Goal: Task Accomplishment & Management: Manage account settings

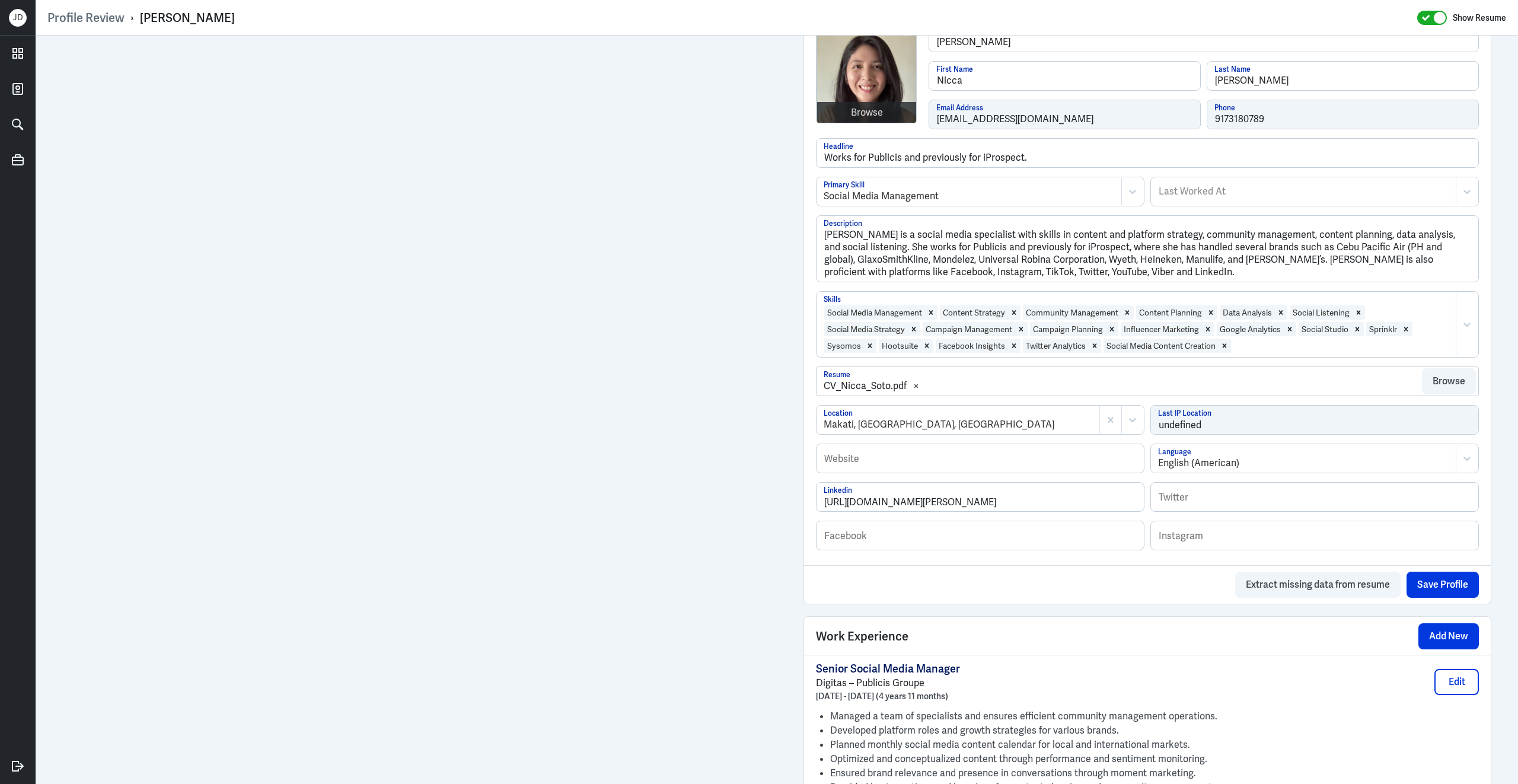
scroll to position [837, 0]
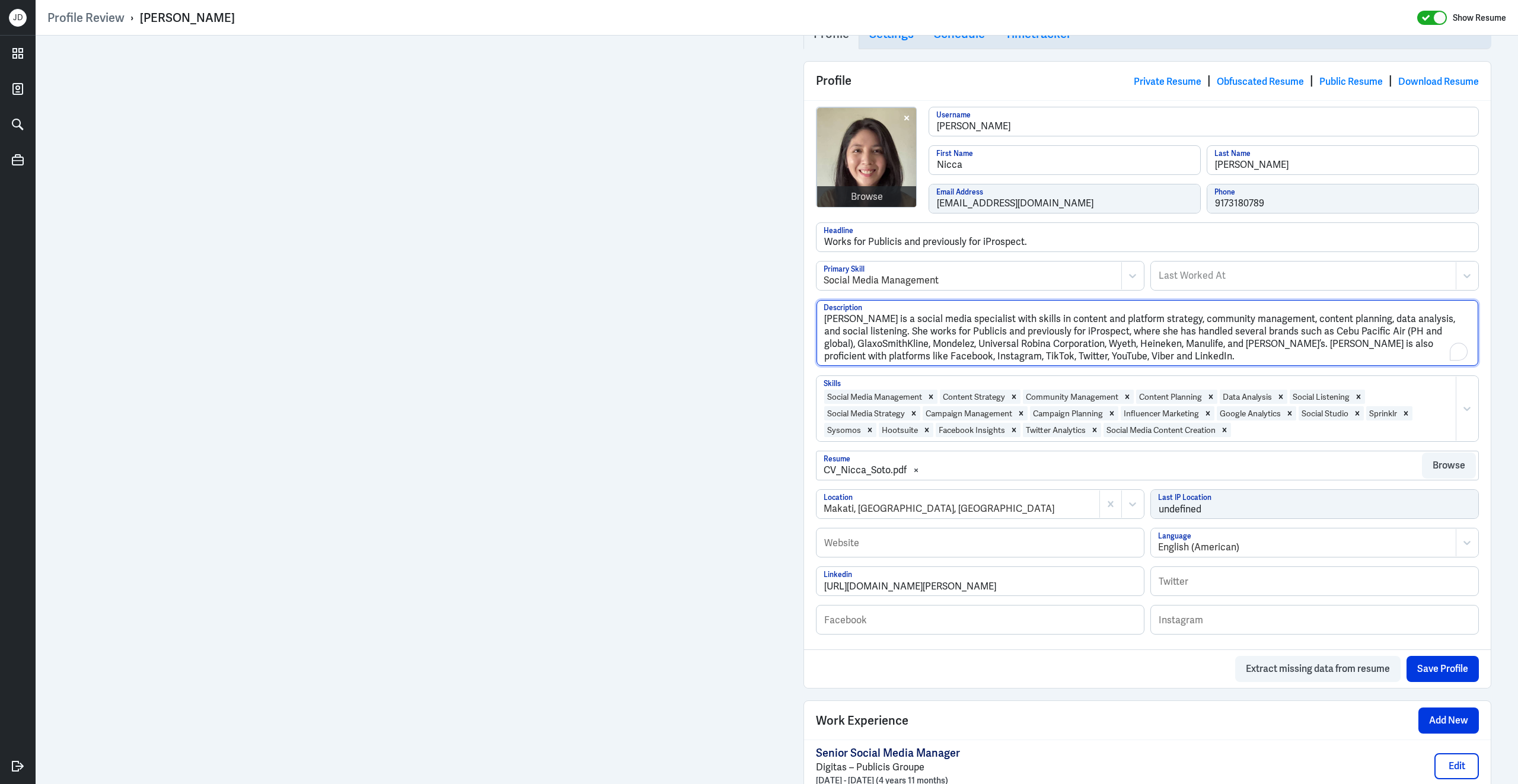
drag, startPoint x: 1121, startPoint y: 361, endPoint x: 798, endPoint y: 259, distance: 338.7
click at [798, 259] on div "Admin Settings Update Resume Save Profile User Requested Private Set Resume to …" at bounding box center [1147, 788] width 711 height 3178
paste textarea "expertise in content creation, platform strategy, community management, campaig…"
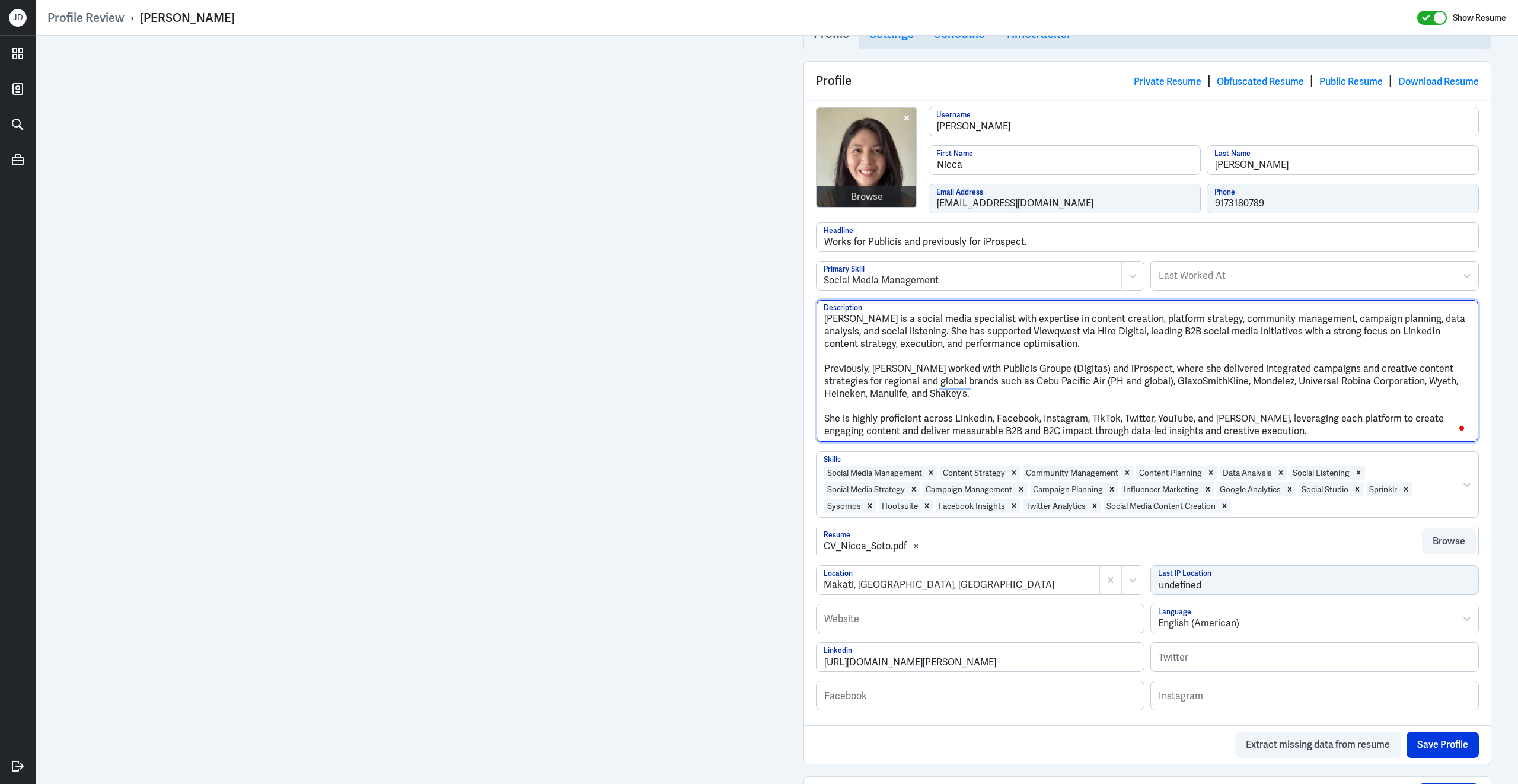
click at [825, 371] on textarea "Nicca Soto is a social media specialist with expertise in content creation, pla…" at bounding box center [1147, 371] width 662 height 142
click at [825, 373] on textarea "Nicca Soto is a social media specialist with expertise in content creation, pla…" at bounding box center [1147, 371] width 662 height 142
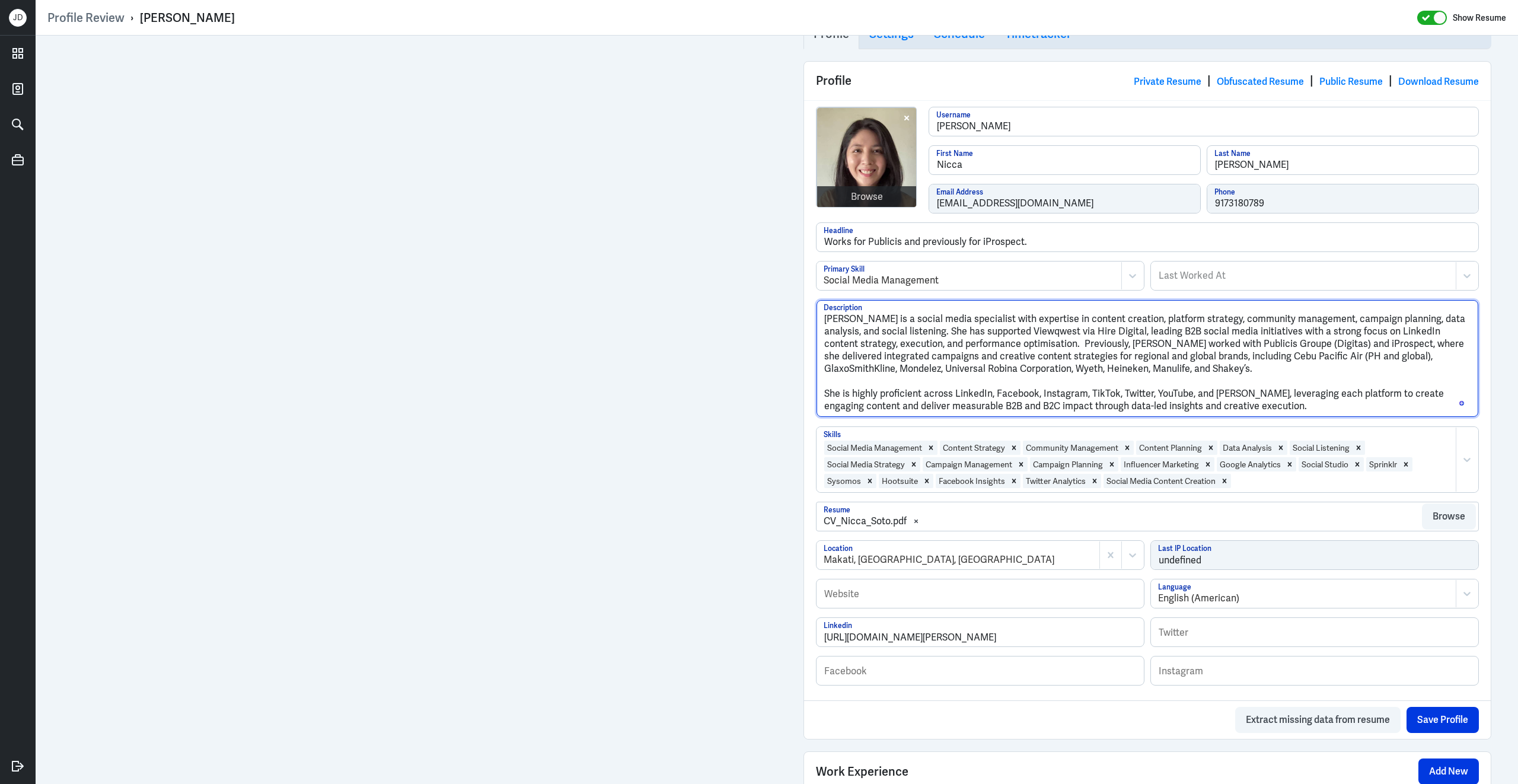
click at [826, 400] on textarea "Nicca Soto is a social media specialist with expertise in content creation, pla…" at bounding box center [1147, 359] width 662 height 117
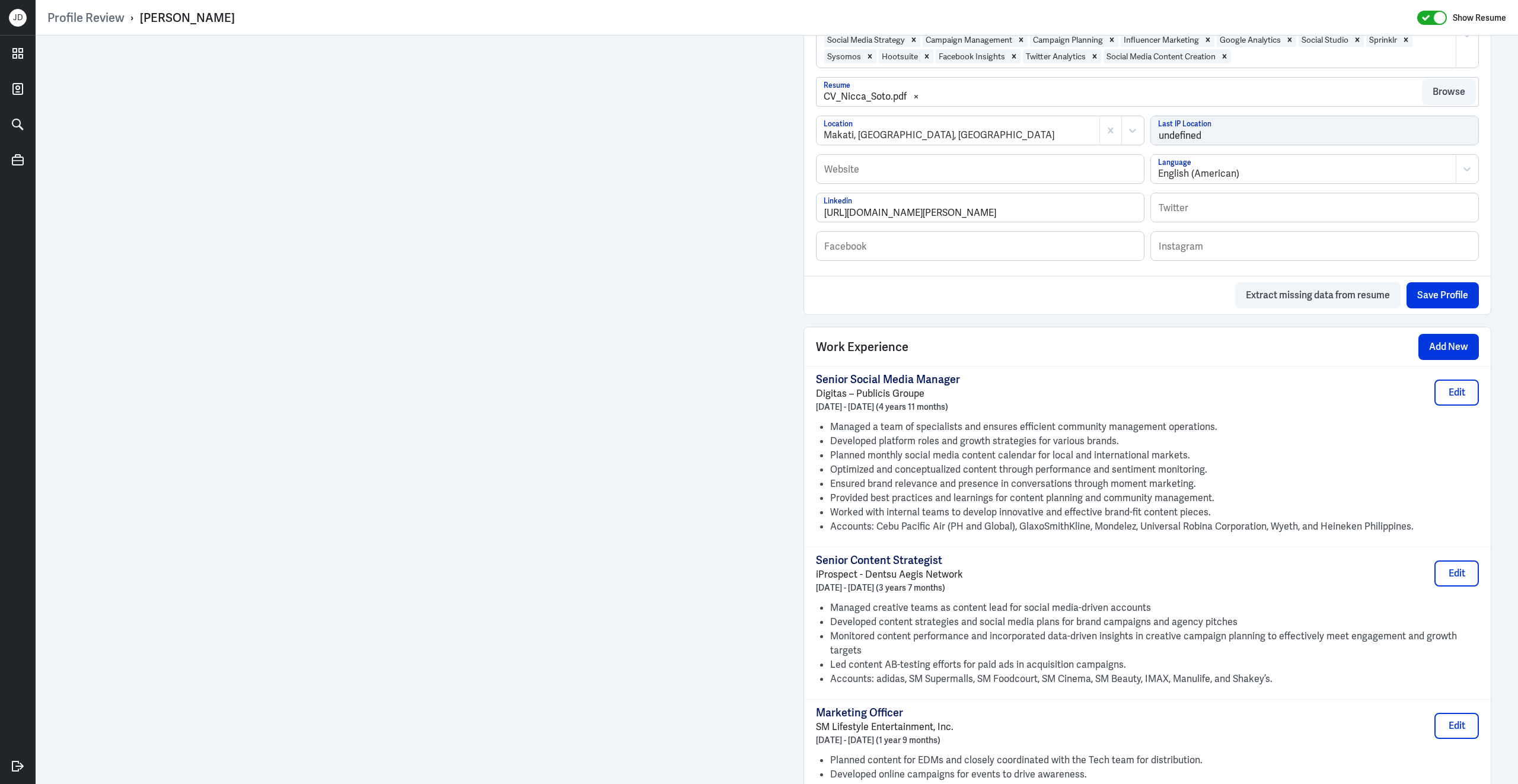
scroll to position [1468, 0]
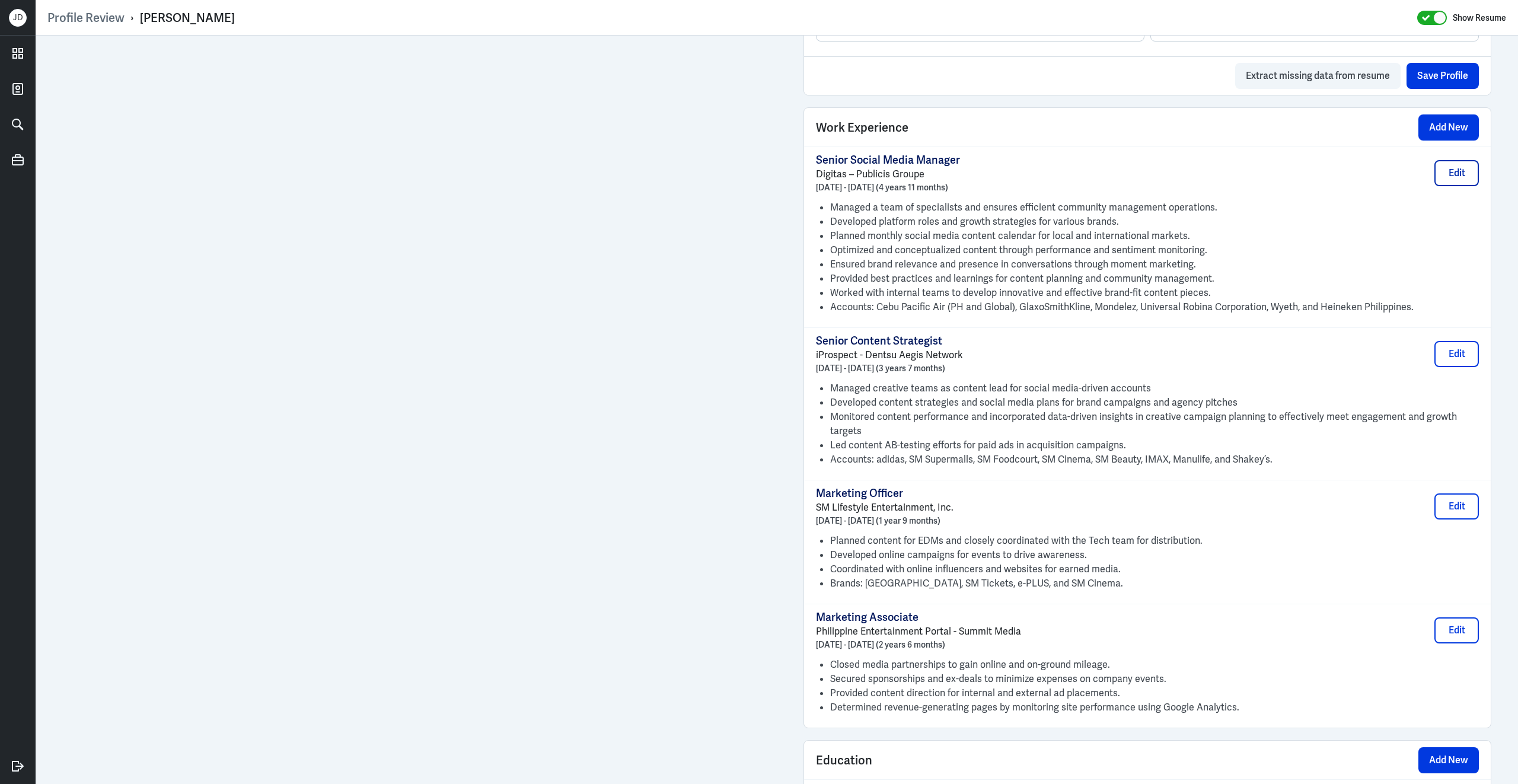
type textarea "Nicca Soto is a social media specialist with expertise in content creation, pla…"
click at [1438, 186] on button "Edit" at bounding box center [1456, 173] width 44 height 26
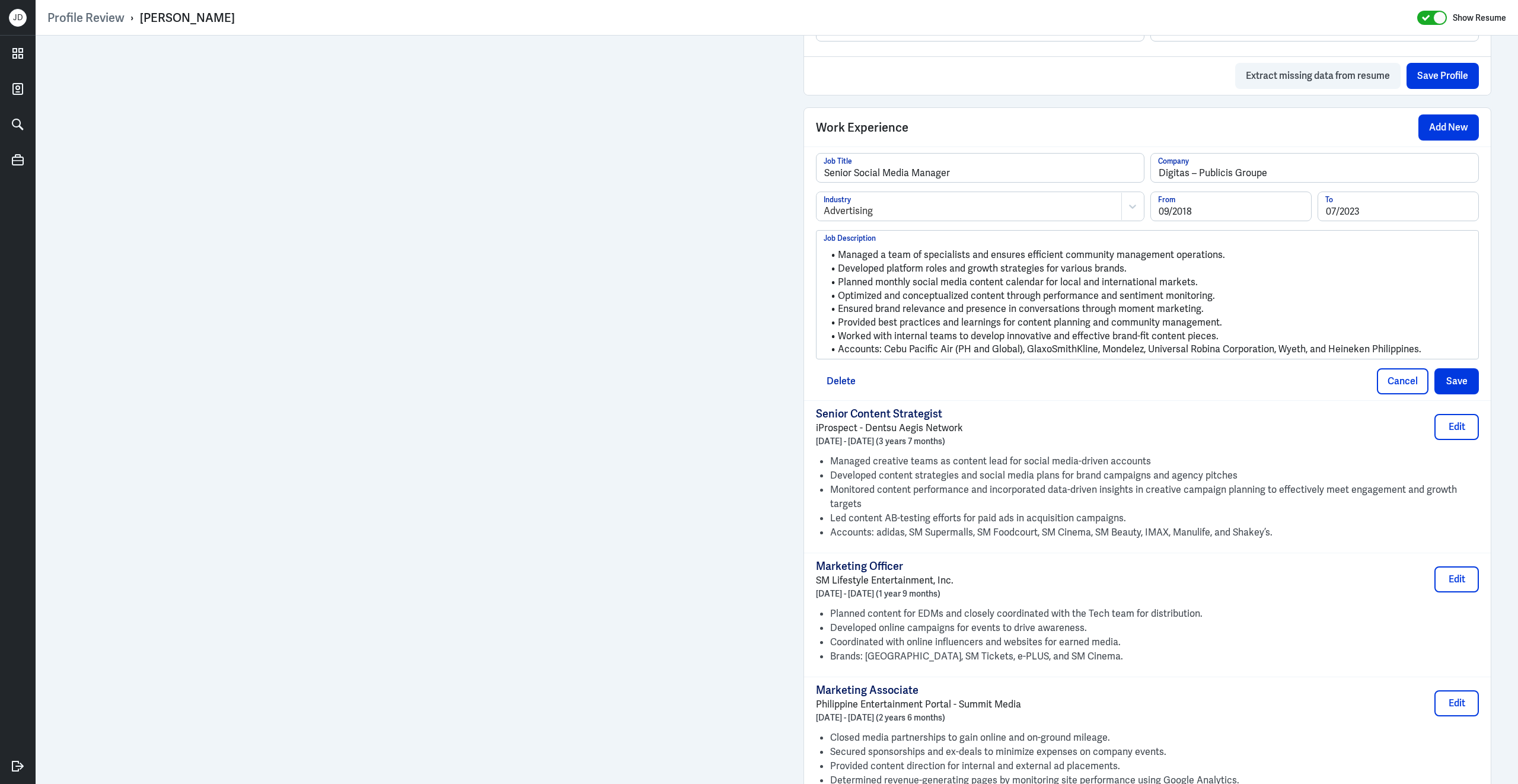
scroll to position [1483, 0]
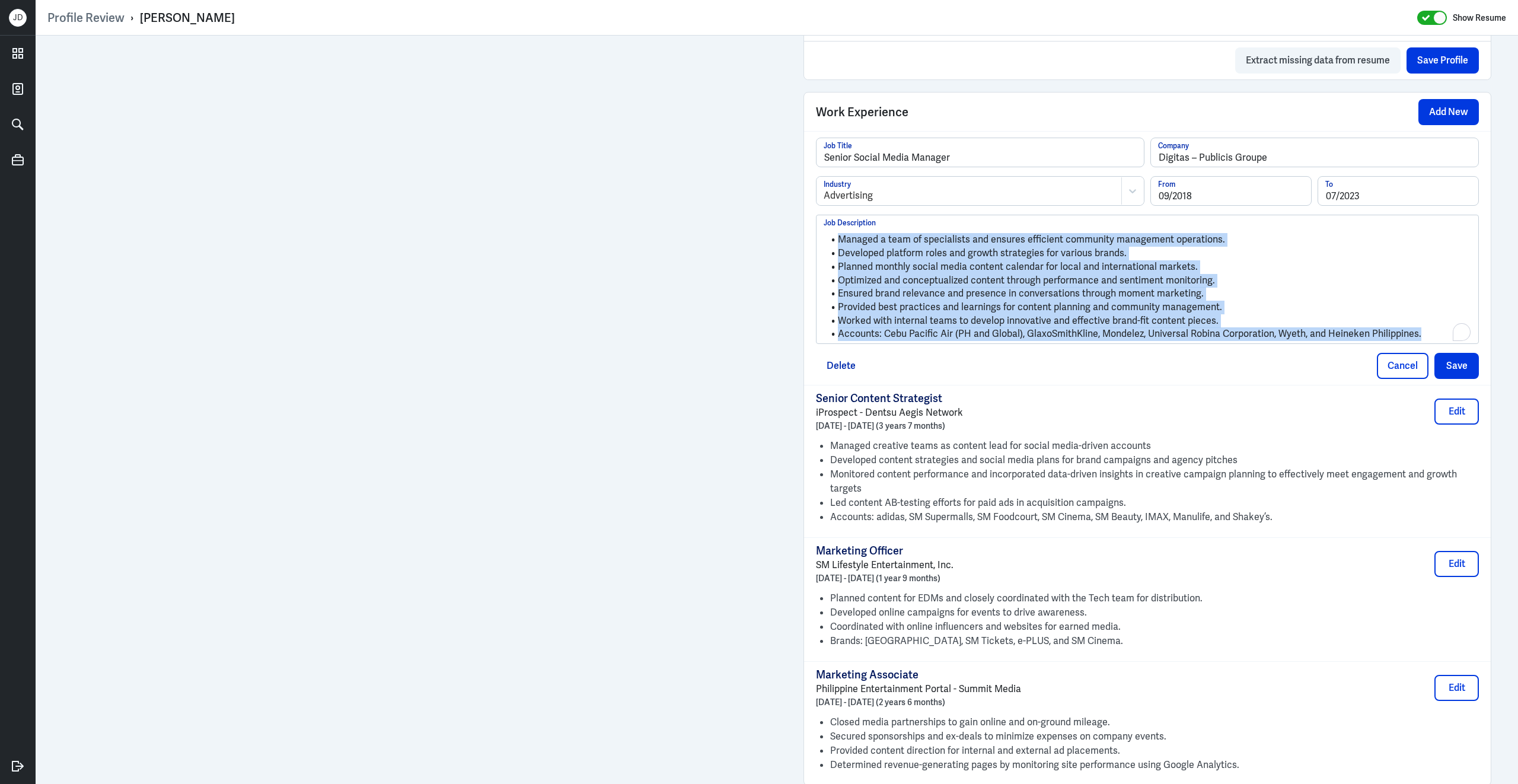
drag, startPoint x: 1446, startPoint y: 342, endPoint x: 747, endPoint y: 180, distance: 717.5
click at [657, 77] on div "Admin Settings Update Resume Save Profile User Requested Private Set Resume to …" at bounding box center [776, 197] width 1482 height 3290
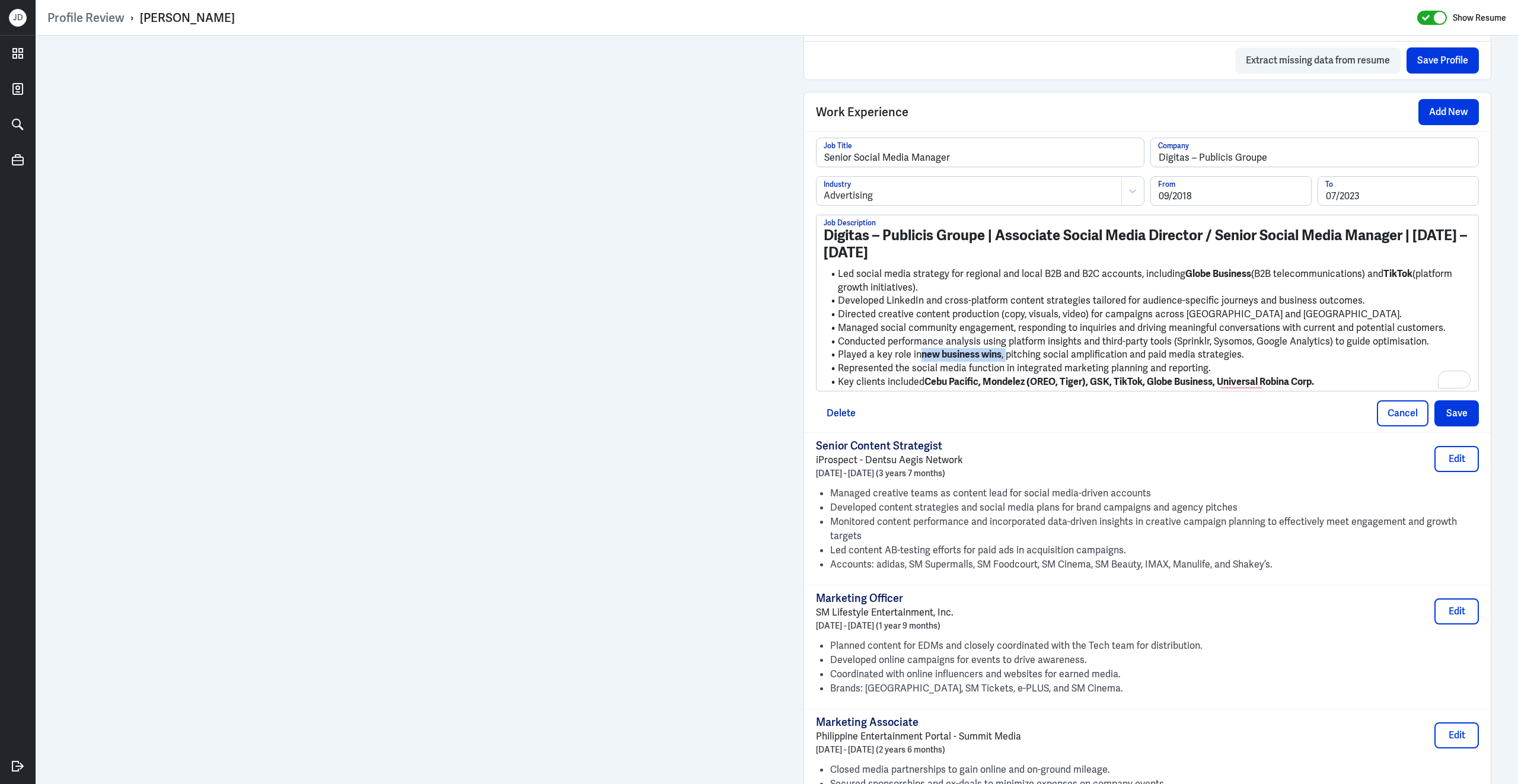
drag, startPoint x: 921, startPoint y: 363, endPoint x: 1007, endPoint y: 367, distance: 86.1
click at [1007, 362] on li "Played a key role in new business wins , pitching social amplification and paid…" at bounding box center [1147, 355] width 648 height 14
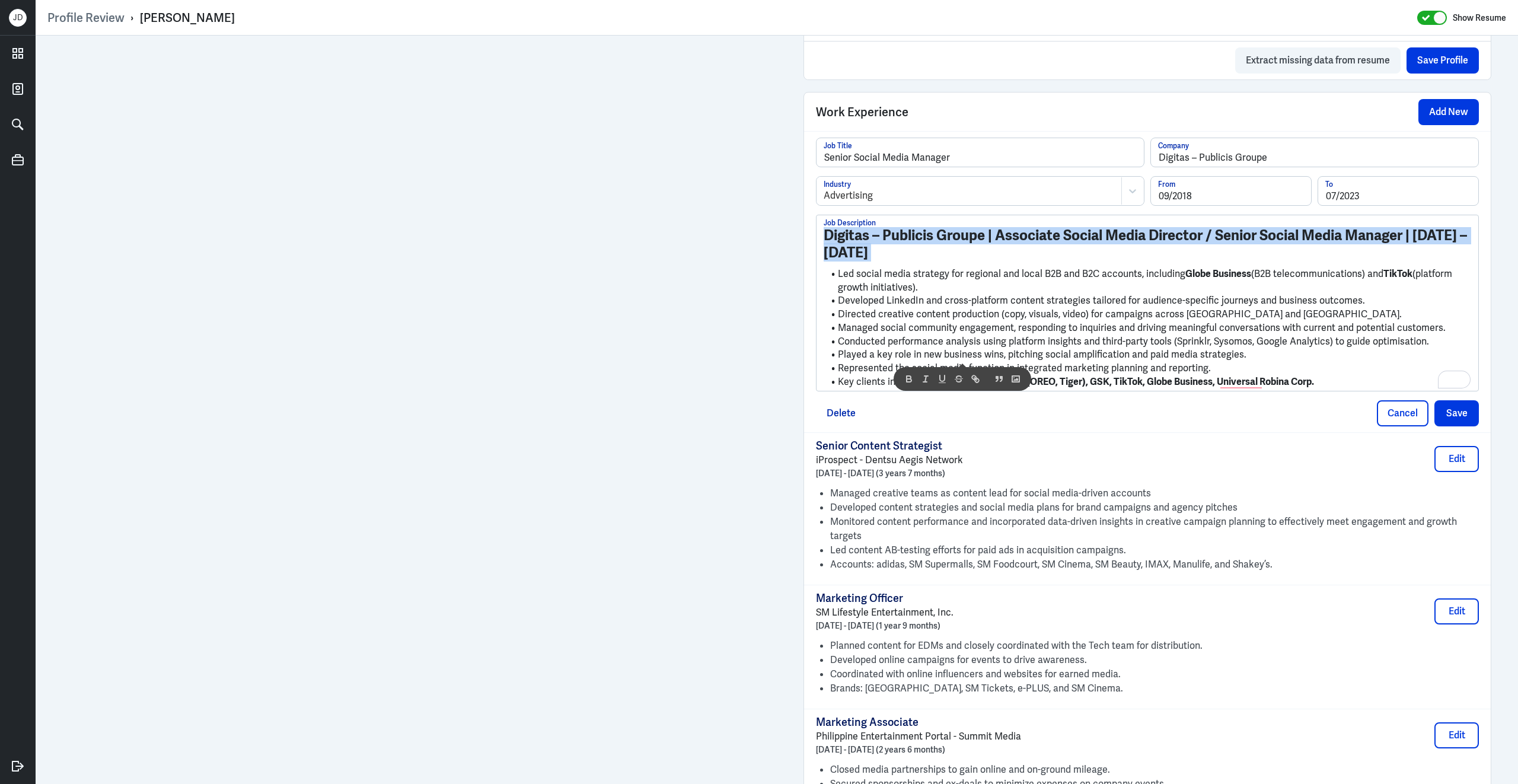
drag, startPoint x: 838, startPoint y: 283, endPoint x: 814, endPoint y: 216, distance: 71.2
click at [814, 216] on div "Senior Social Media Manager Job Title Digitas – Publicis Groupe Company Adverti…" at bounding box center [1147, 282] width 686 height 301
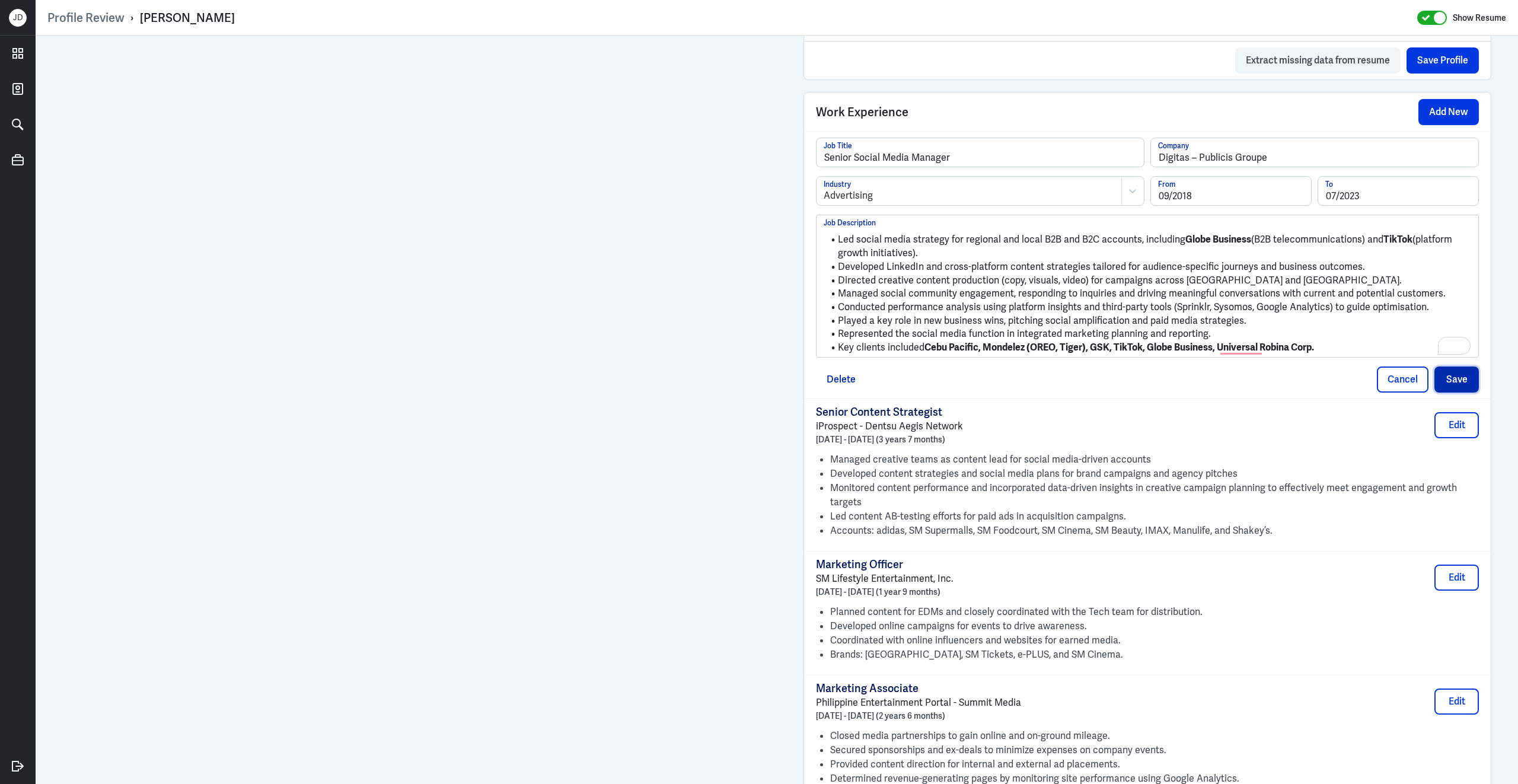
click at [1461, 393] on button "Save" at bounding box center [1456, 379] width 44 height 26
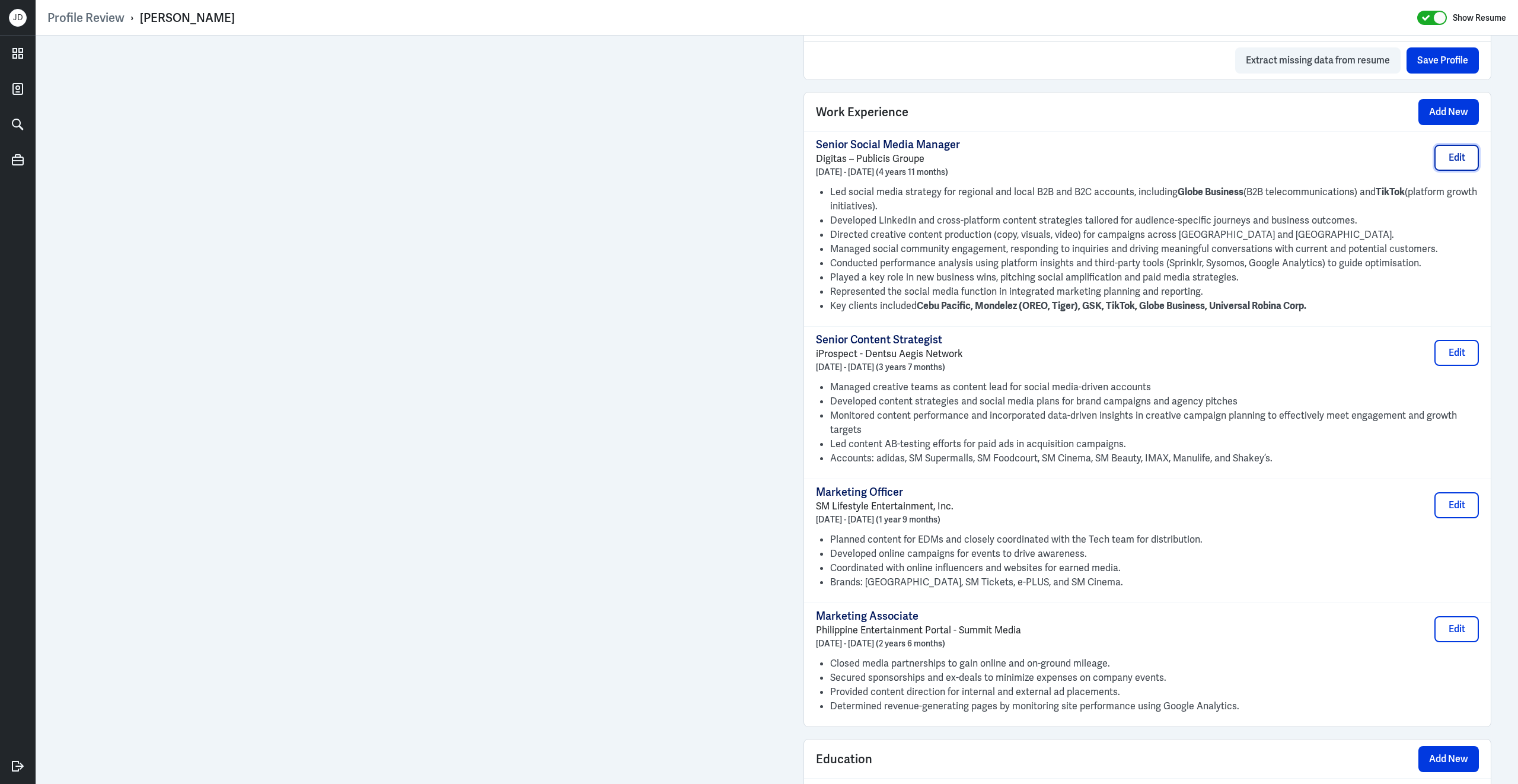
click at [1452, 165] on button "Edit" at bounding box center [1456, 158] width 44 height 26
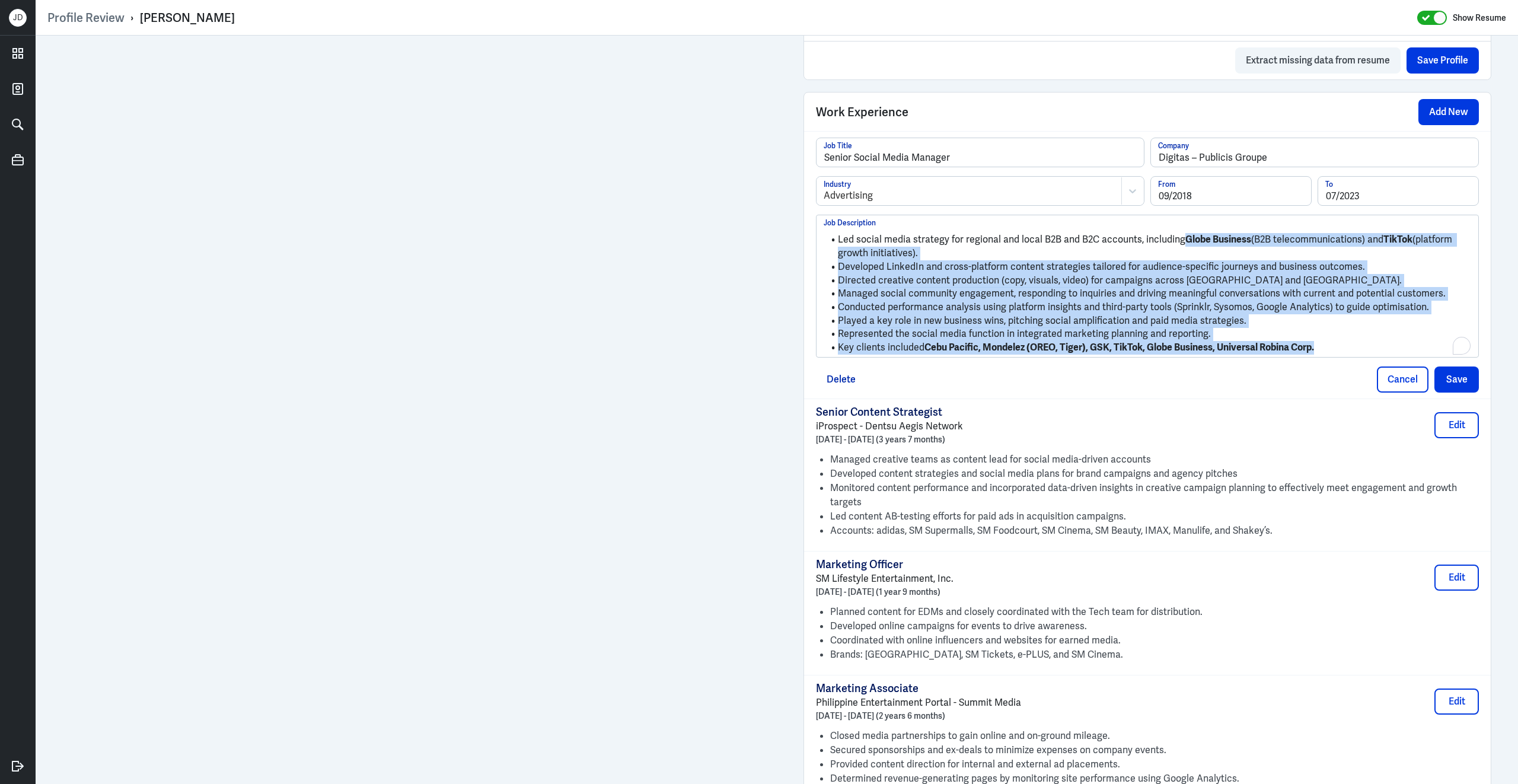
drag, startPoint x: 1182, startPoint y: 247, endPoint x: 1392, endPoint y: 364, distance: 240.4
click at [1392, 357] on div "Led social media strategy for regional and local B2B and B2C accounts, includin…" at bounding box center [1147, 285] width 663 height 142
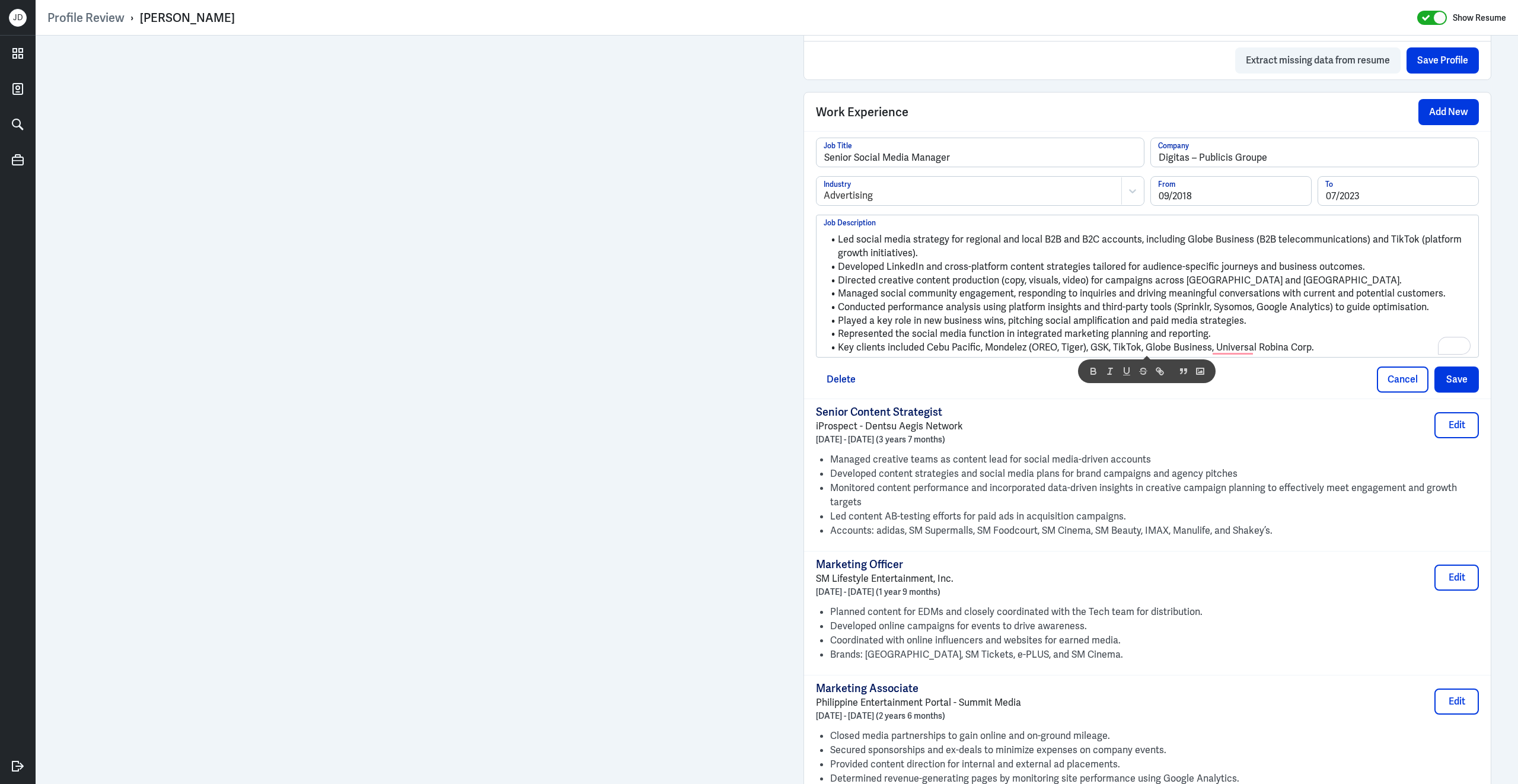
click at [1457, 398] on div "Senior Social Media Manager Job Title Digitas – Publicis Groupe Company Adverti…" at bounding box center [1147, 265] width 686 height 266
click at [1457, 393] on button "Save" at bounding box center [1456, 379] width 44 height 26
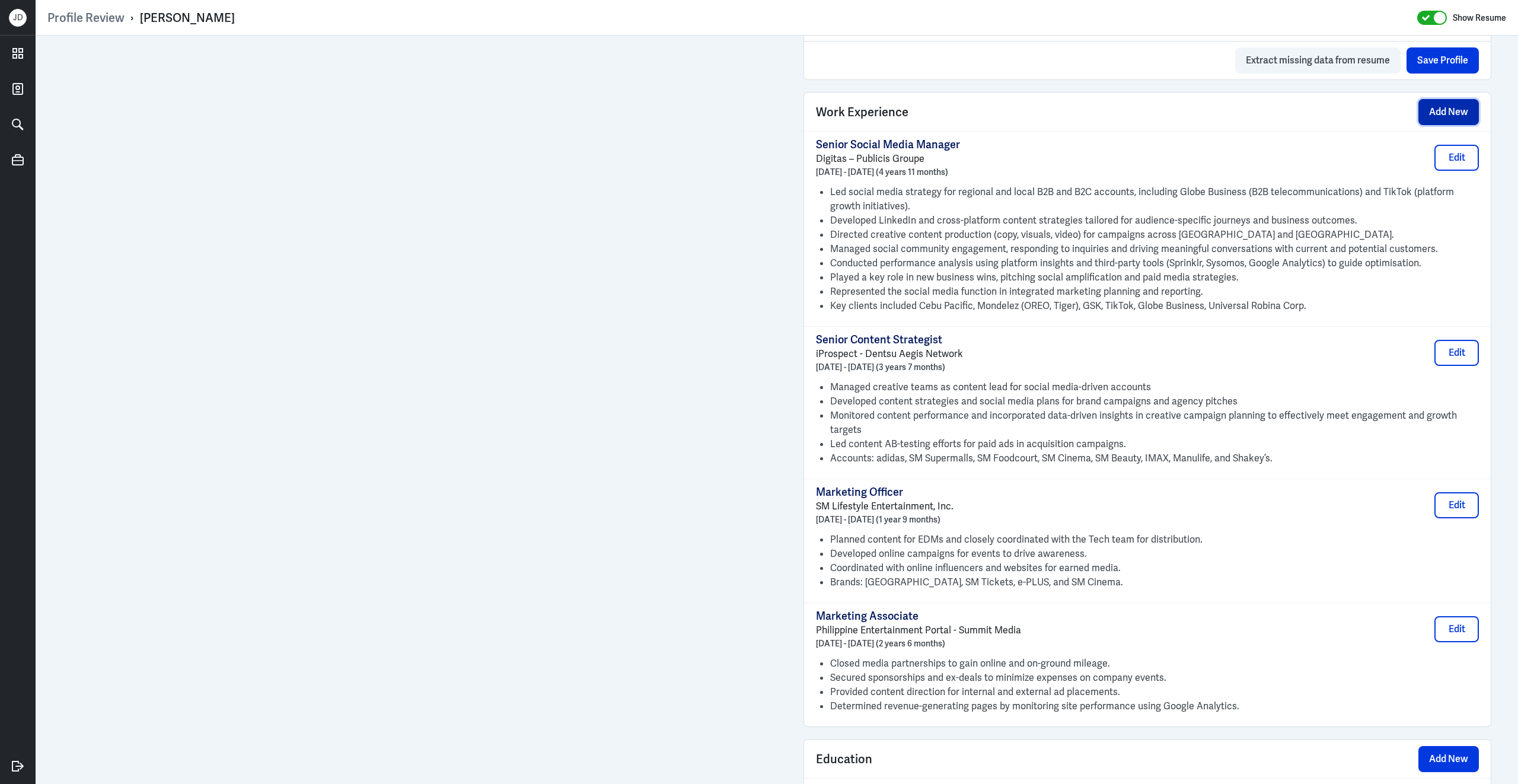
click at [1464, 118] on button "Add New" at bounding box center [1448, 112] width 61 height 26
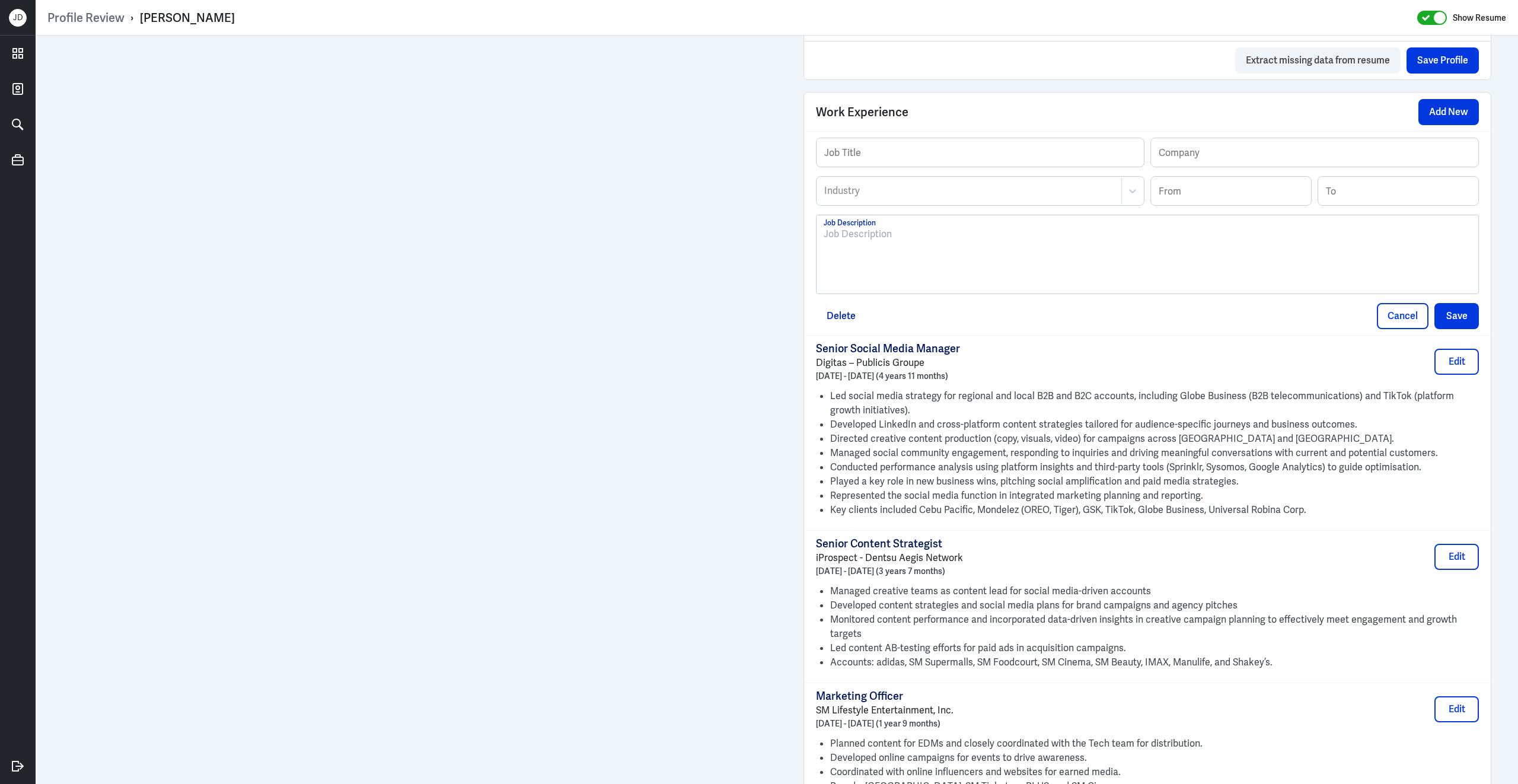
click at [998, 277] on div at bounding box center [1147, 259] width 648 height 64
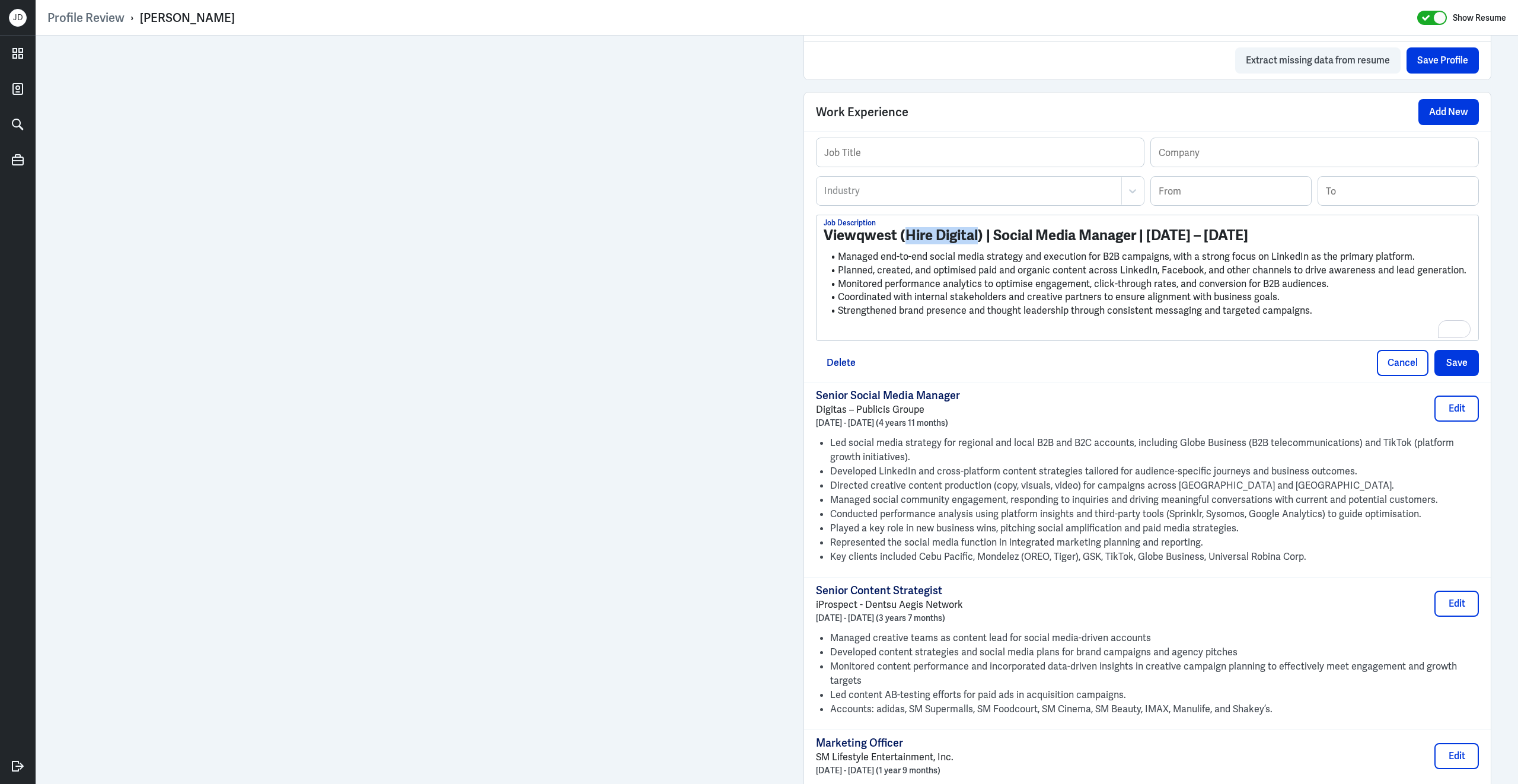
drag, startPoint x: 906, startPoint y: 244, endPoint x: 980, endPoint y: 249, distance: 74.2
click at [980, 244] on strong "Viewqwest (Hire Digital) | Social Media Manager | 2023 – 2025" at bounding box center [1035, 235] width 424 height 19
click at [1230, 163] on input "text" at bounding box center [1315, 153] width 327 height 28
paste input "Hire Digital"
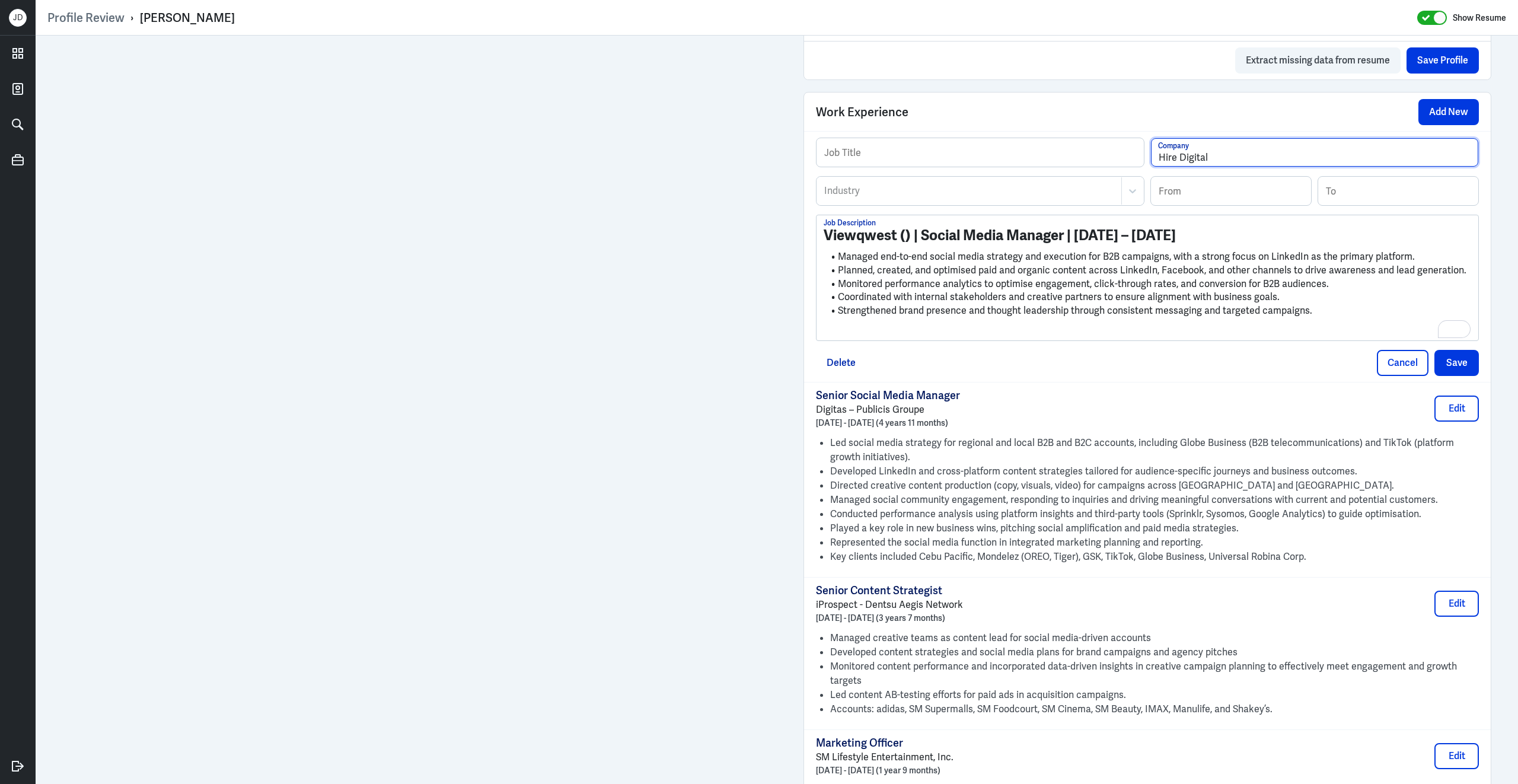
type input "Hire Digital"
drag, startPoint x: 923, startPoint y: 245, endPoint x: 1062, endPoint y: 248, distance: 139.0
click at [1062, 244] on strong "Viewqwest () | Social Media Manager | 2023 – 2025" at bounding box center [999, 235] width 352 height 19
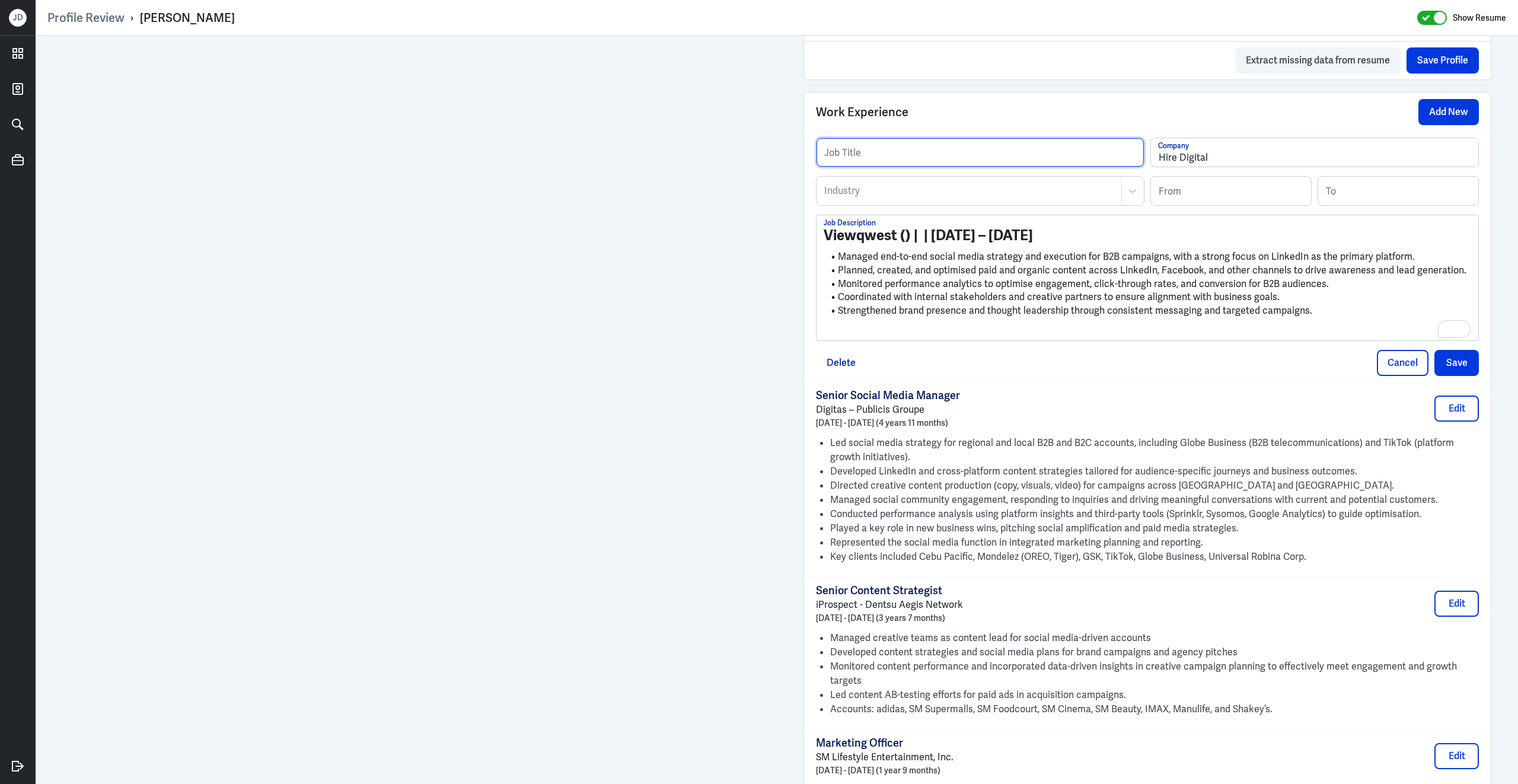
click at [979, 163] on input "text" at bounding box center [980, 153] width 327 height 28
paste input "Social Media Manager"
click at [982, 163] on input "Social Media Manager (Client: Viewqwest)" at bounding box center [980, 153] width 327 height 28
type input "Social Media Manager (Client: ViewQwest)"
click at [1216, 205] on input at bounding box center [1231, 191] width 160 height 28
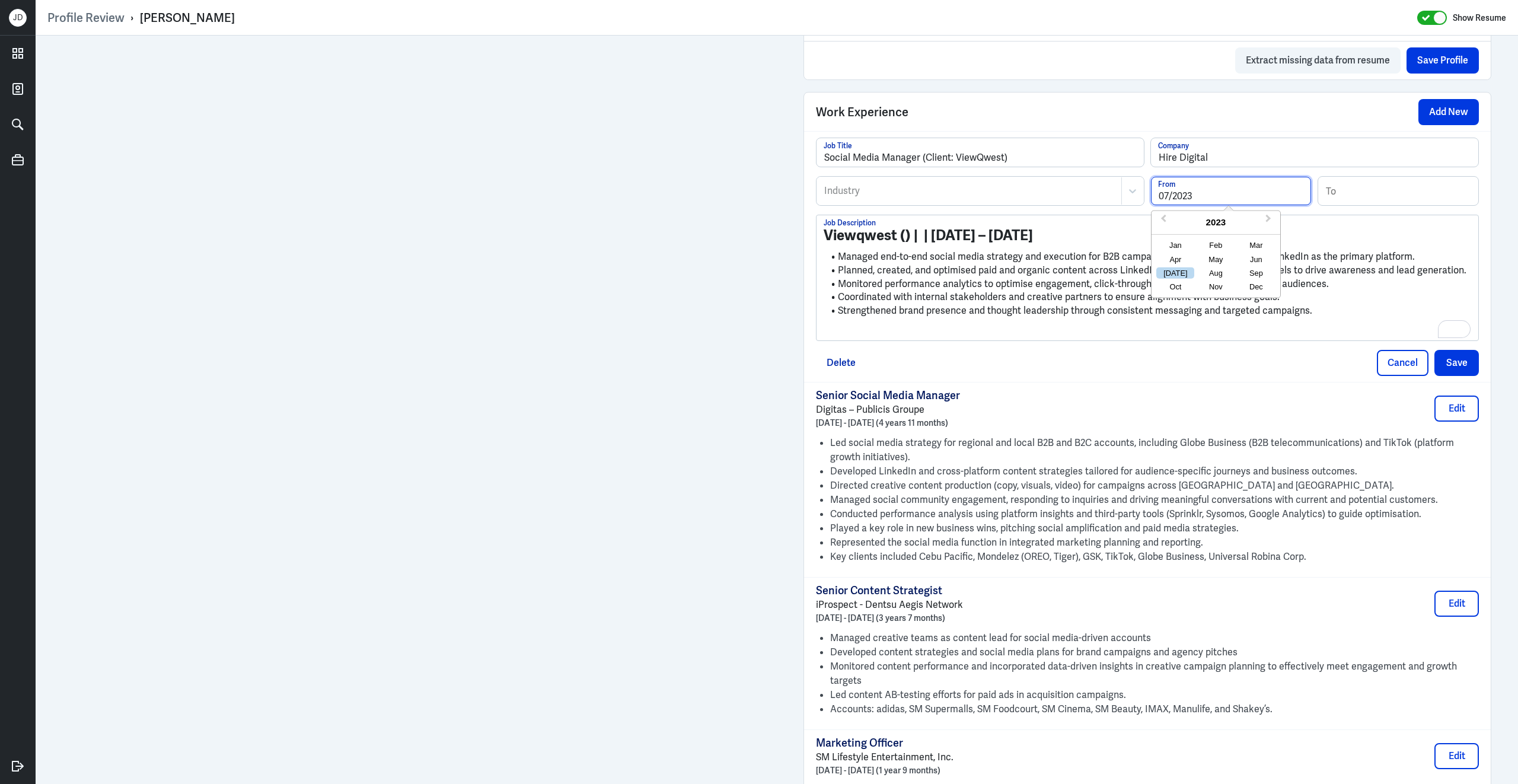
type input "07/2023"
click at [1359, 201] on input at bounding box center [1398, 191] width 160 height 28
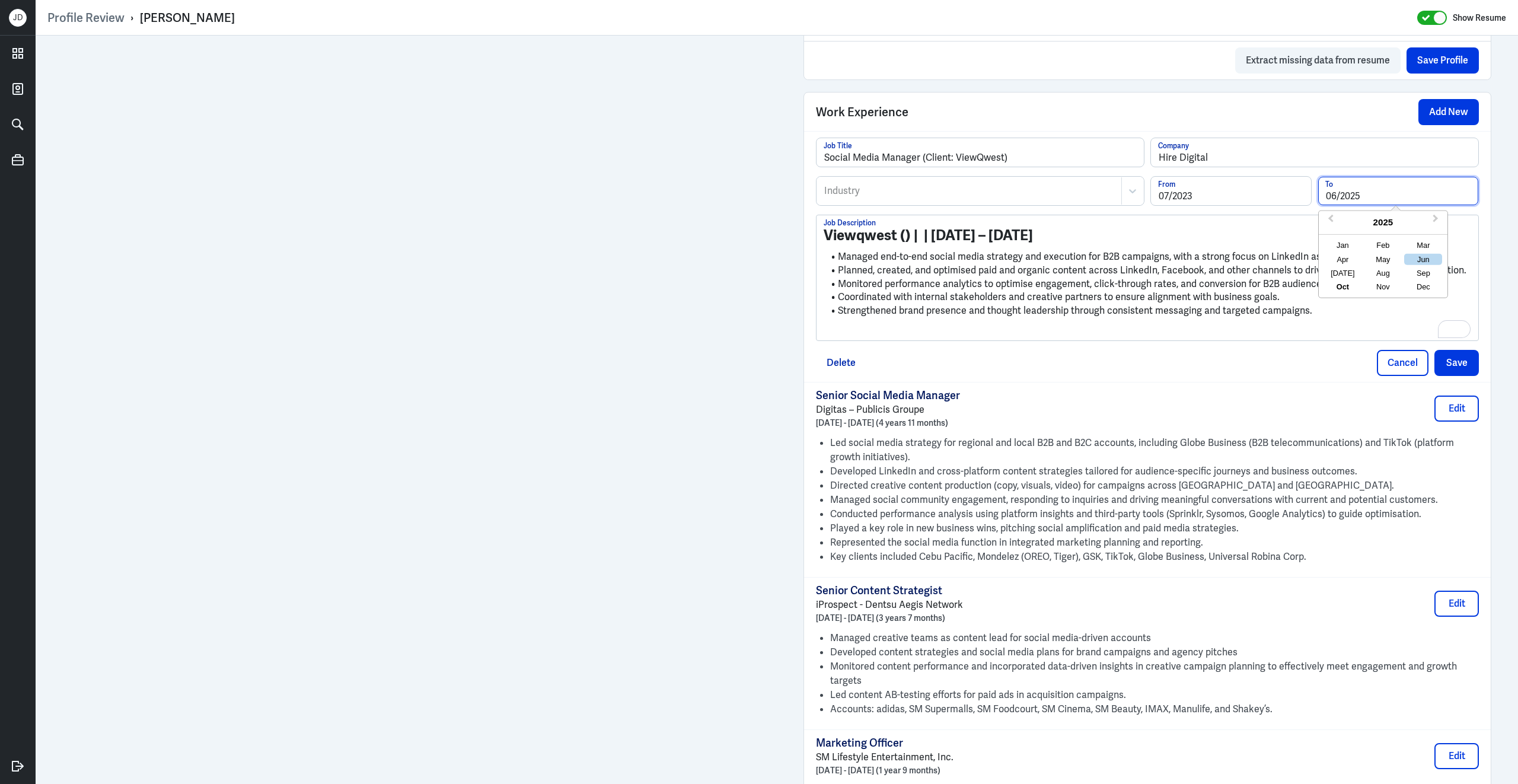
type input "06/2025"
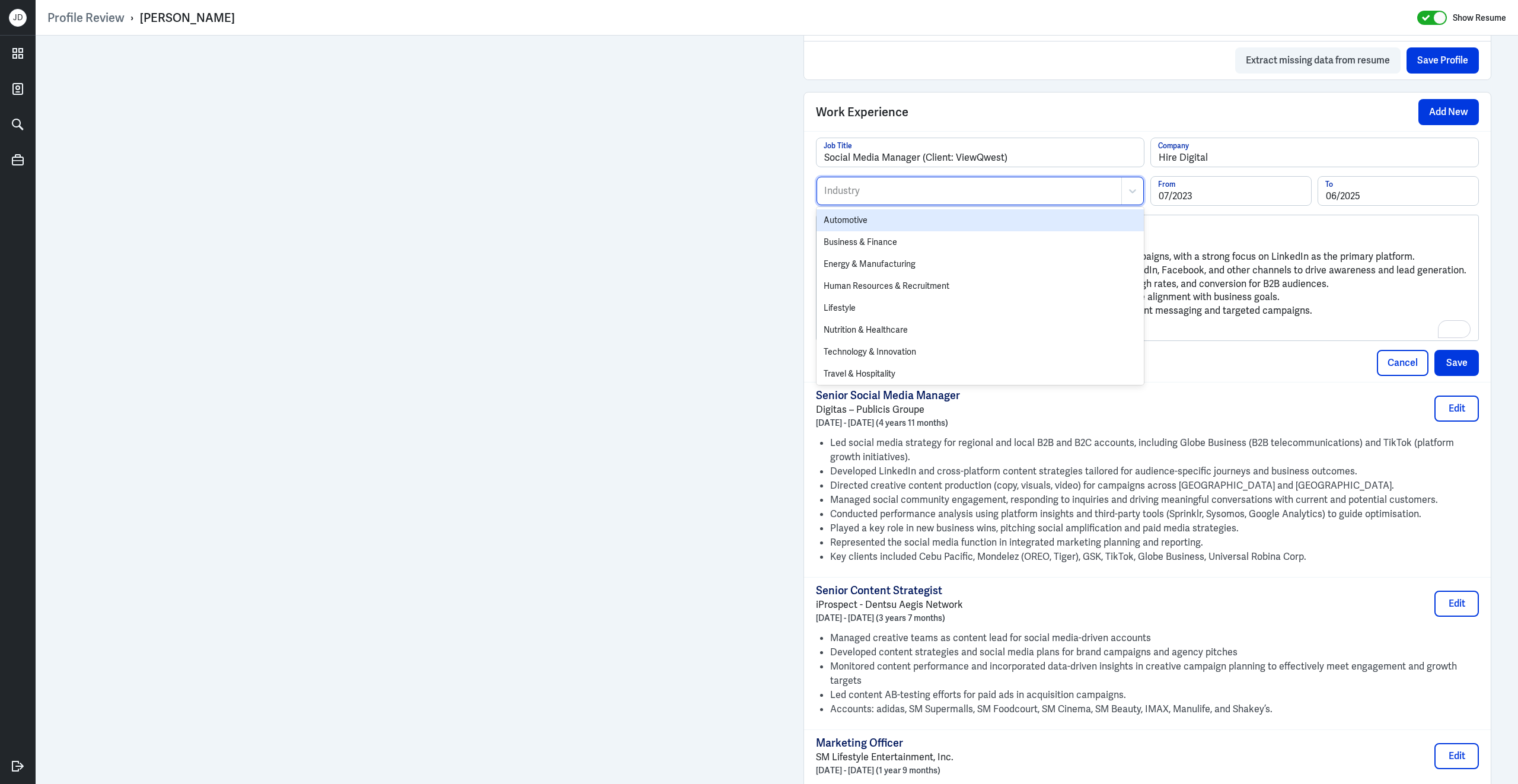
click at [953, 198] on div at bounding box center [969, 191] width 292 height 14
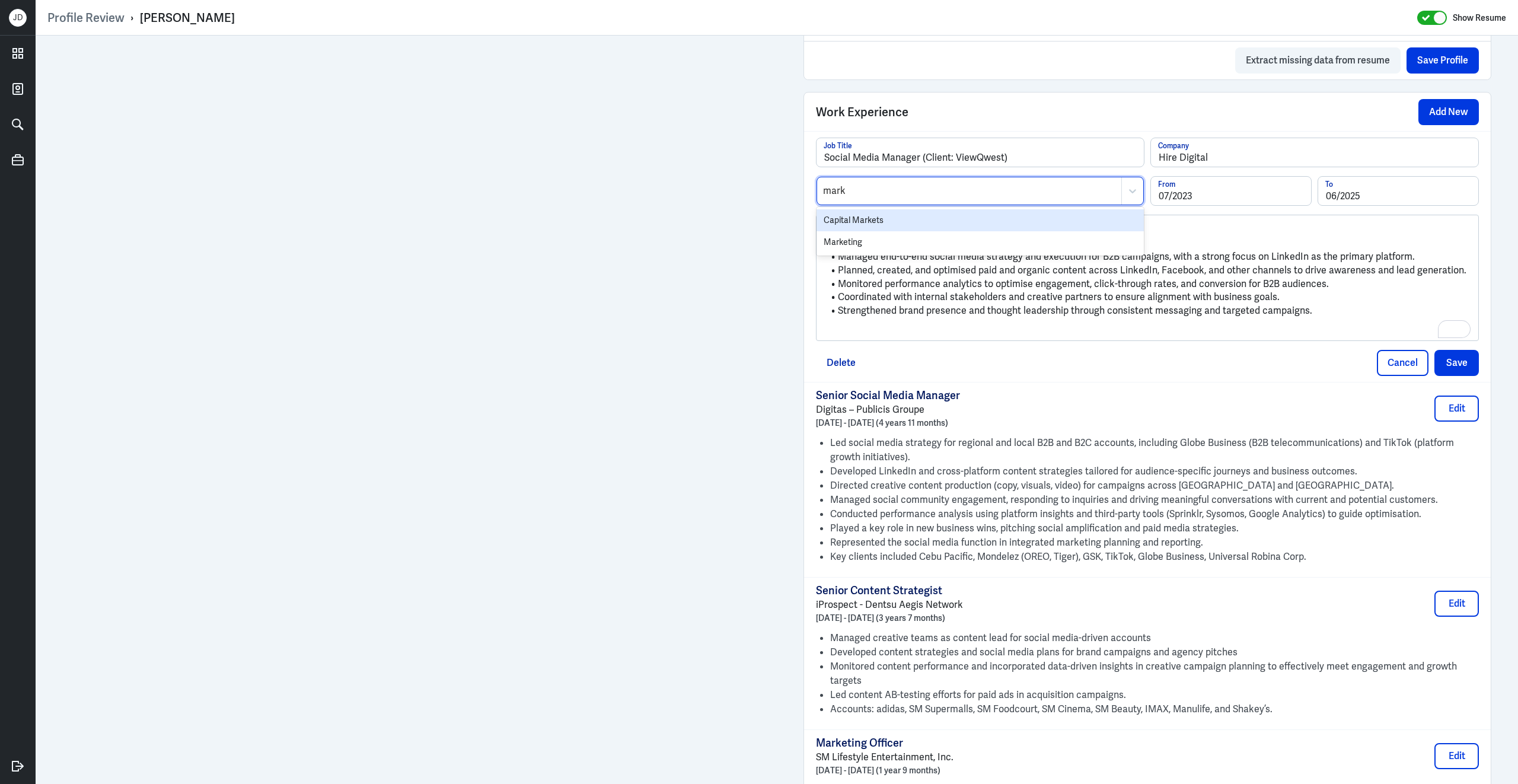
type input "marke"
click at [844, 250] on div "Marketing" at bounding box center [980, 242] width 327 height 22
drag, startPoint x: 825, startPoint y: 248, endPoint x: 1020, endPoint y: 255, distance: 195.1
click at [1021, 256] on div "Viewqwest () | | 2023 – 2025 Managed end-to-end social media strategy and execu…" at bounding box center [1147, 282] width 648 height 110
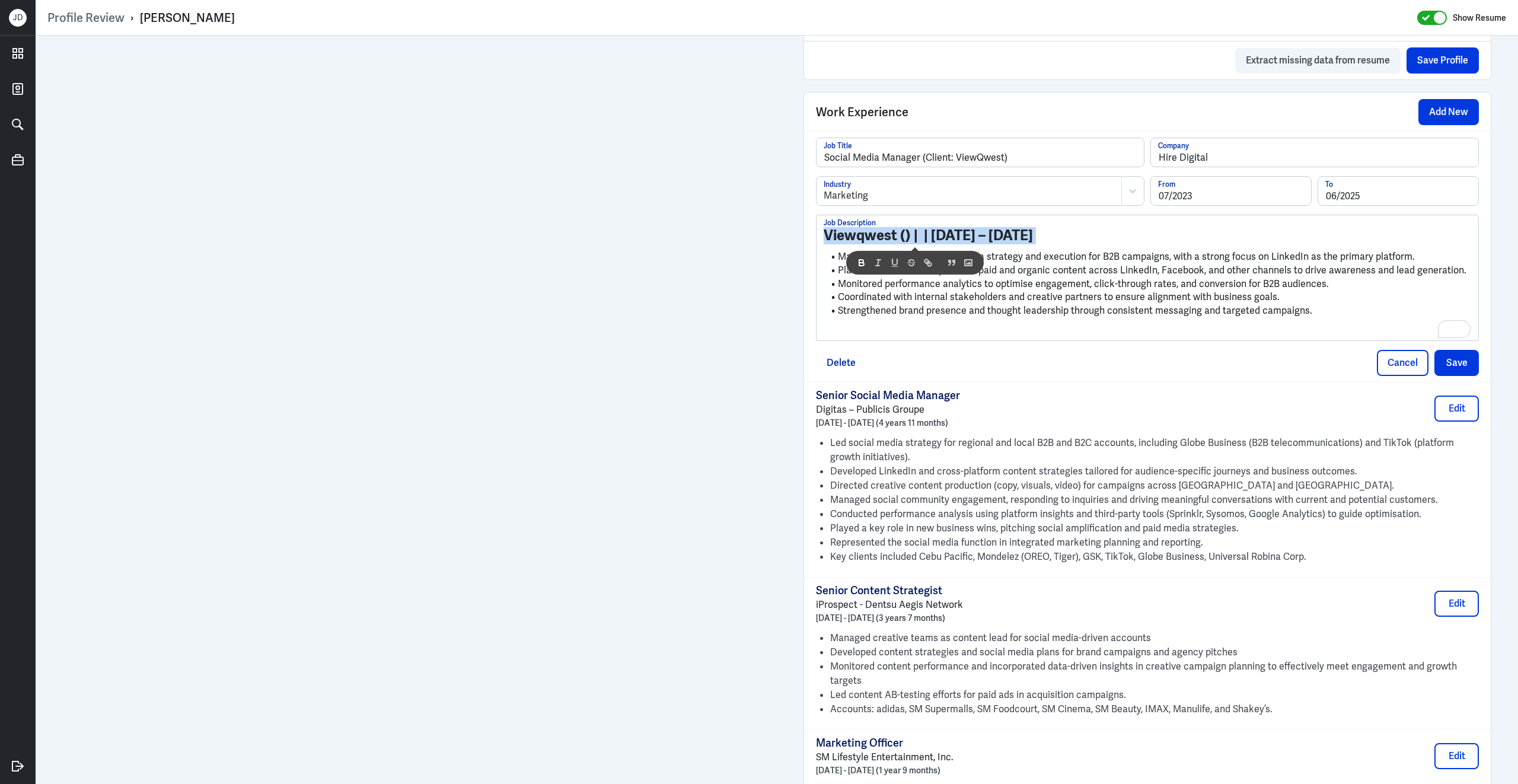
drag, startPoint x: 839, startPoint y: 263, endPoint x: 827, endPoint y: 222, distance: 42.7
click at [827, 223] on div "Viewqwest () | | 2023 – 2025 Managed end-to-end social media strategy and execu…" at bounding box center [1147, 277] width 663 height 126
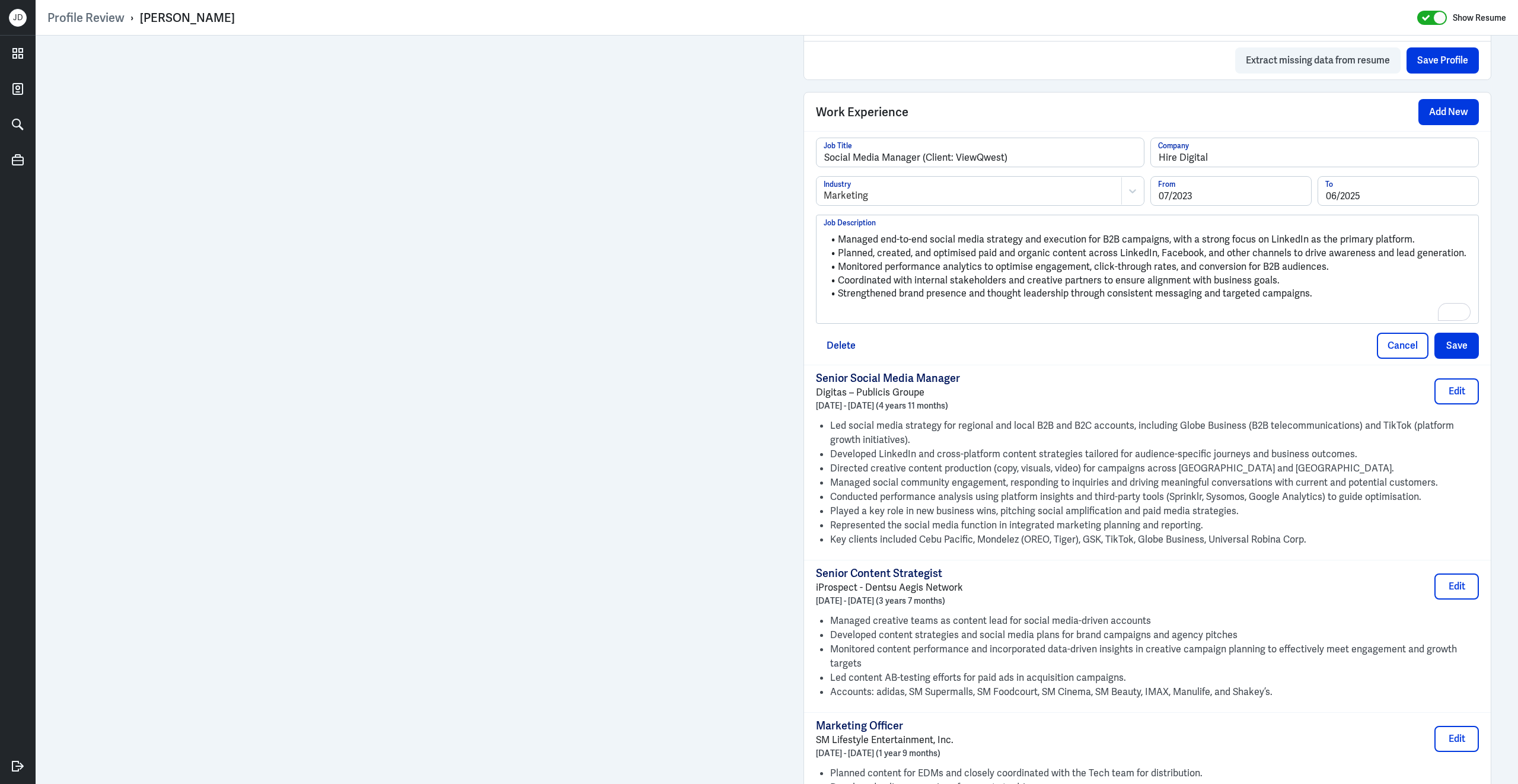
click at [866, 321] on p "To enrich screen reader interactions, please activate Accessibility in Grammarl…" at bounding box center [1147, 313] width 648 height 14
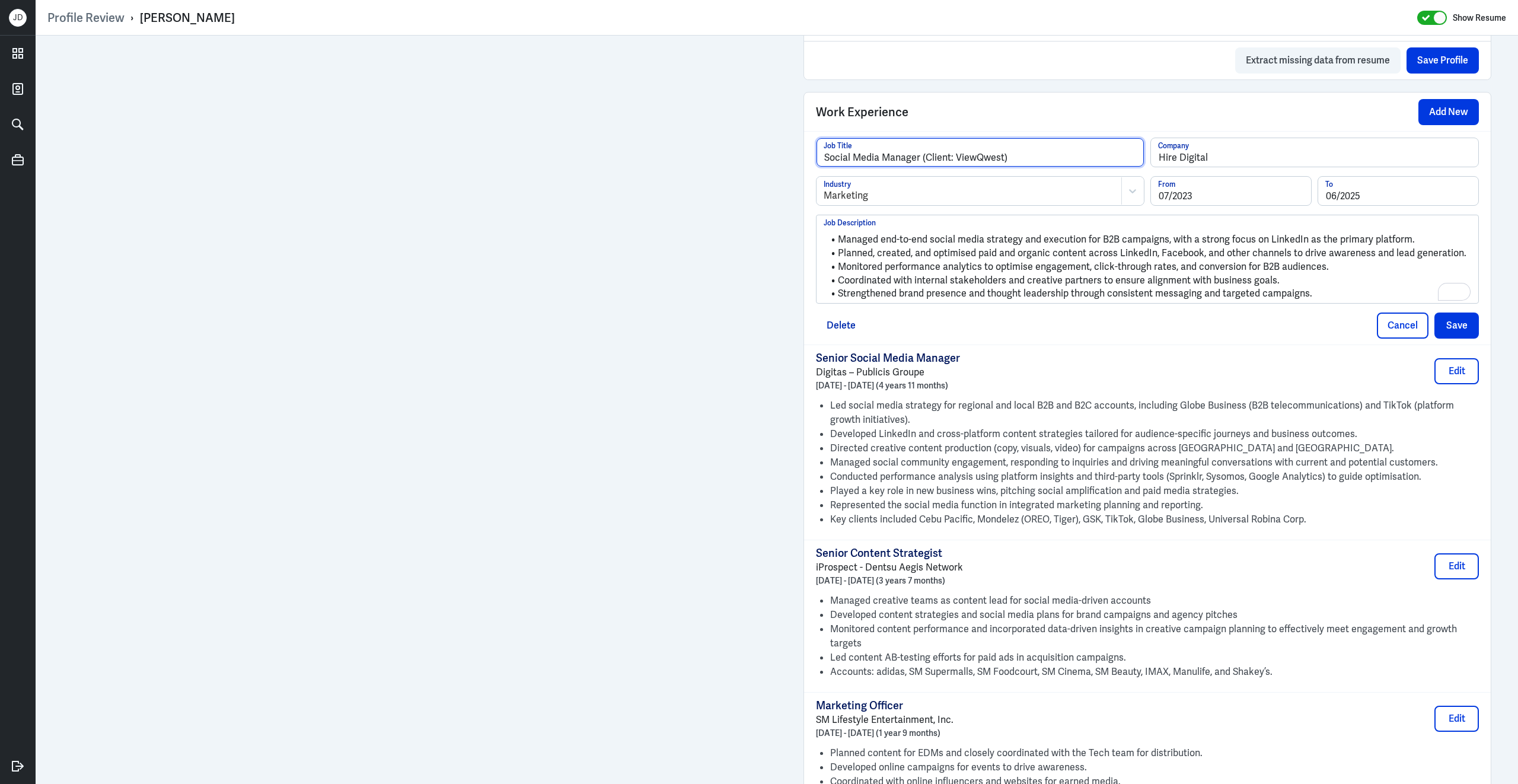
click at [1002, 167] on input "Social Media Manager (Client: ViewQwest)" at bounding box center [980, 153] width 327 height 28
type input "Social Media Manager (Client: ViewQwest Telecoms)"
click at [1468, 339] on button "Save" at bounding box center [1456, 325] width 44 height 26
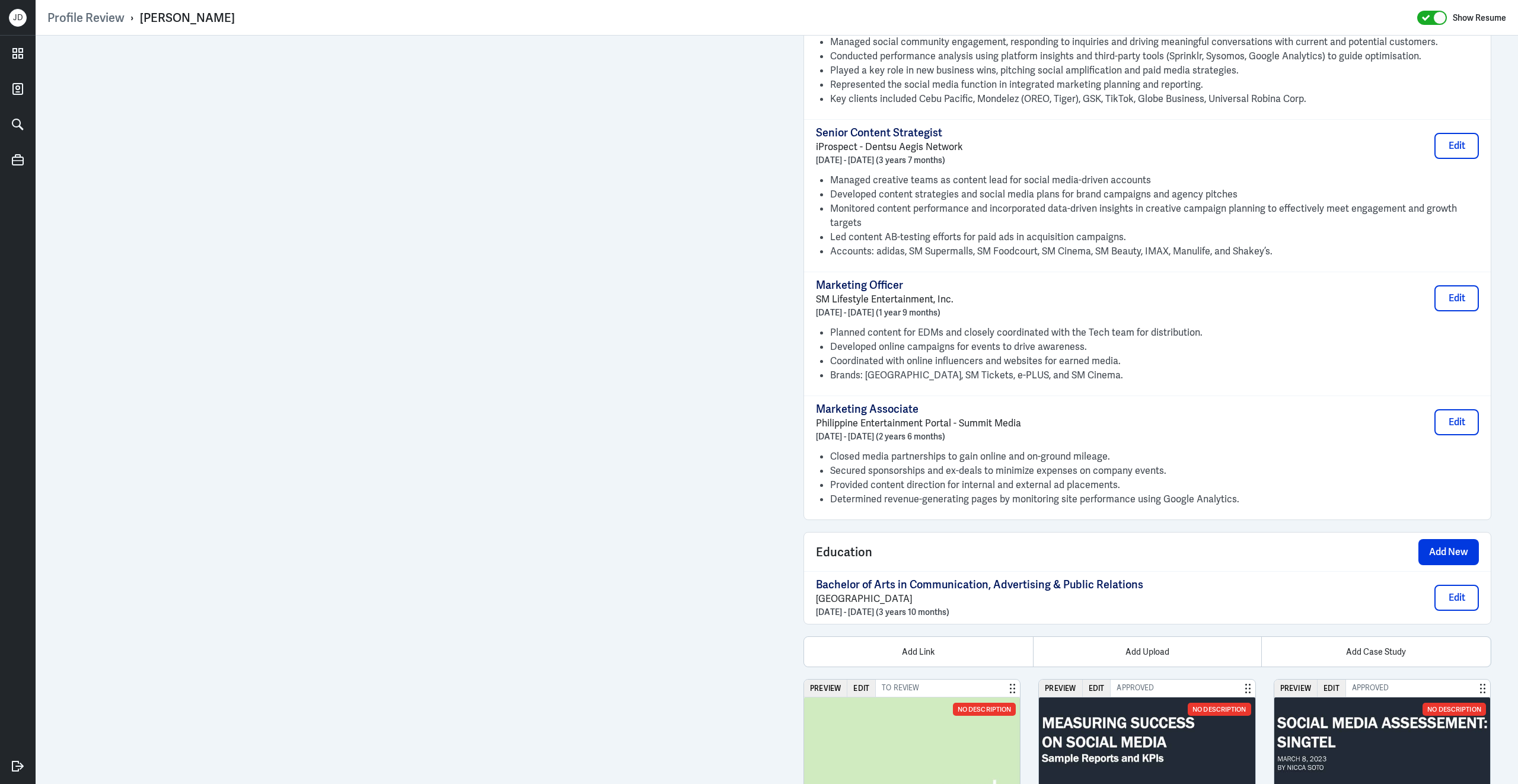
scroll to position [1828, 0]
click at [1448, 159] on button "Edit" at bounding box center [1456, 145] width 44 height 26
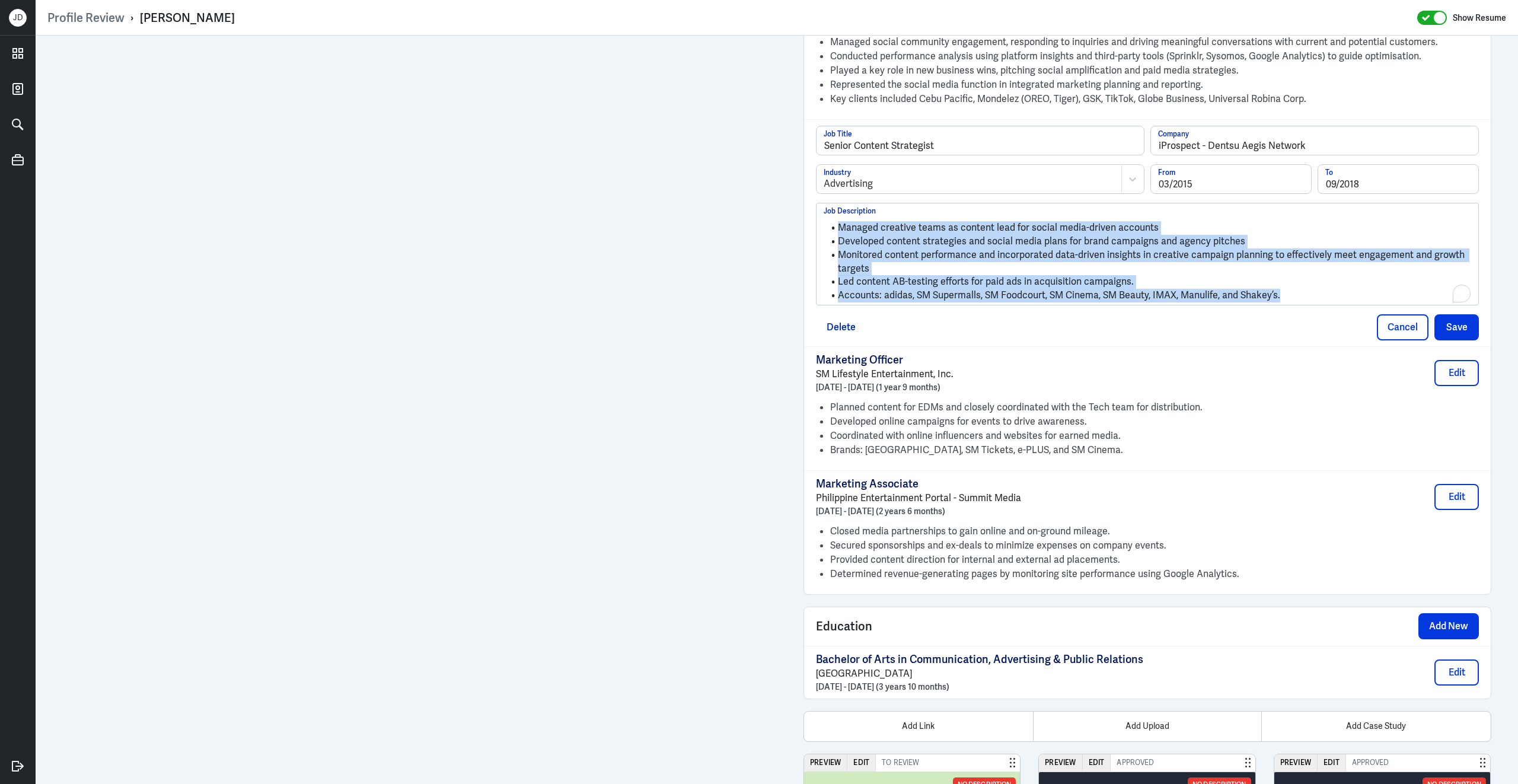
drag, startPoint x: 1294, startPoint y: 306, endPoint x: 776, endPoint y: 199, distance: 528.9
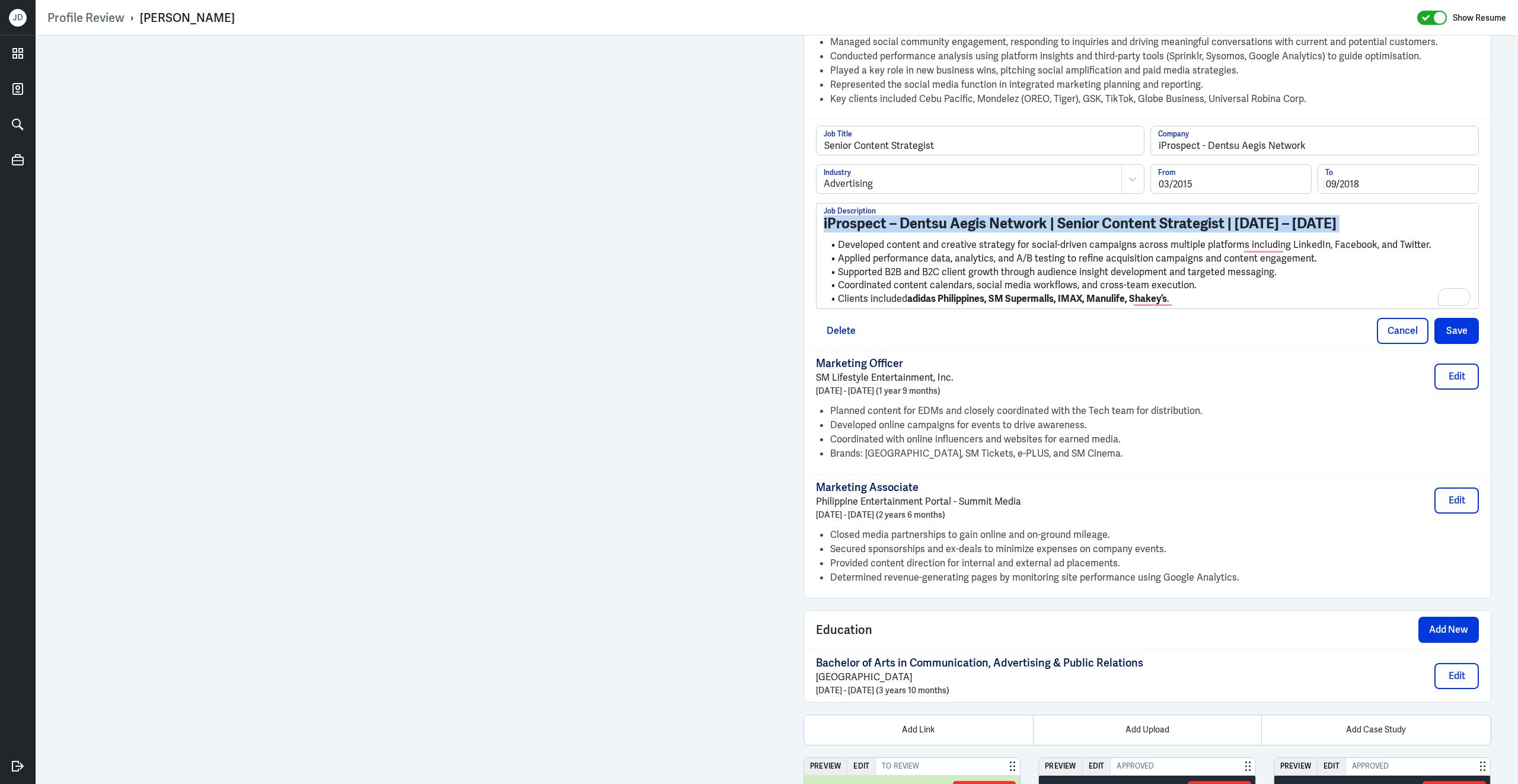
drag, startPoint x: 840, startPoint y: 256, endPoint x: 820, endPoint y: 214, distance: 46.5
click at [820, 214] on div "iProspect – Dentsu Aegis Network | Senior Content Strategist | 2015 – 2018 Deve…" at bounding box center [1147, 256] width 662 height 104
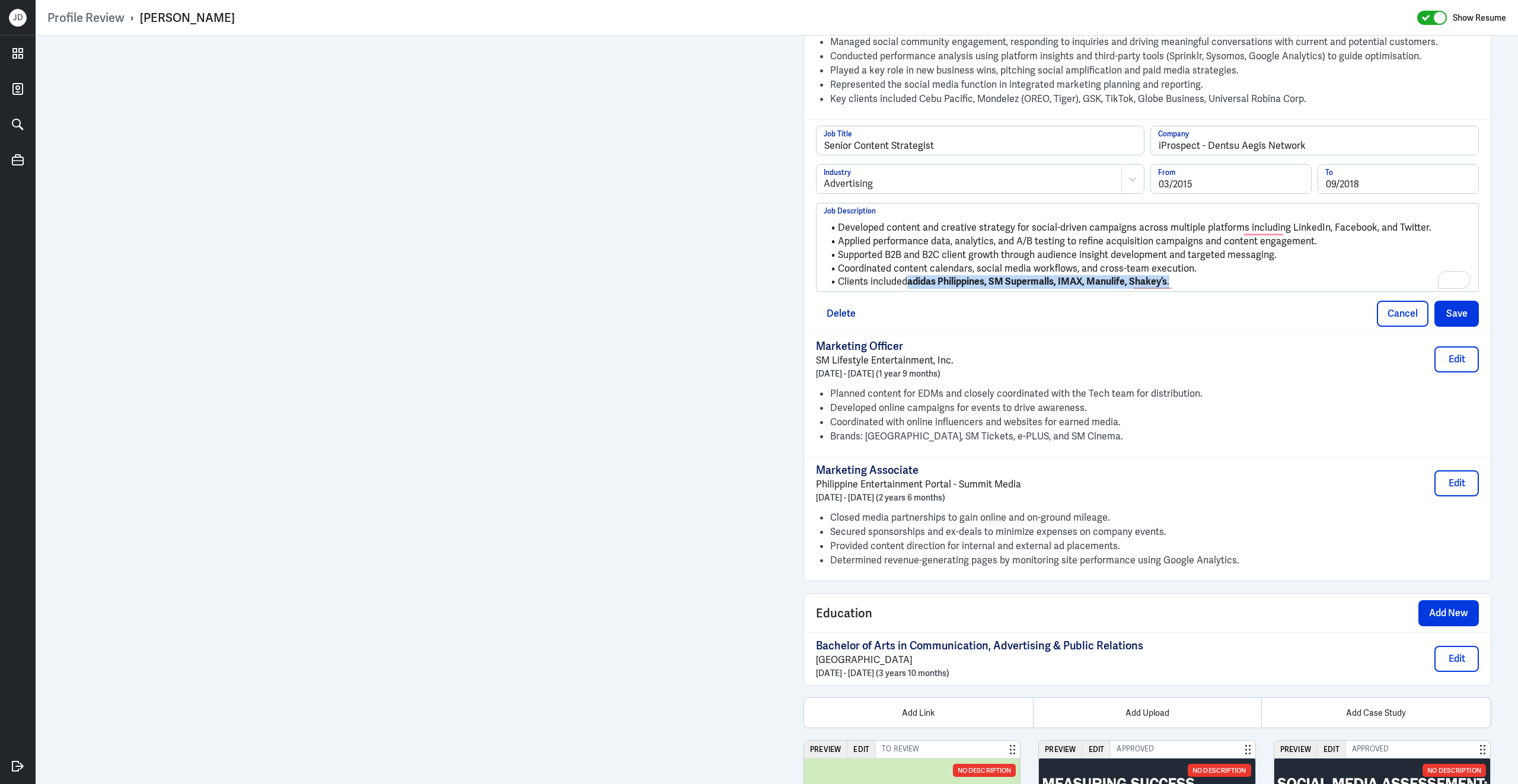
drag, startPoint x: 1188, startPoint y: 297, endPoint x: 910, endPoint y: 293, distance: 278.0
click at [910, 289] on li "Clients included adidas Philippines, SM Supermalls, IMAX, Manulife, Shakey’s ." at bounding box center [1147, 281] width 648 height 14
click at [1453, 326] on button "Save" at bounding box center [1456, 313] width 44 height 26
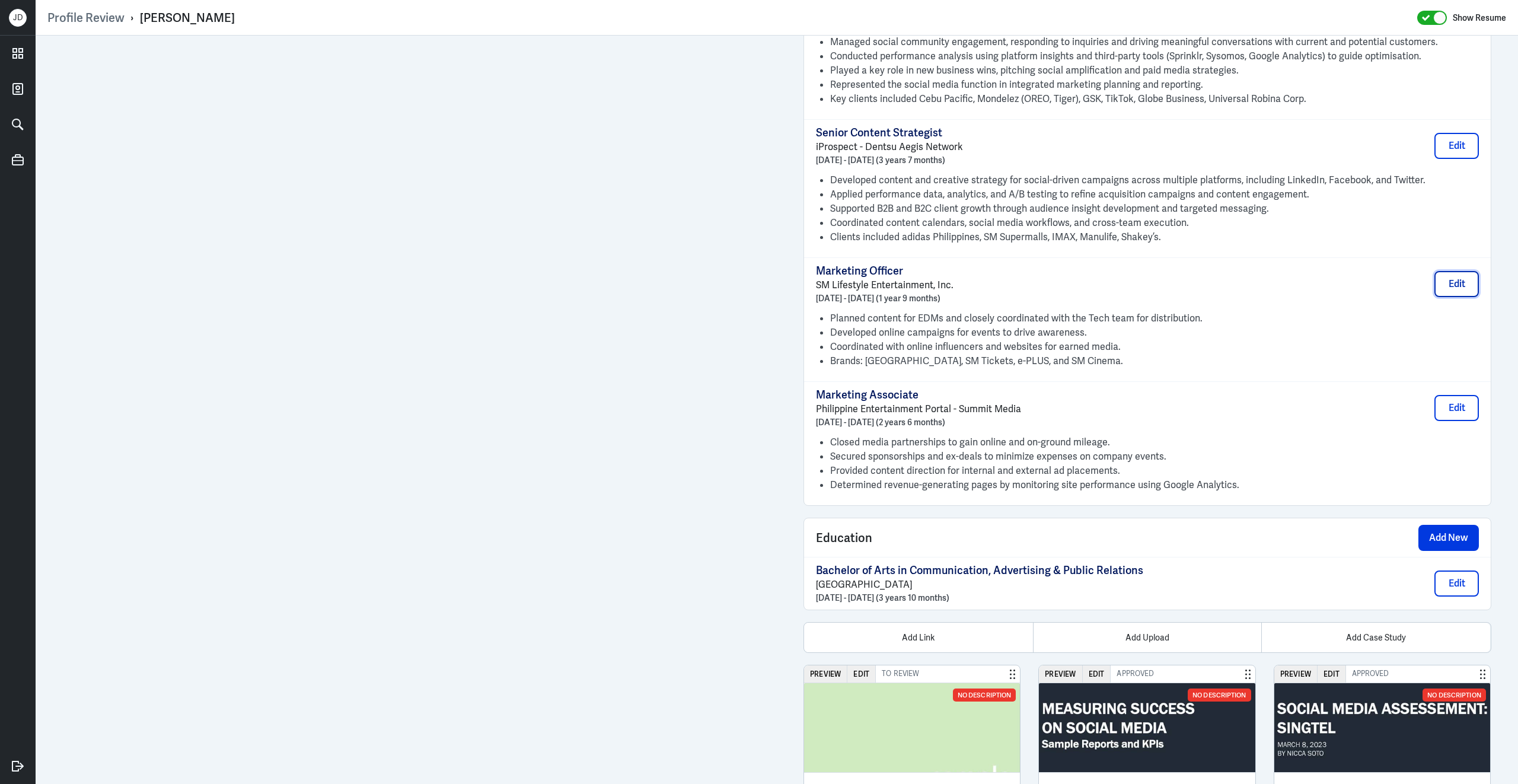
click at [1454, 291] on button "Edit" at bounding box center [1456, 284] width 44 height 26
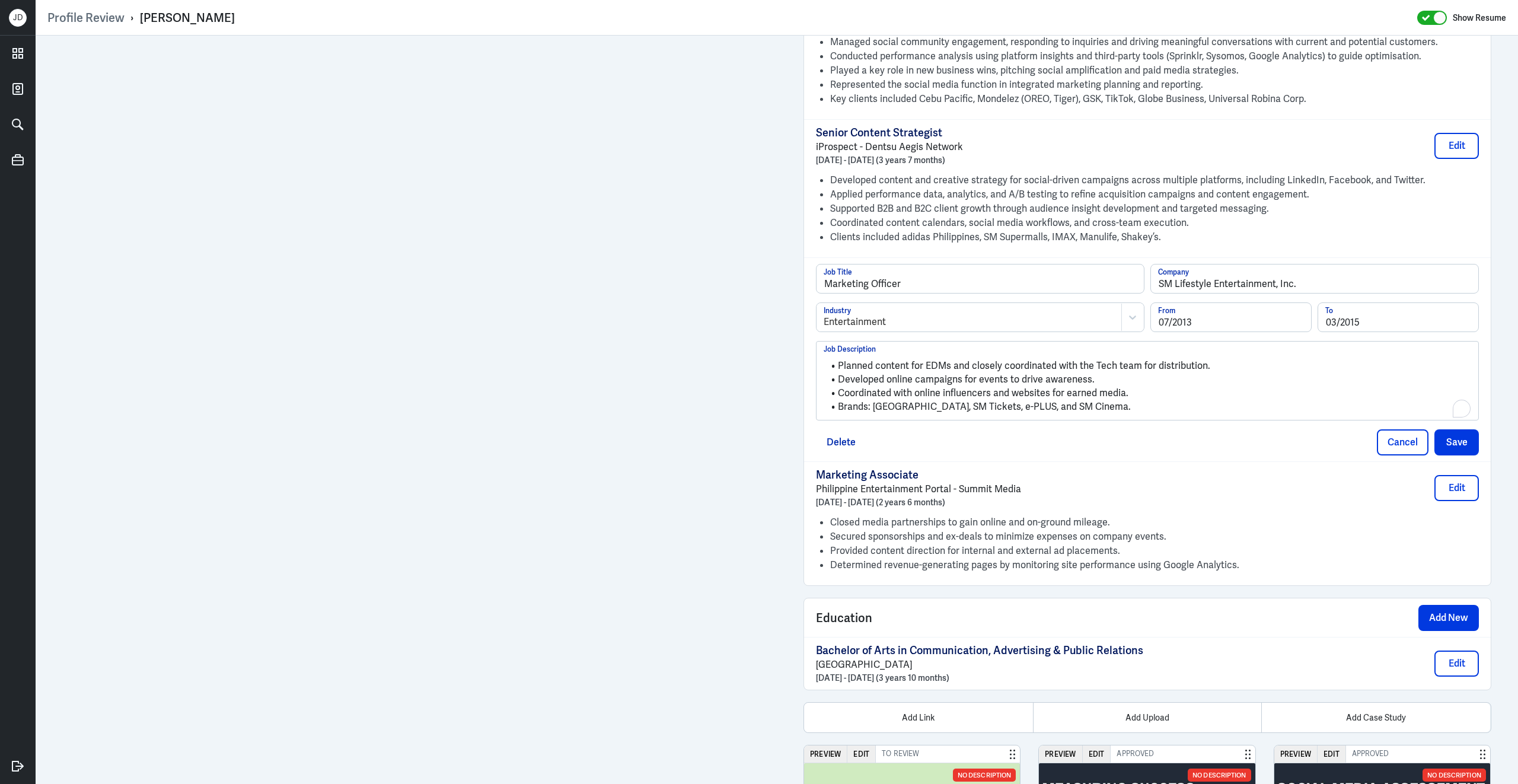
drag, startPoint x: 1126, startPoint y: 418, endPoint x: 812, endPoint y: 337, distance: 324.3
click at [812, 337] on div "Marketing Officer Job Title SM Lifestyle Entertainment, Inc. Company Entertainm…" at bounding box center [1147, 359] width 686 height 204
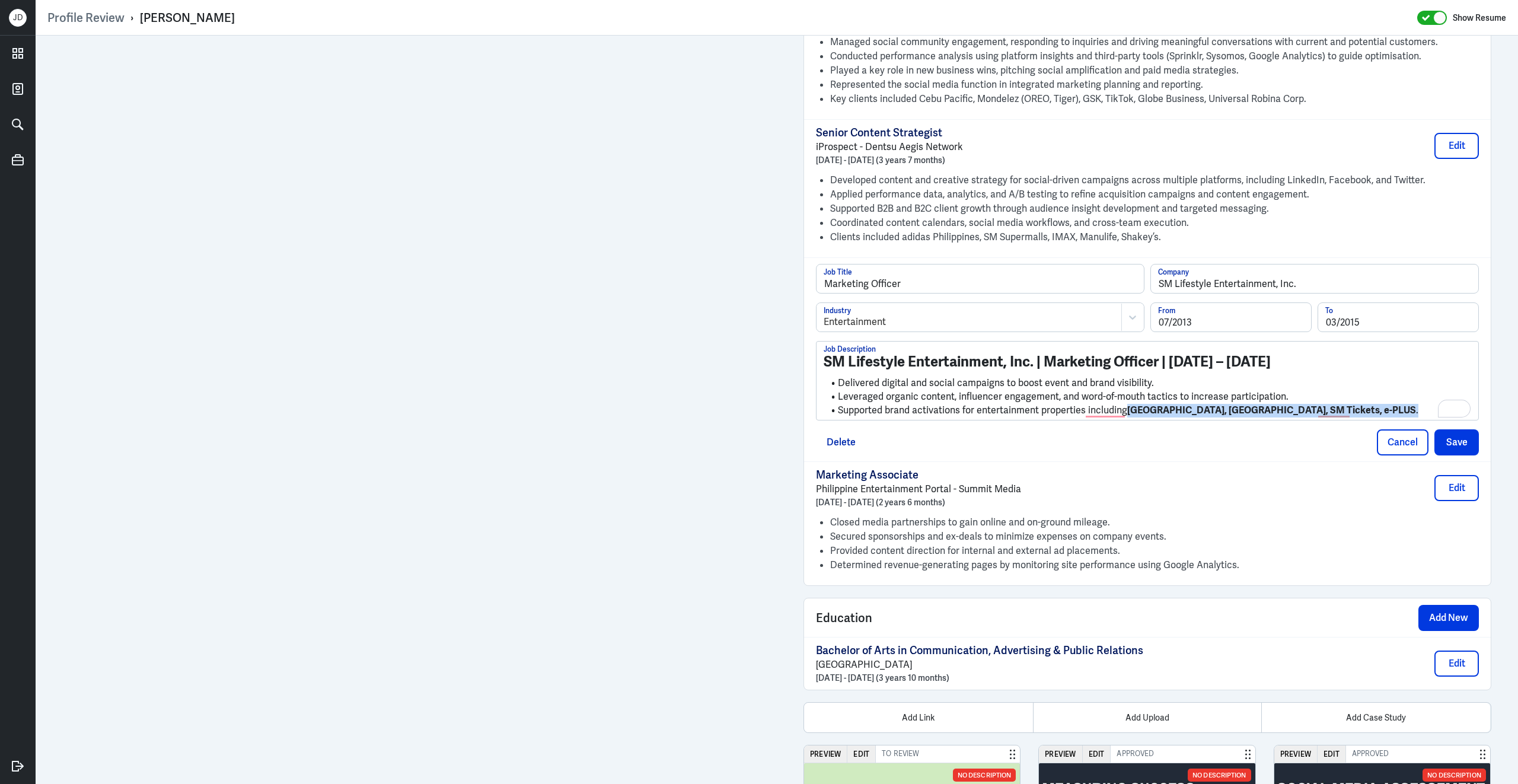
drag, startPoint x: 1129, startPoint y: 421, endPoint x: 1378, endPoint y: 422, distance: 249.0
click at [1378, 417] on li "Supported brand activations for entertainment properties including Mall of Asia…" at bounding box center [1147, 410] width 648 height 14
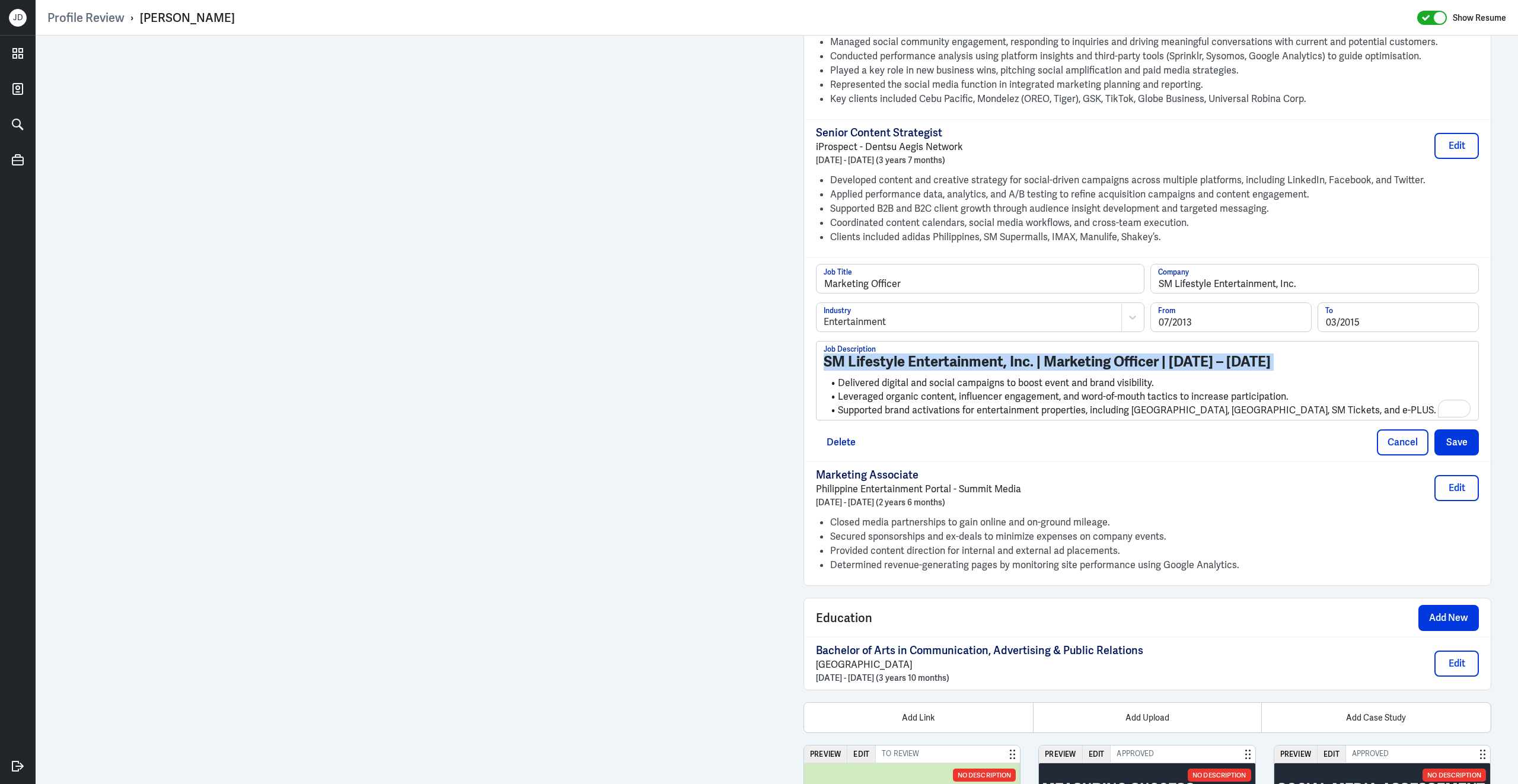
drag, startPoint x: 839, startPoint y: 393, endPoint x: 811, endPoint y: 363, distance: 41.0
click at [811, 363] on div "Marketing Officer Job Title SM Lifestyle Entertainment, Inc. Company Entertainm…" at bounding box center [1147, 359] width 686 height 204
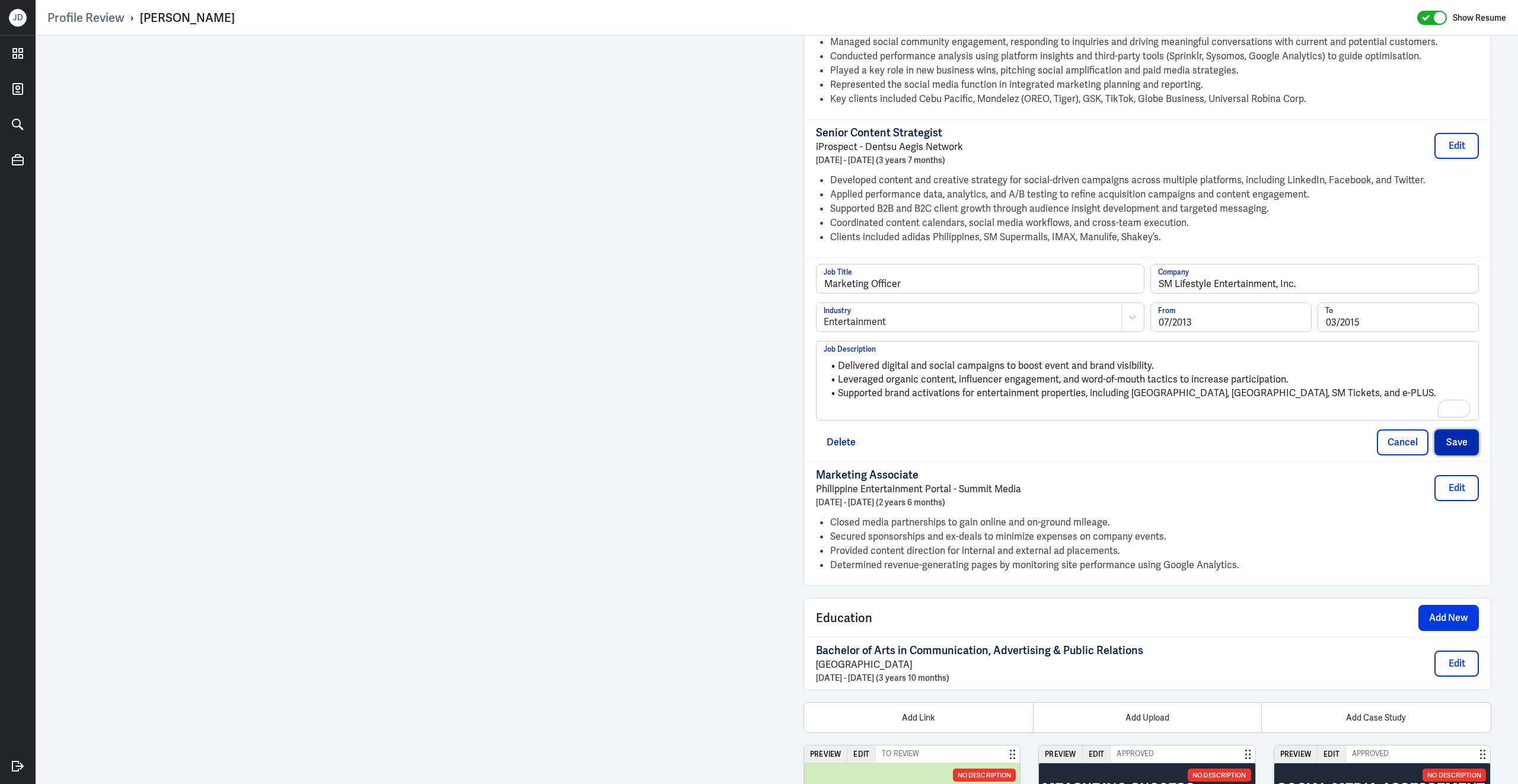
click at [1465, 454] on button "Save" at bounding box center [1456, 442] width 44 height 26
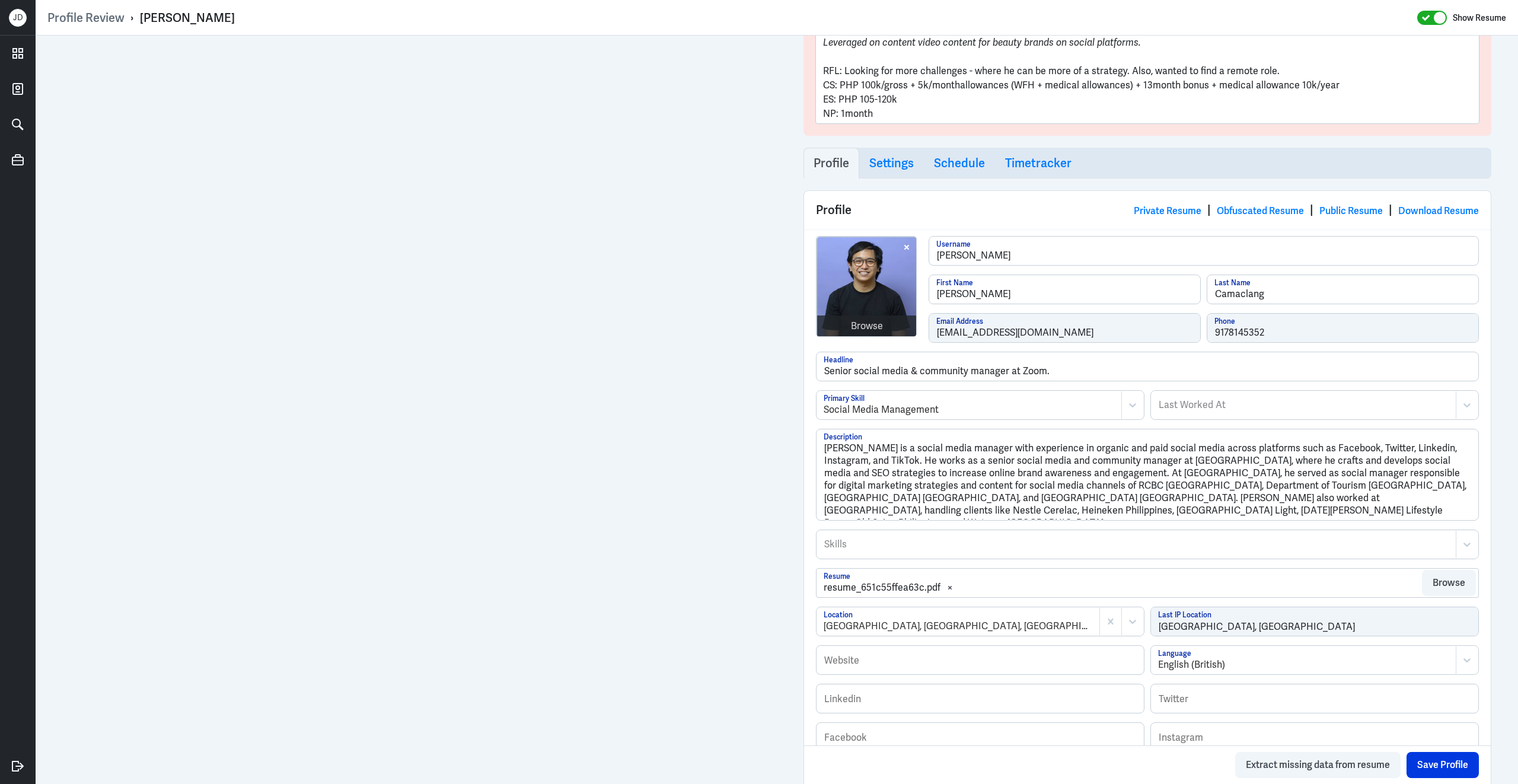
scroll to position [376, 0]
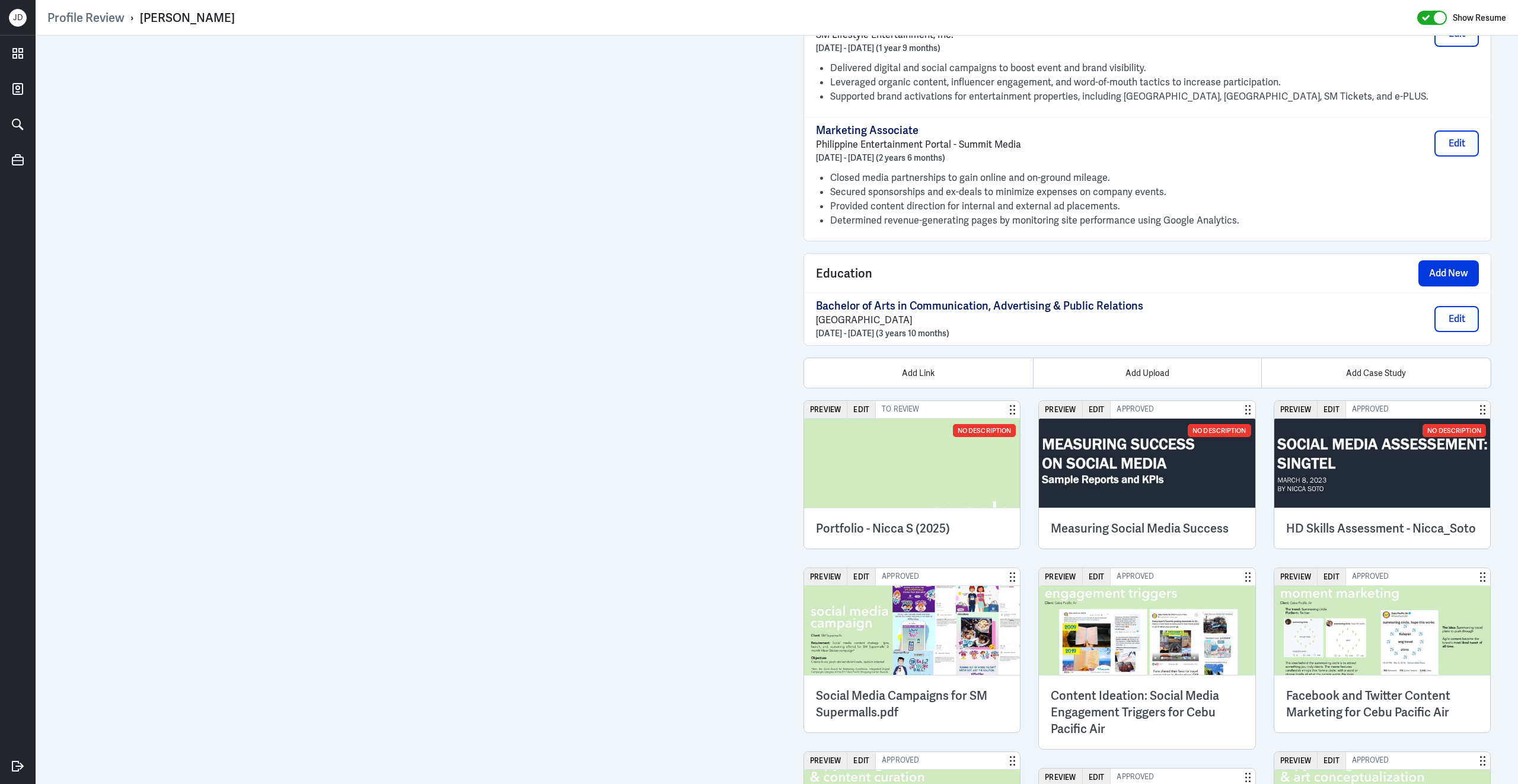
scroll to position [2042, 0]
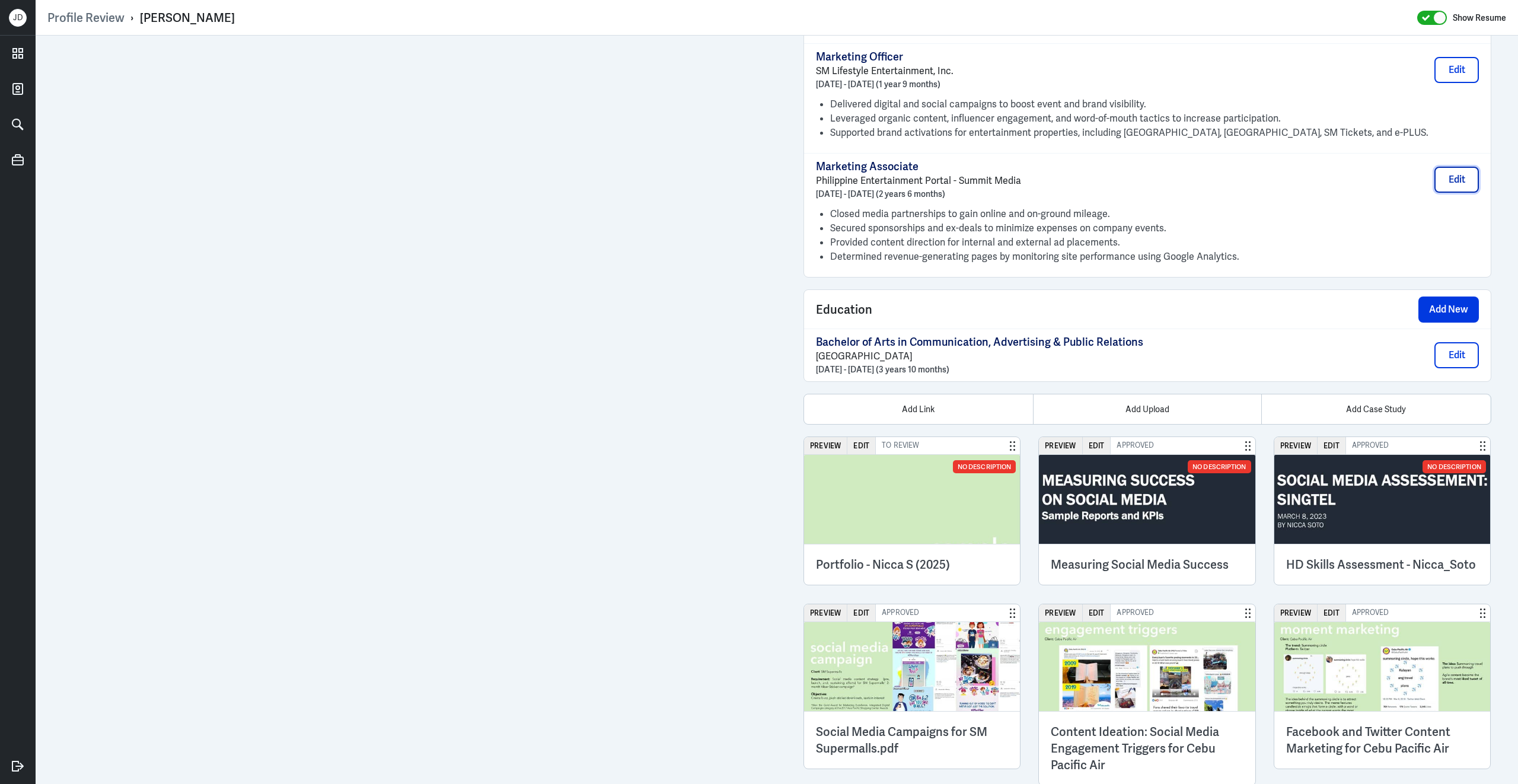
click at [1460, 192] on button "Edit" at bounding box center [1456, 180] width 44 height 26
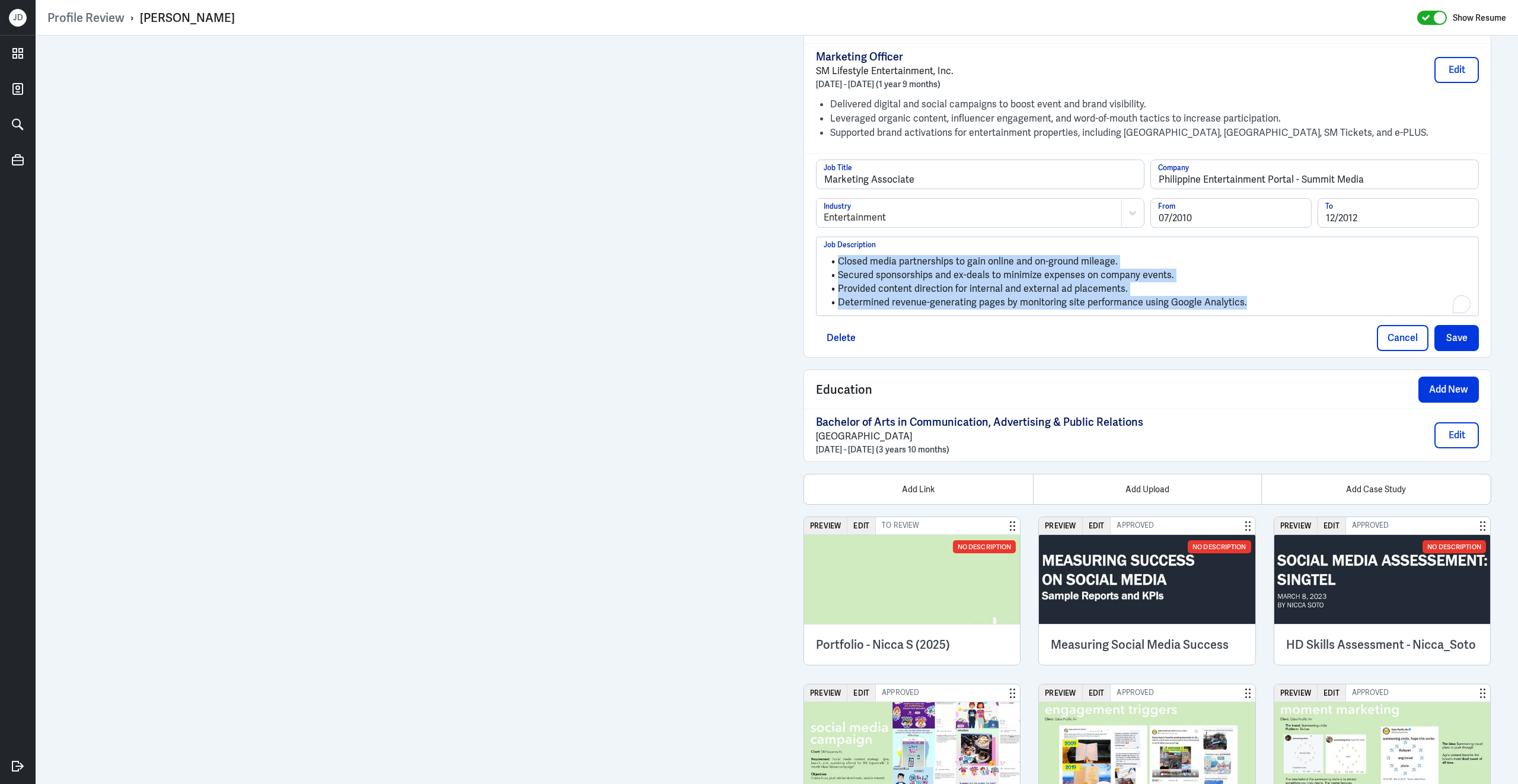
drag, startPoint x: 1259, startPoint y: 311, endPoint x: 747, endPoint y: 205, distance: 522.9
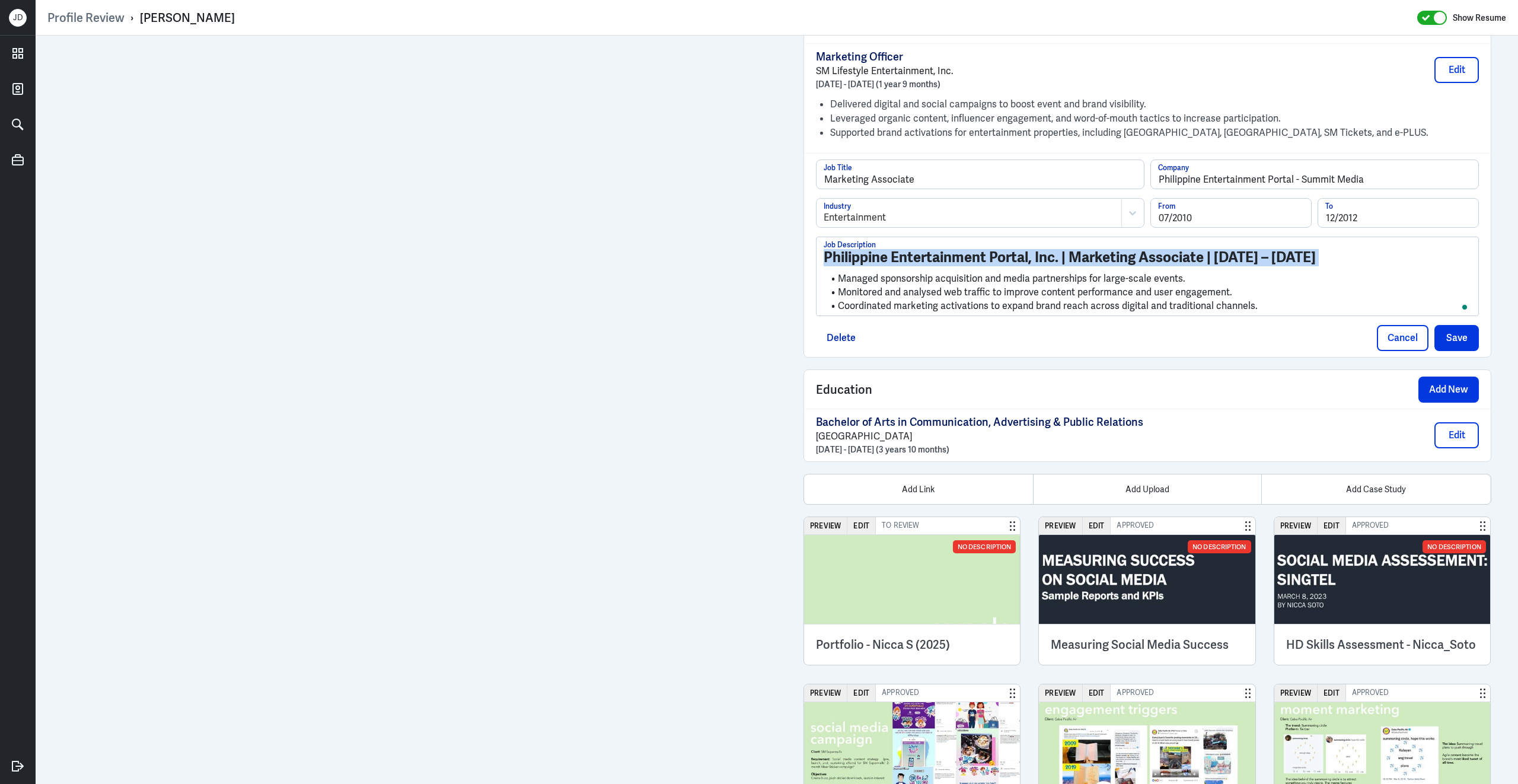
drag, startPoint x: 838, startPoint y: 290, endPoint x: 820, endPoint y: 256, distance: 38.5
click at [820, 256] on div "Philippine Entertainment Portal, Inc. | Marketing Associate | 2010 – 2012 Manag…" at bounding box center [1147, 276] width 662 height 79
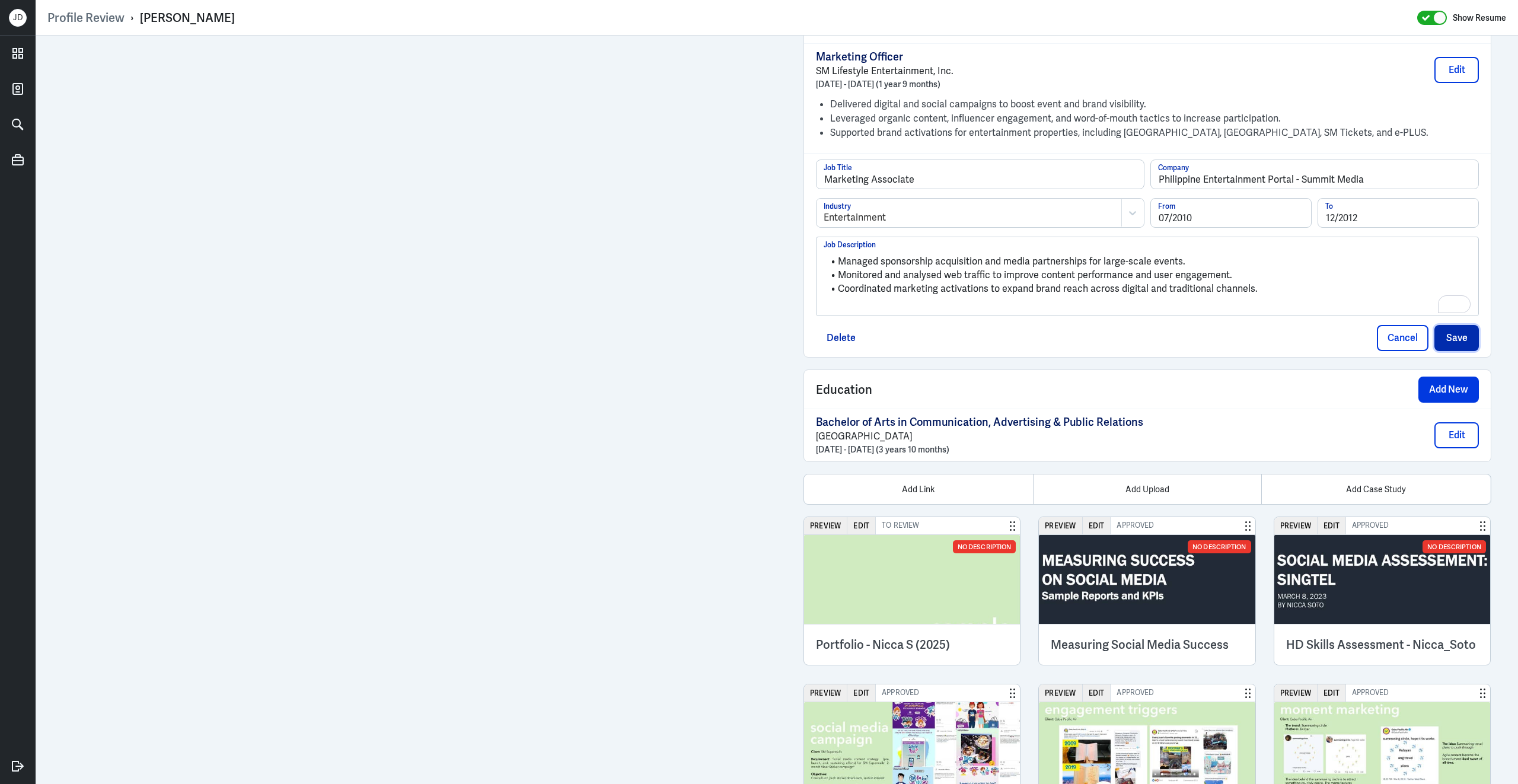
click at [1470, 348] on button "Save" at bounding box center [1456, 338] width 44 height 26
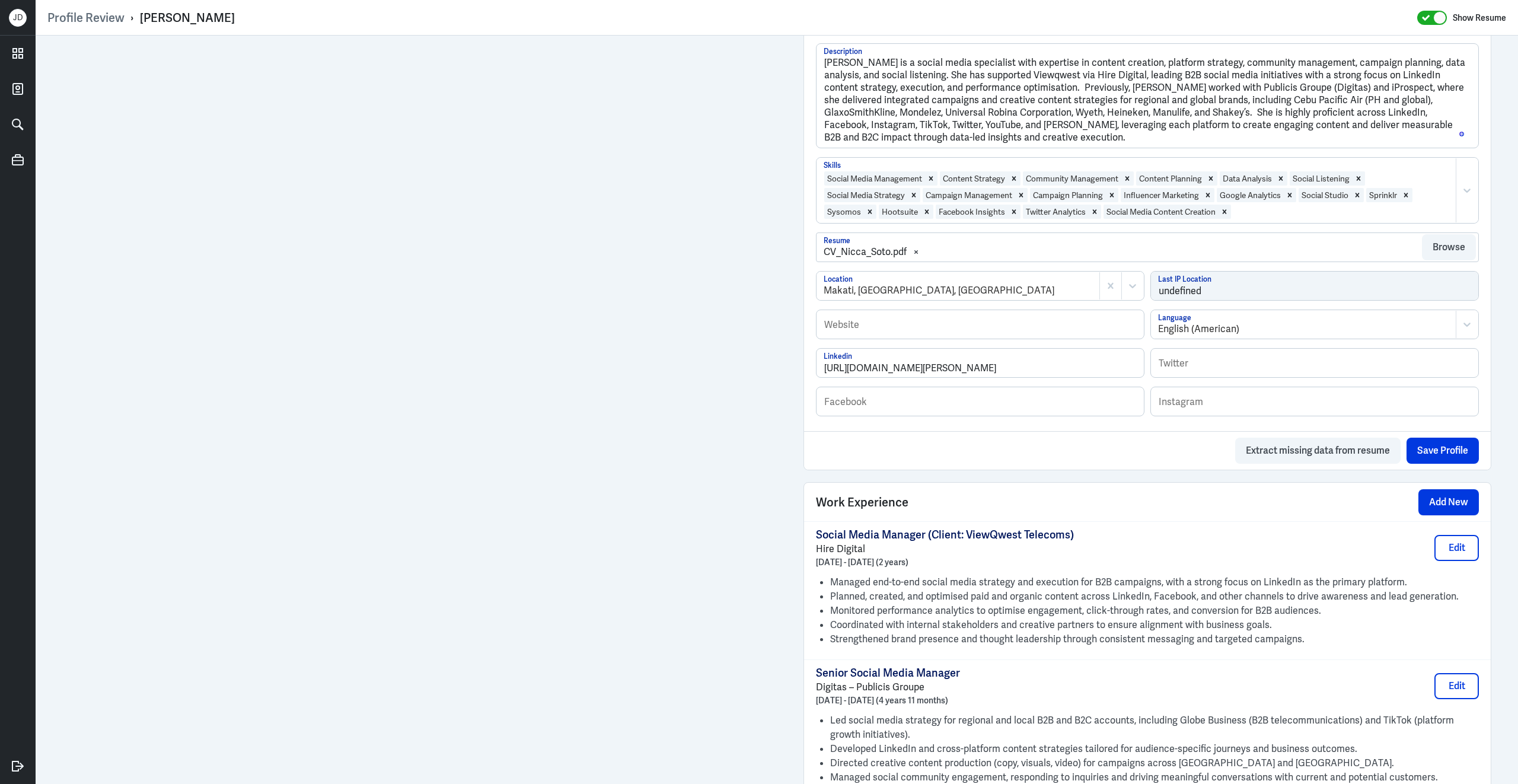
scroll to position [0, 0]
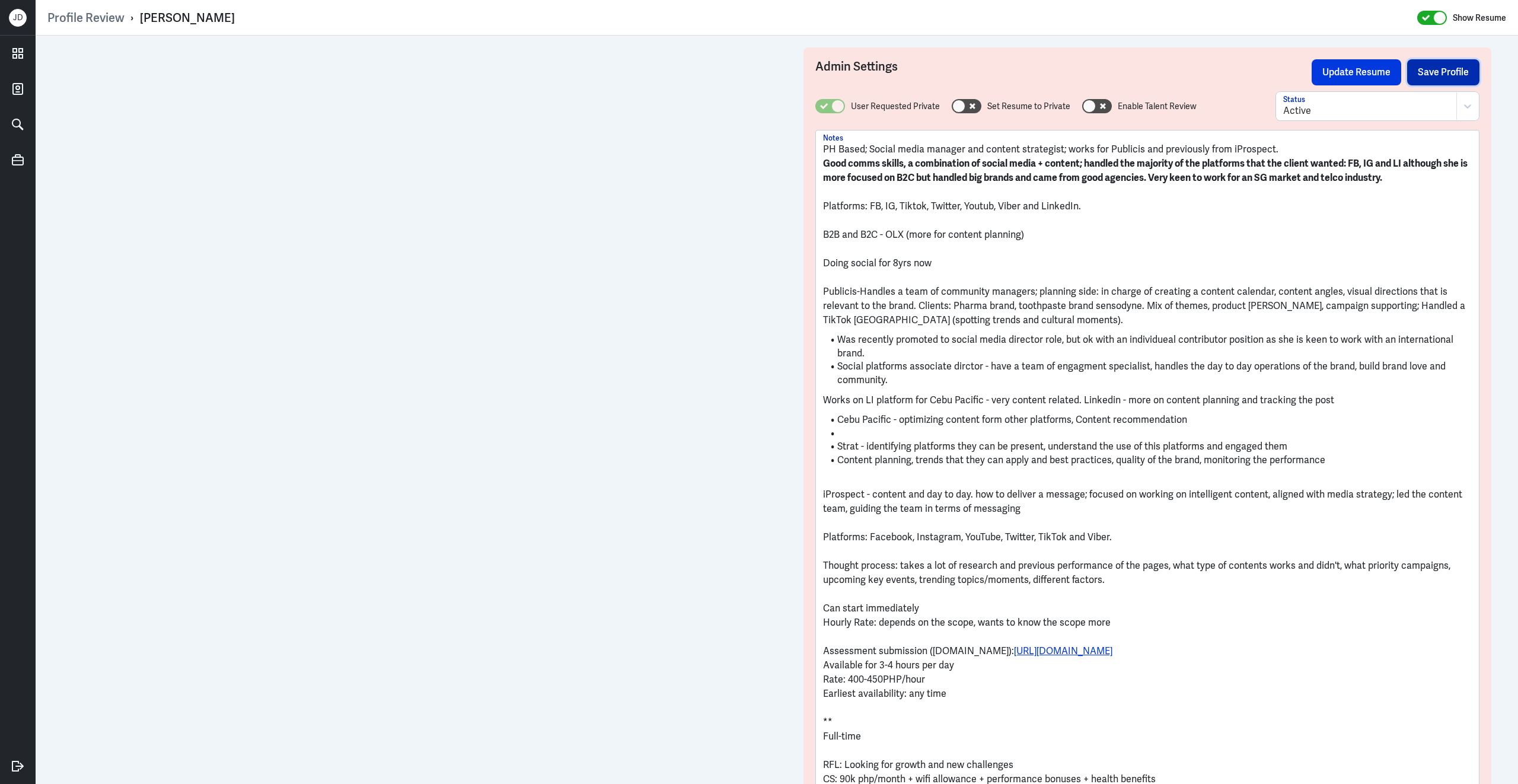
click at [1430, 77] on button "Save Profile" at bounding box center [1443, 72] width 72 height 26
click at [1389, 71] on button "Update Resume" at bounding box center [1356, 72] width 89 height 26
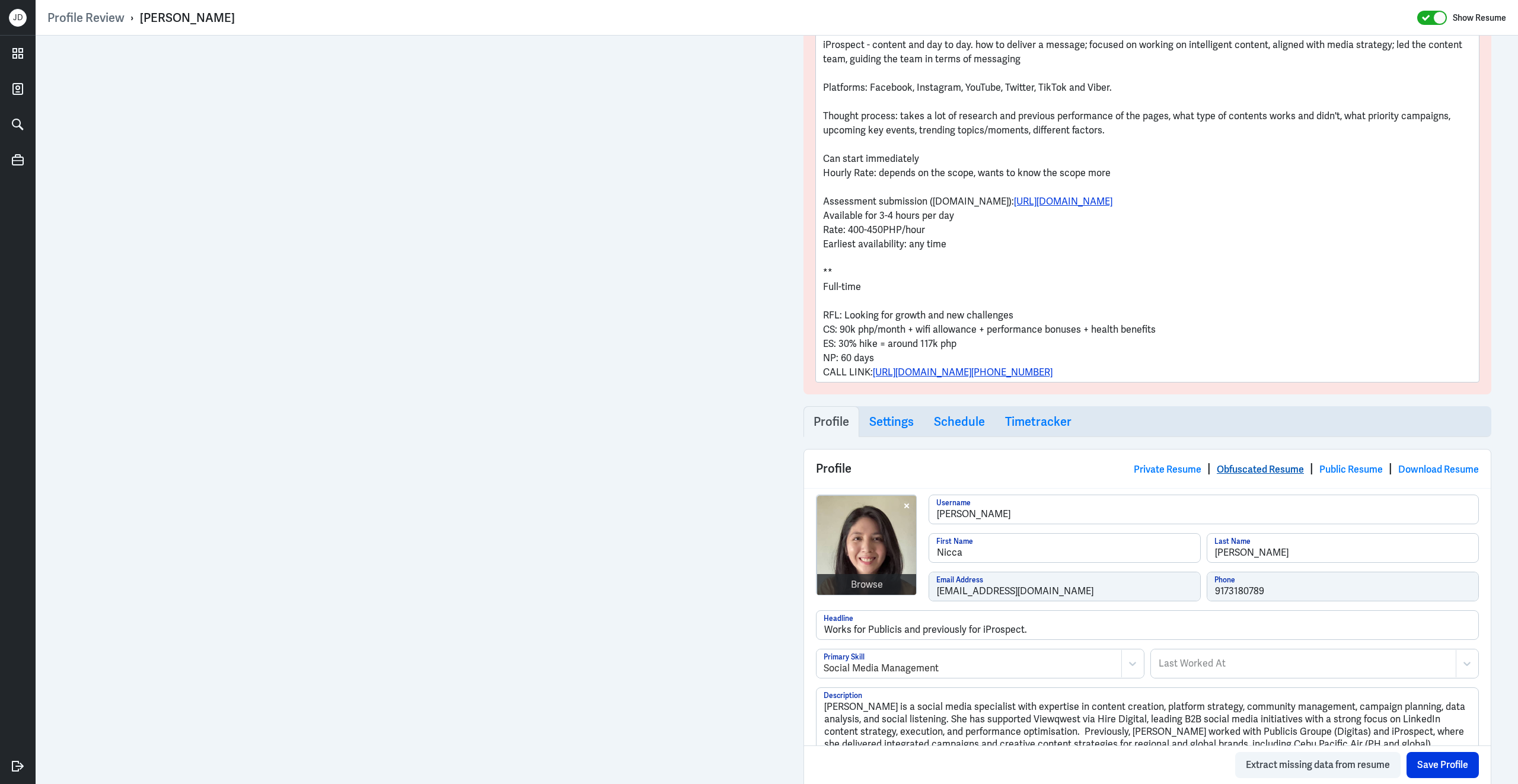
click at [1240, 472] on link "Obfuscated Resume" at bounding box center [1260, 469] width 87 height 12
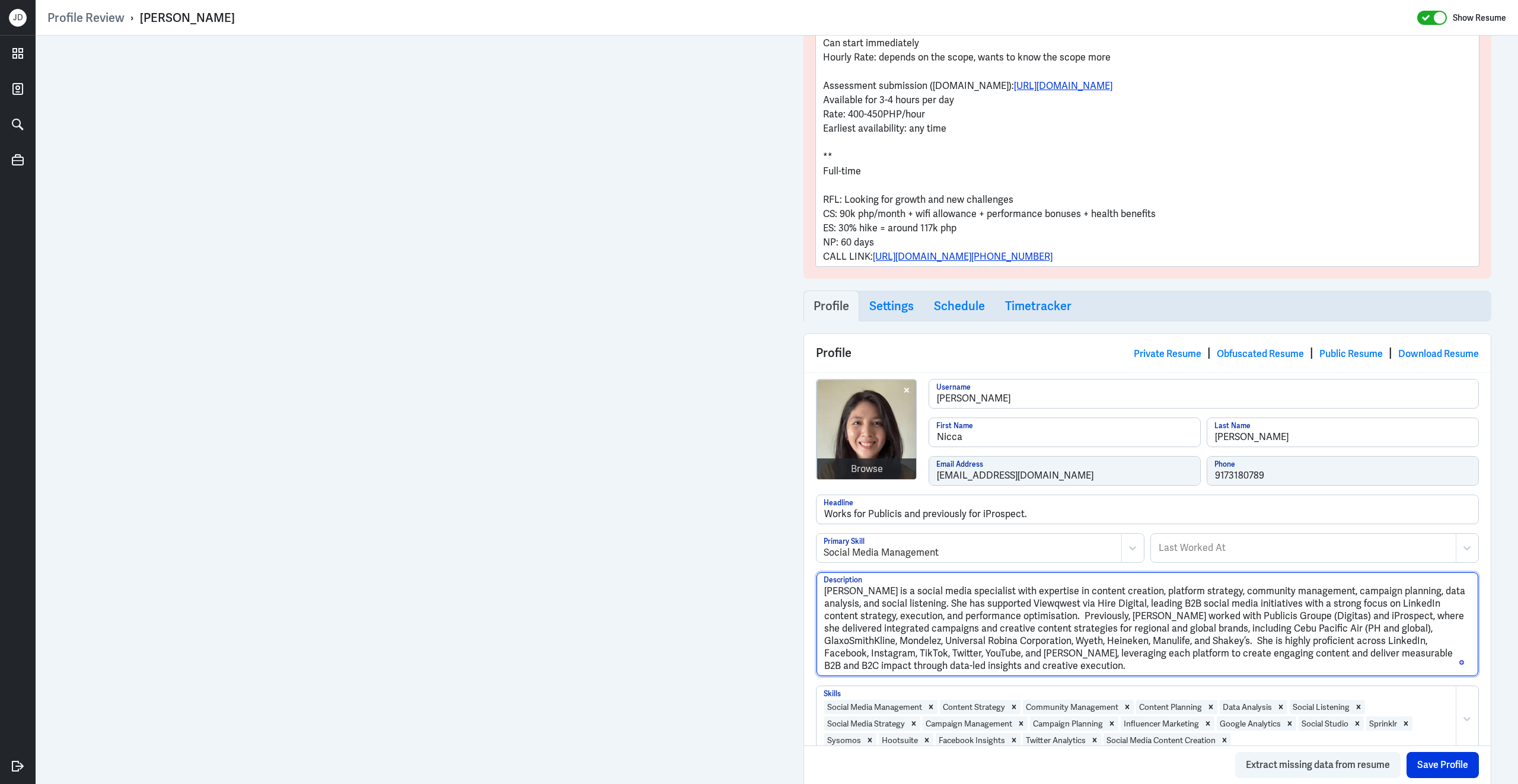
click at [1018, 606] on textarea "Nicca Soto is a social media specialist with expertise in content creation, pla…" at bounding box center [1147, 624] width 662 height 104
type textarea "Nicca Soto is a social media specialist with expertise in content creation, pla…"
click at [1438, 773] on button "Save Profile" at bounding box center [1443, 765] width 72 height 26
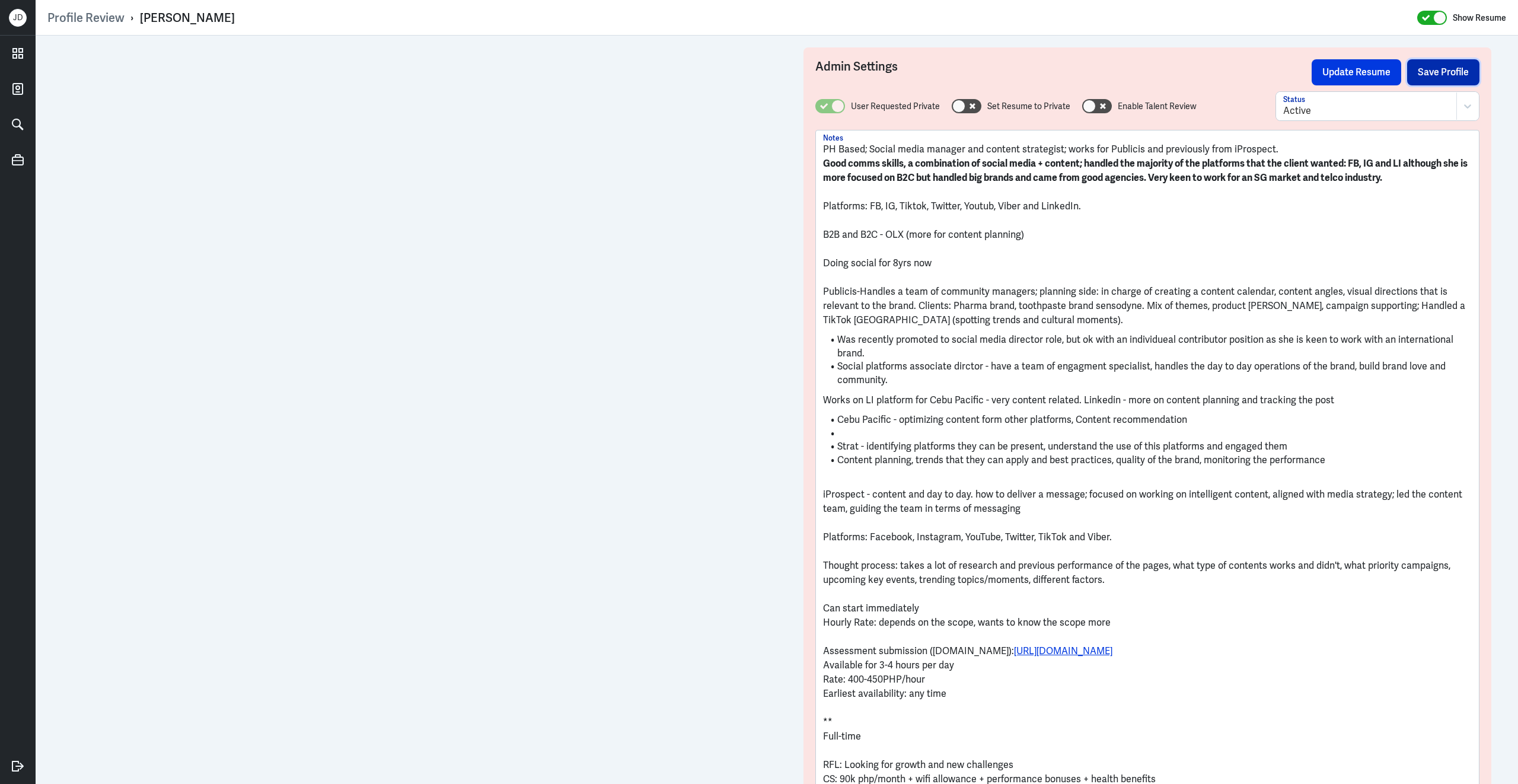
click at [1428, 70] on button "Save Profile" at bounding box center [1443, 72] width 72 height 26
click at [1375, 70] on button "Update Resume" at bounding box center [1356, 72] width 89 height 26
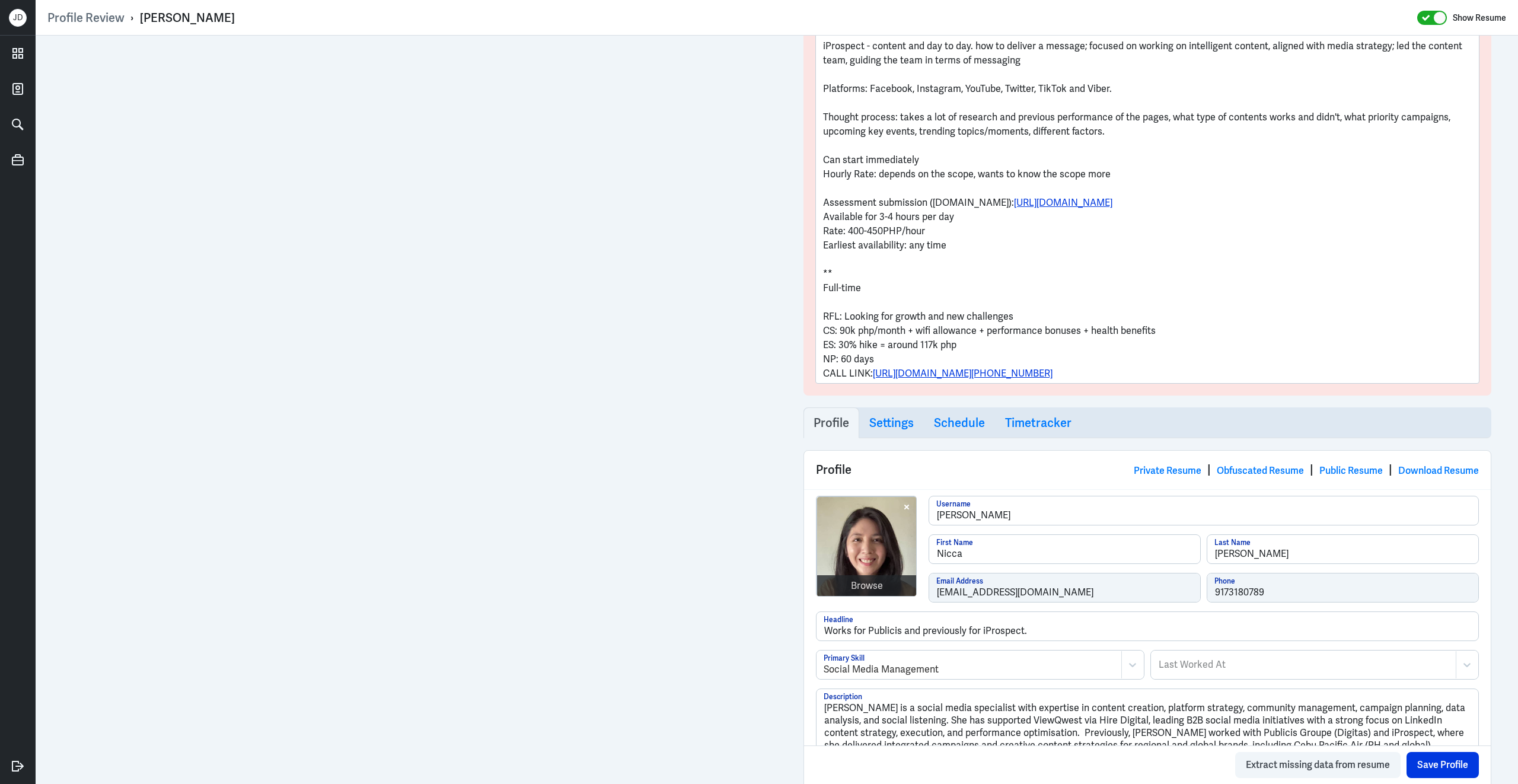
scroll to position [496, 0]
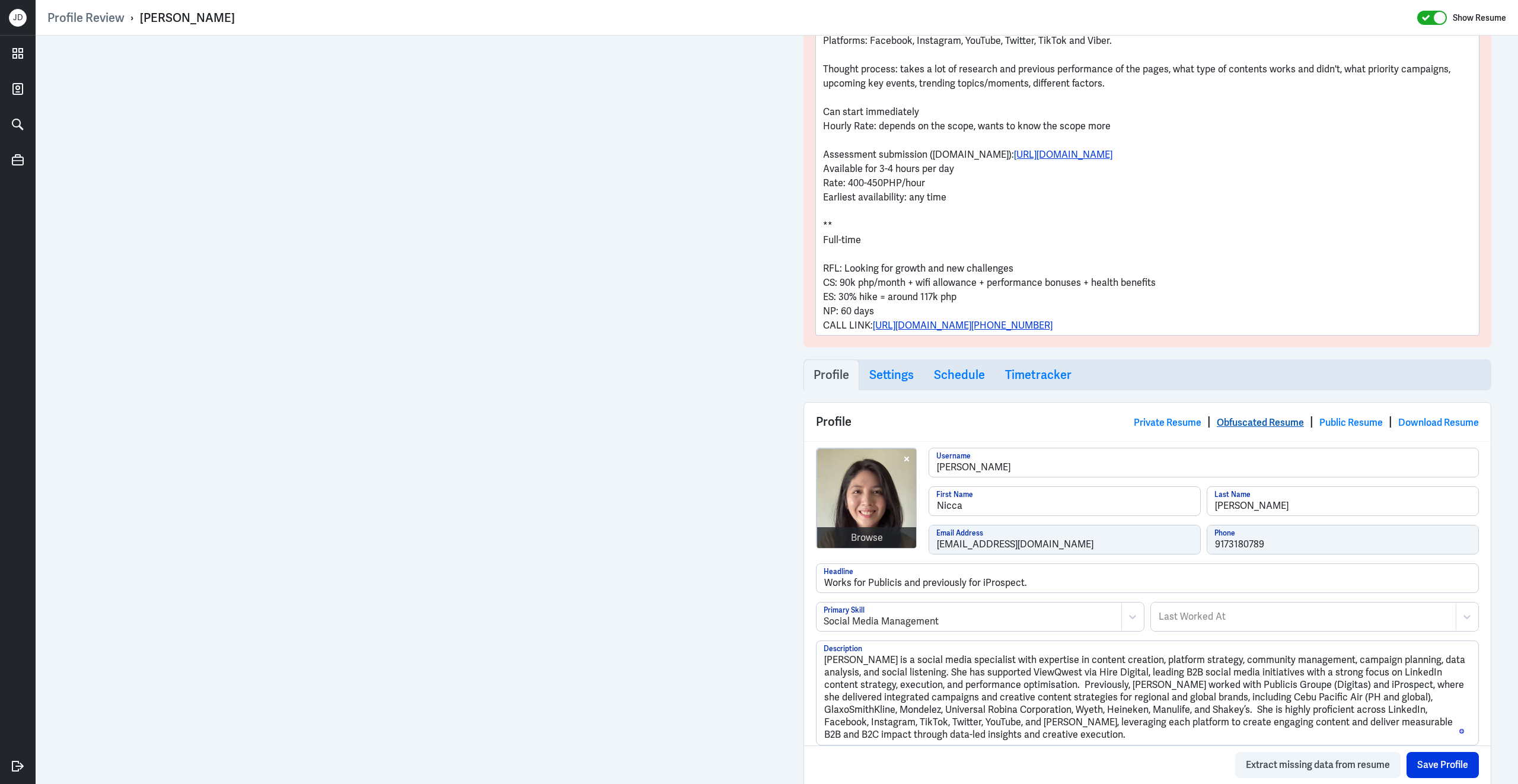
click at [1262, 424] on link "Obfuscated Resume" at bounding box center [1260, 422] width 87 height 12
click at [1261, 418] on link "Obfuscated Resume" at bounding box center [1260, 422] width 87 height 12
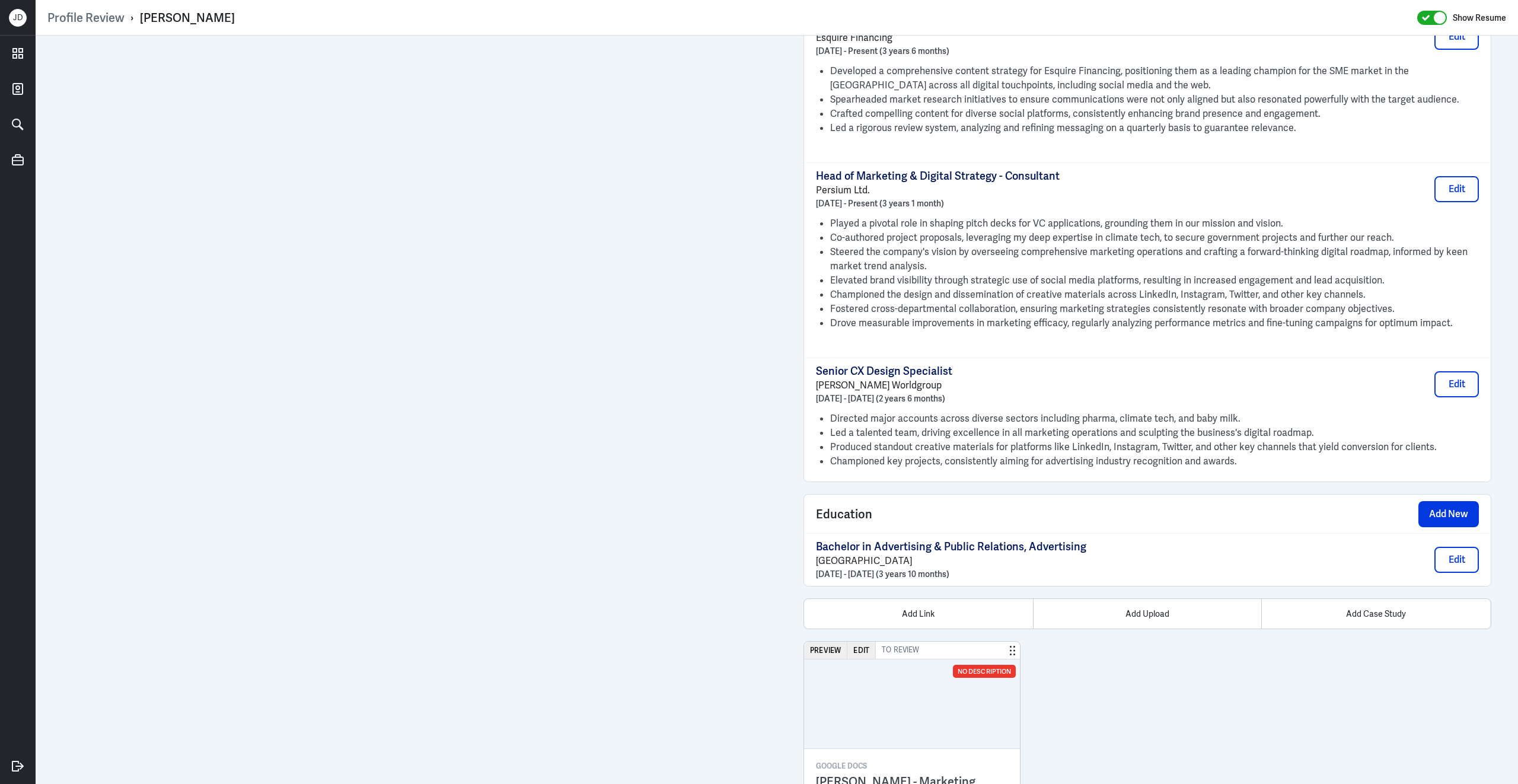
scroll to position [983, 0]
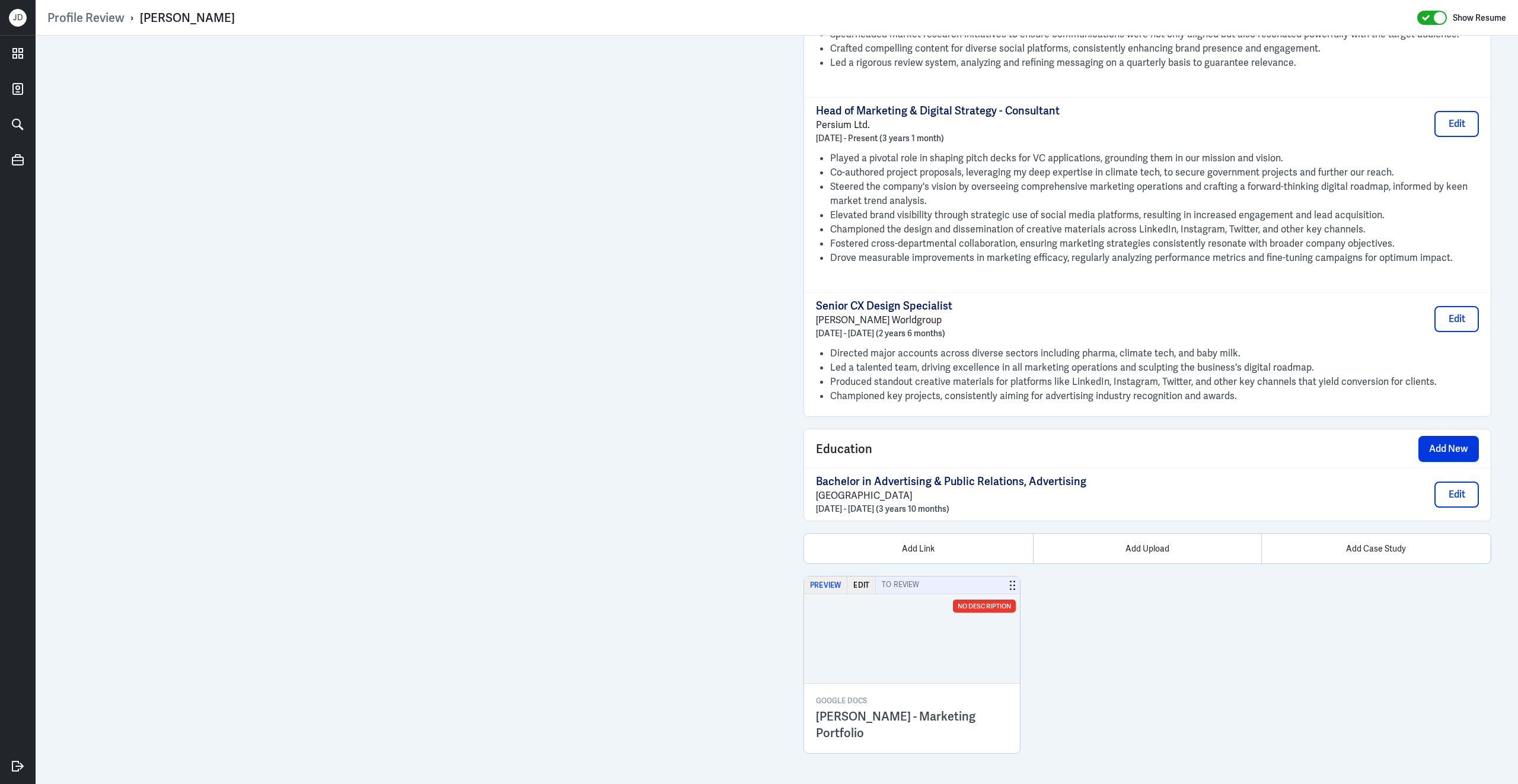
click at [836, 582] on button "Preview" at bounding box center [825, 584] width 43 height 17
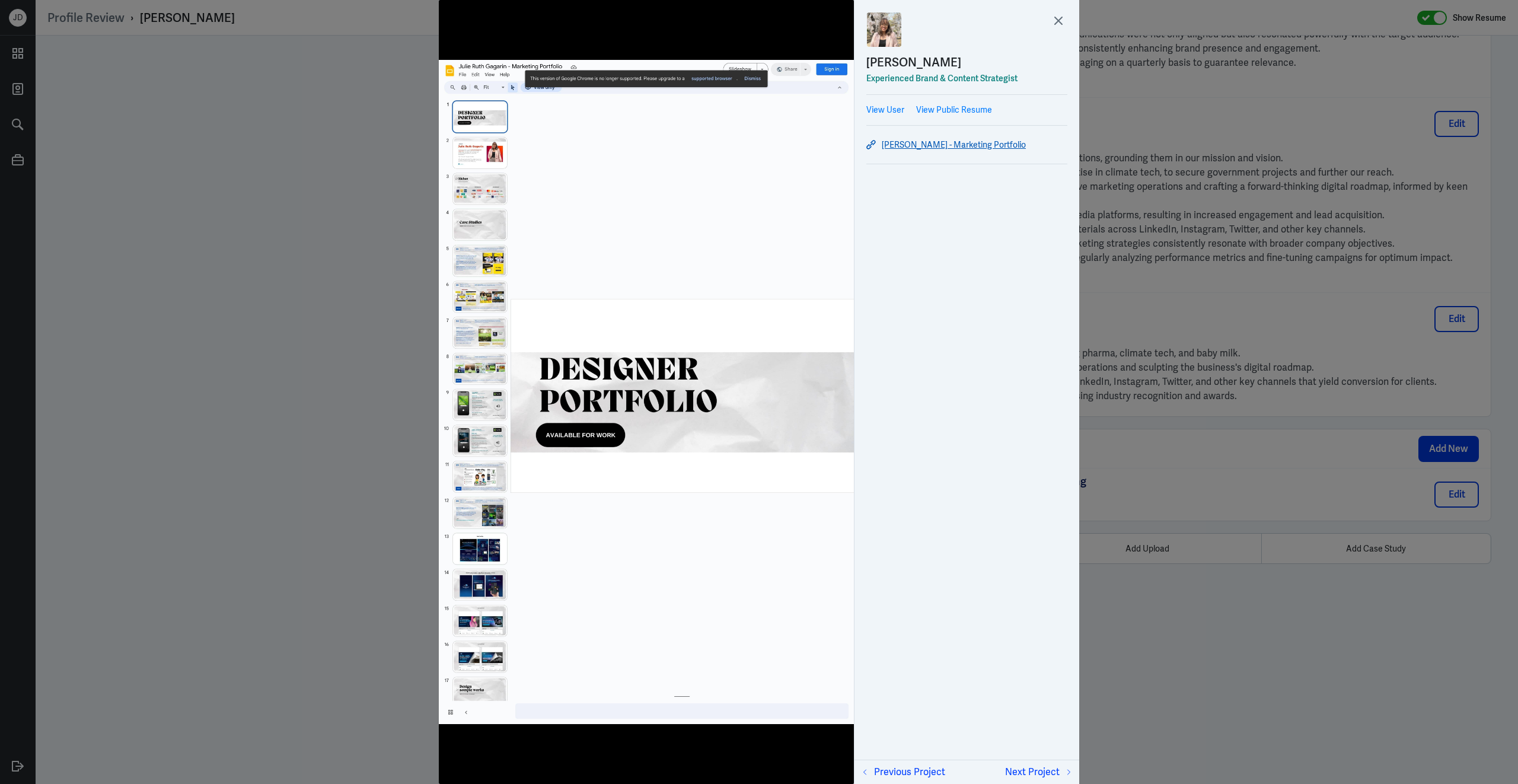
click at [884, 146] on link "Julie Ruth Gagarin - Marketing Portfolio" at bounding box center [967, 145] width 201 height 14
click at [1056, 25] on icon at bounding box center [1058, 21] width 18 height 18
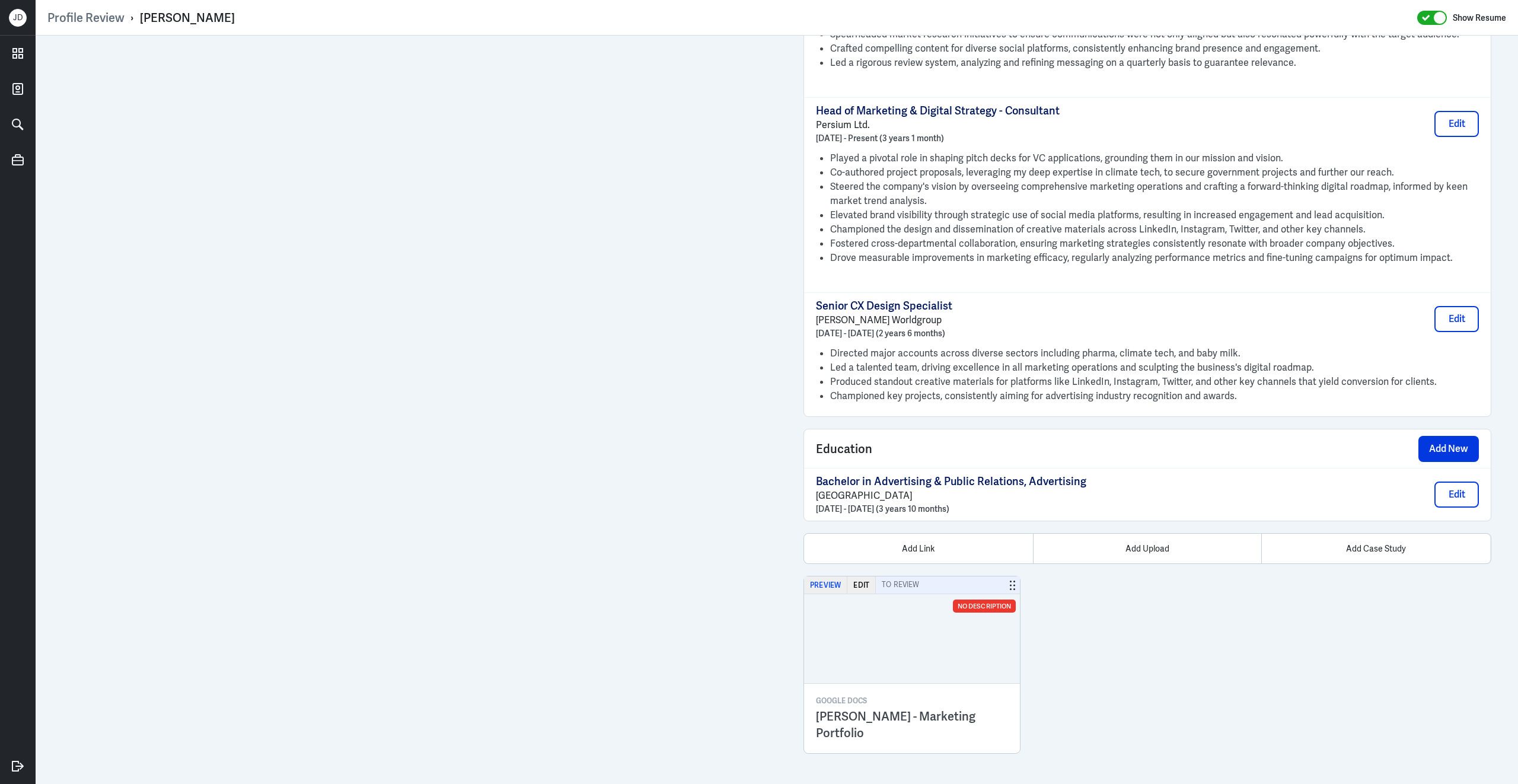
click at [828, 584] on button "Preview" at bounding box center [825, 584] width 43 height 17
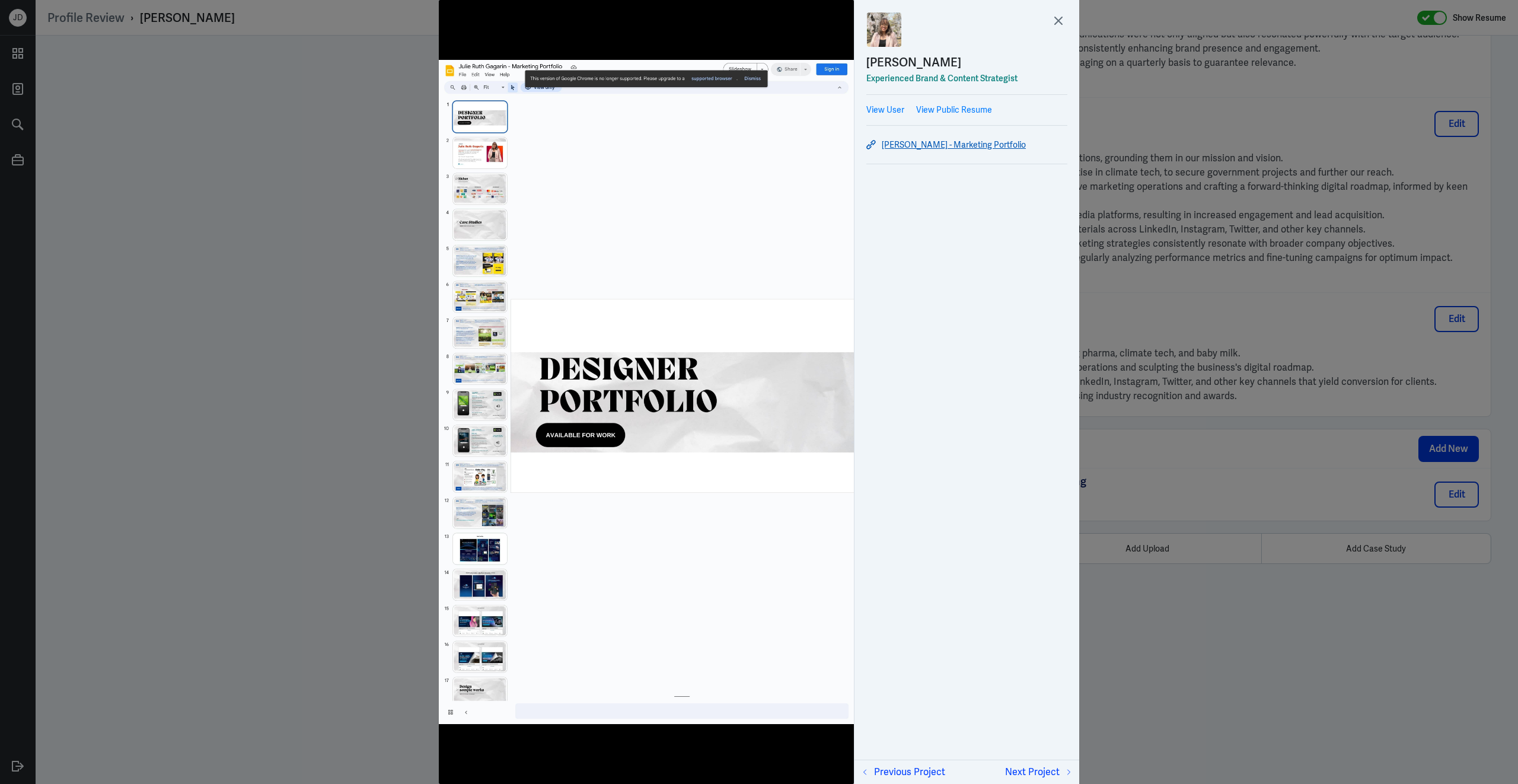
click at [920, 145] on link "[PERSON_NAME] - Marketing Portfolio" at bounding box center [967, 145] width 201 height 14
click at [1054, 14] on icon at bounding box center [1058, 21] width 18 height 18
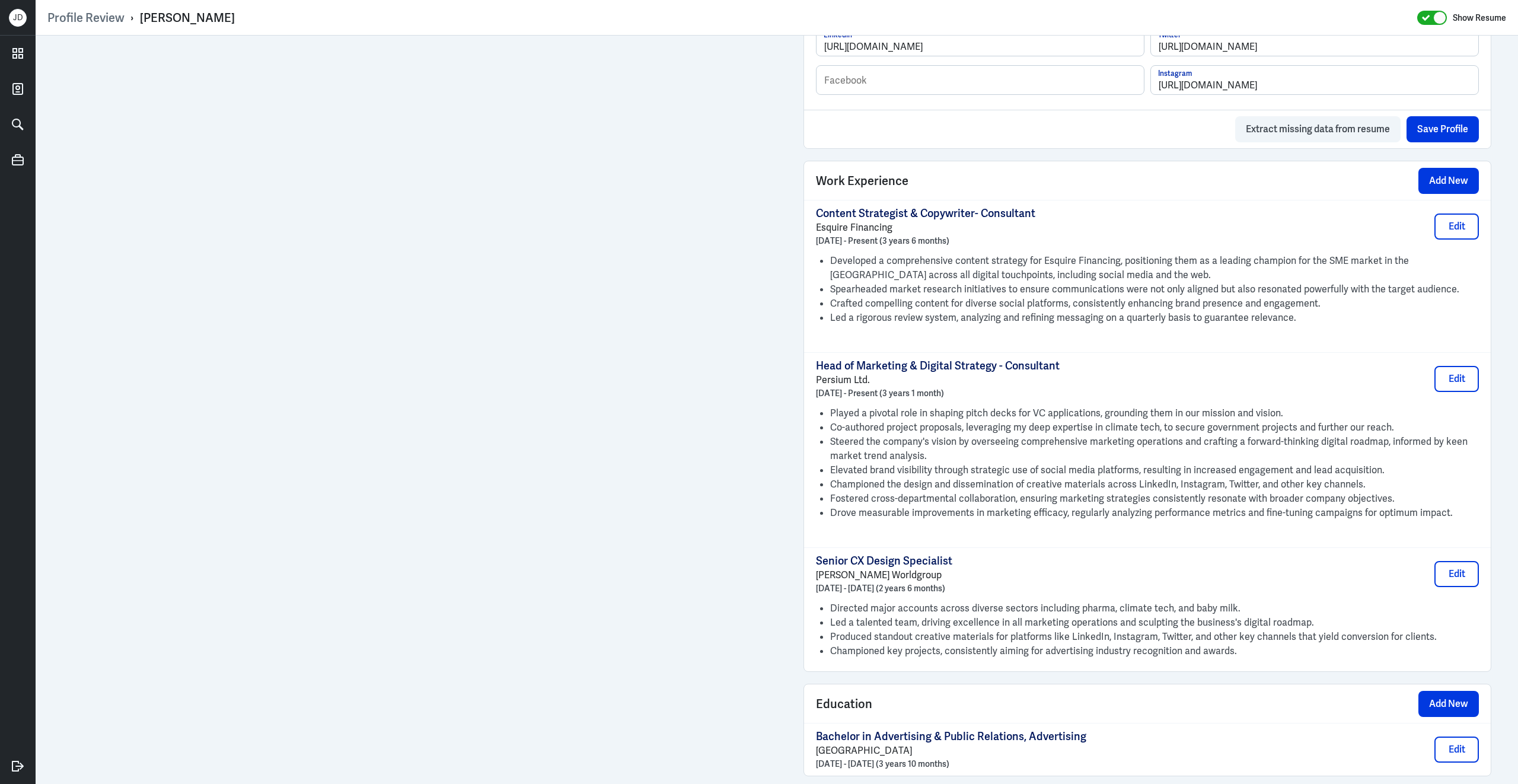
scroll to position [0, 0]
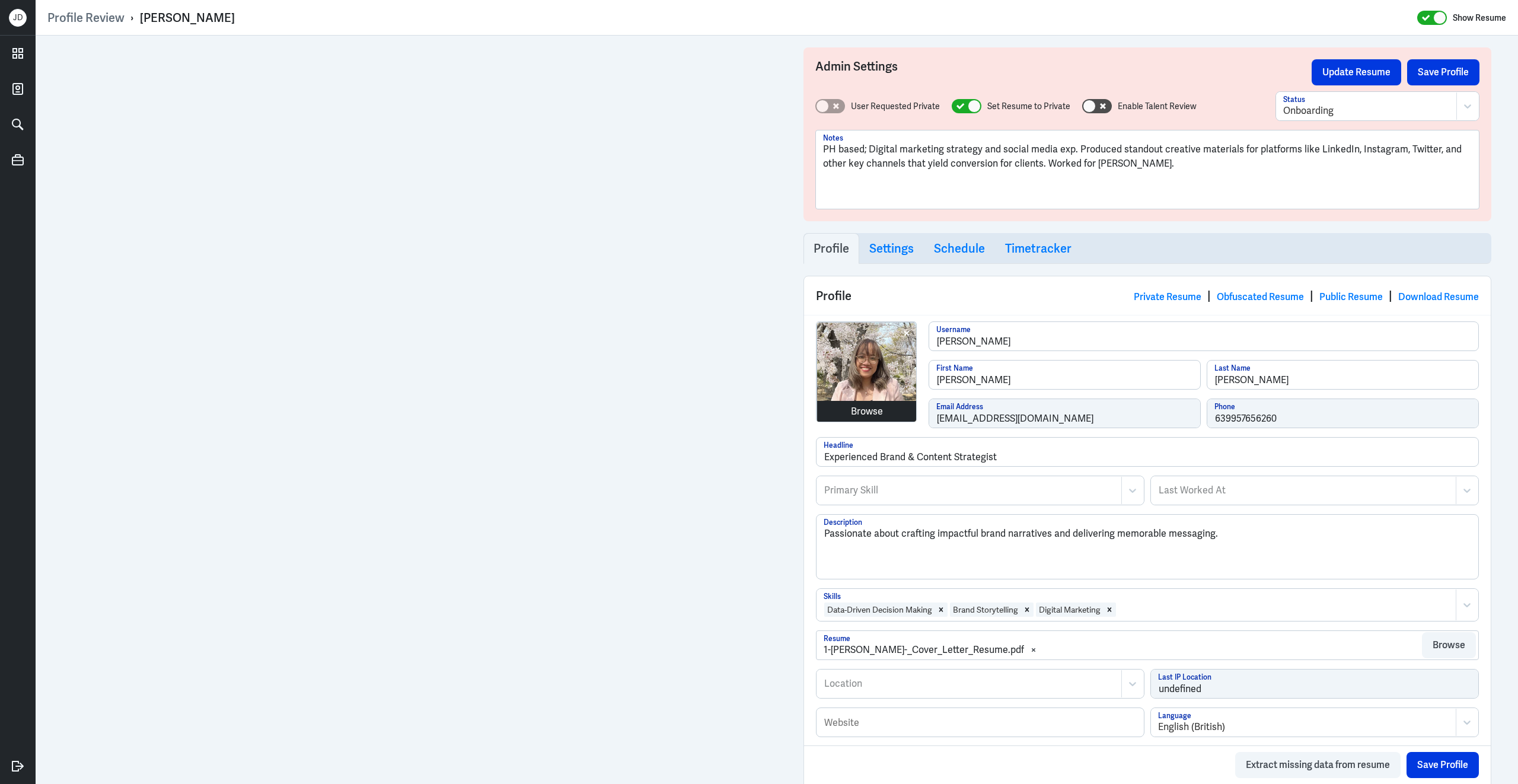
click at [880, 415] on div "Browse" at bounding box center [867, 411] width 32 height 14
click at [884, 416] on div "Browse" at bounding box center [867, 411] width 100 height 21
click at [871, 414] on div "Browse" at bounding box center [867, 411] width 32 height 14
click at [910, 503] on div "Primary Skill" at bounding box center [969, 490] width 304 height 27
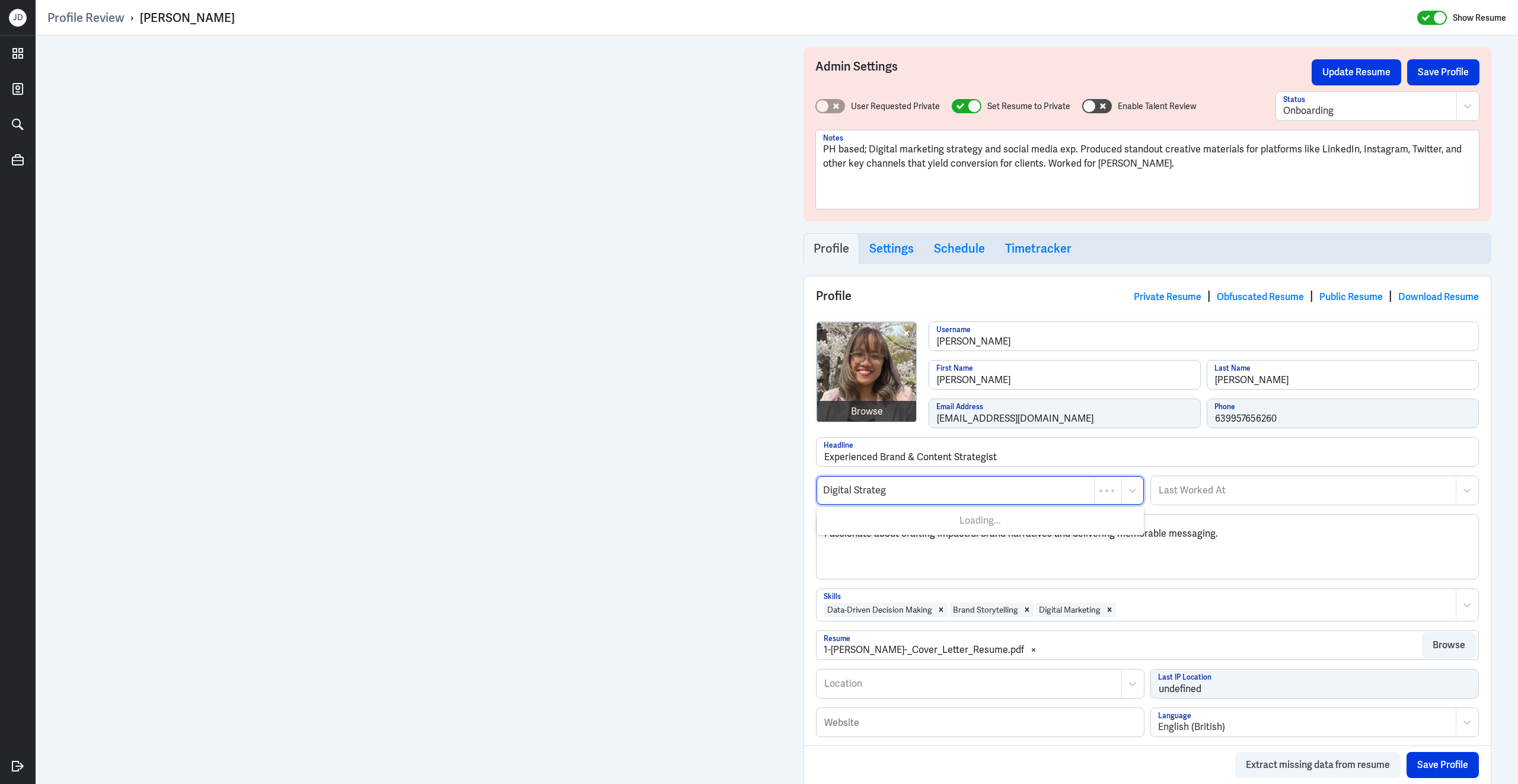
type input "Digital Strategy"
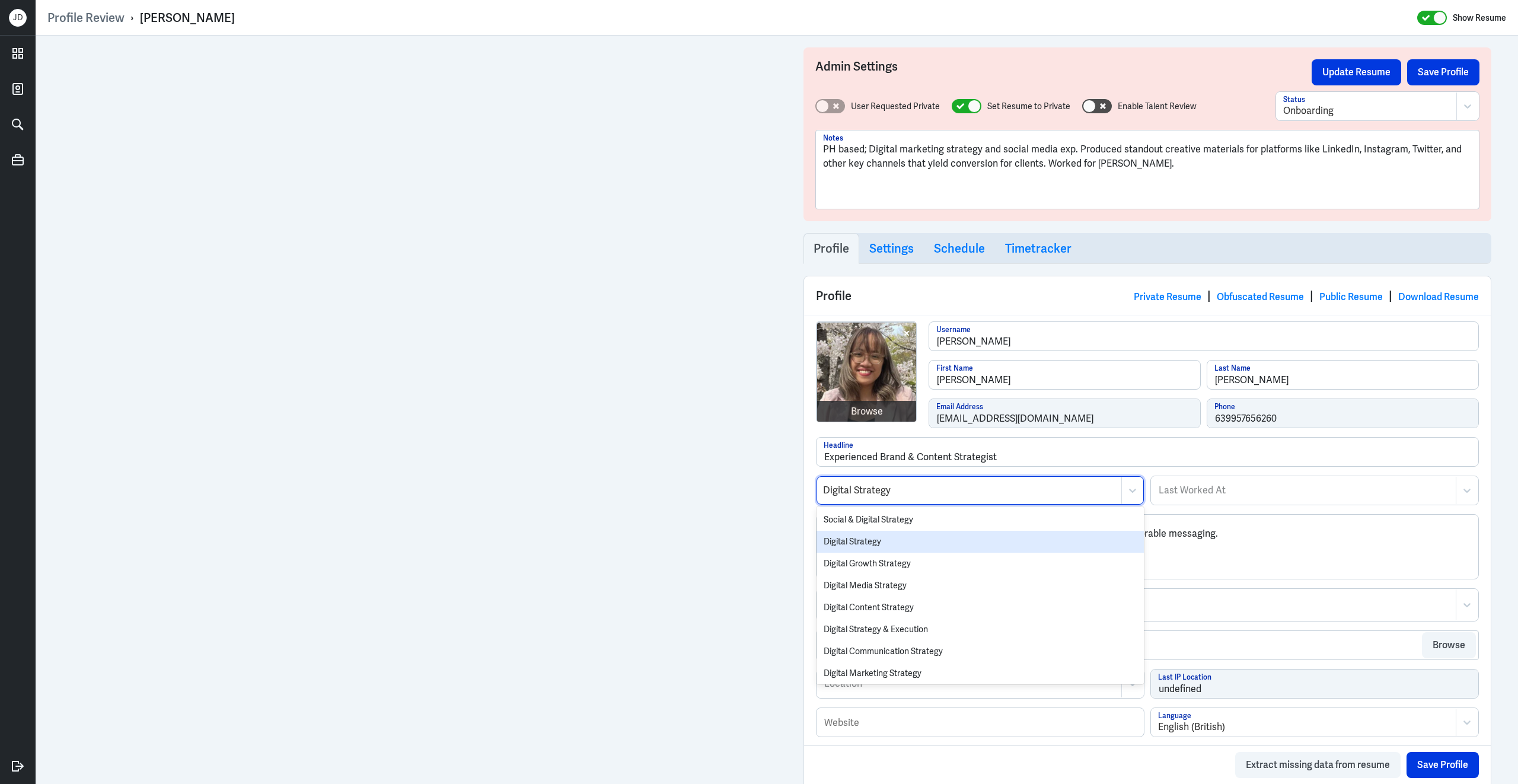
click at [904, 544] on div "Digital Strategy" at bounding box center [980, 541] width 327 height 22
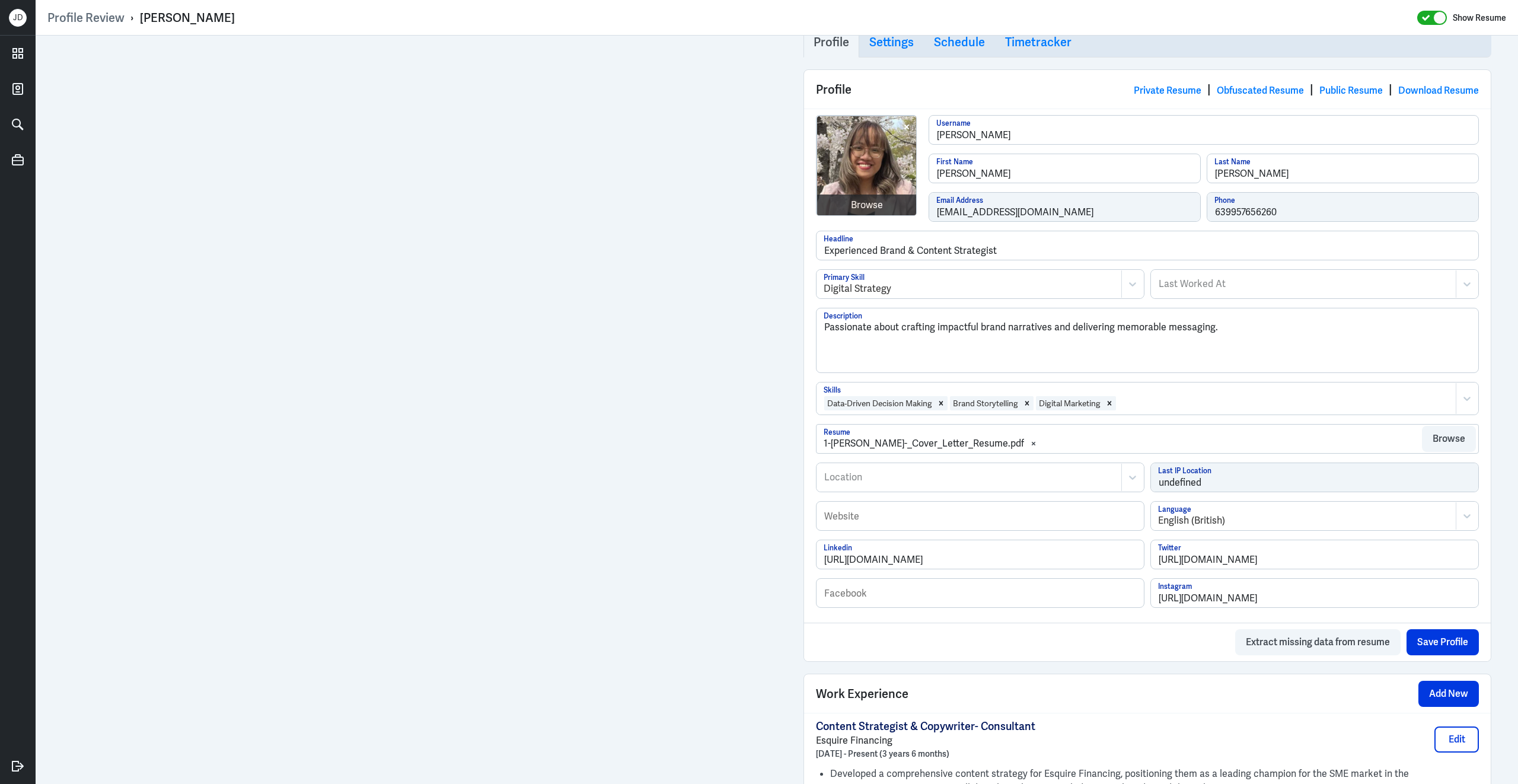
scroll to position [501, 0]
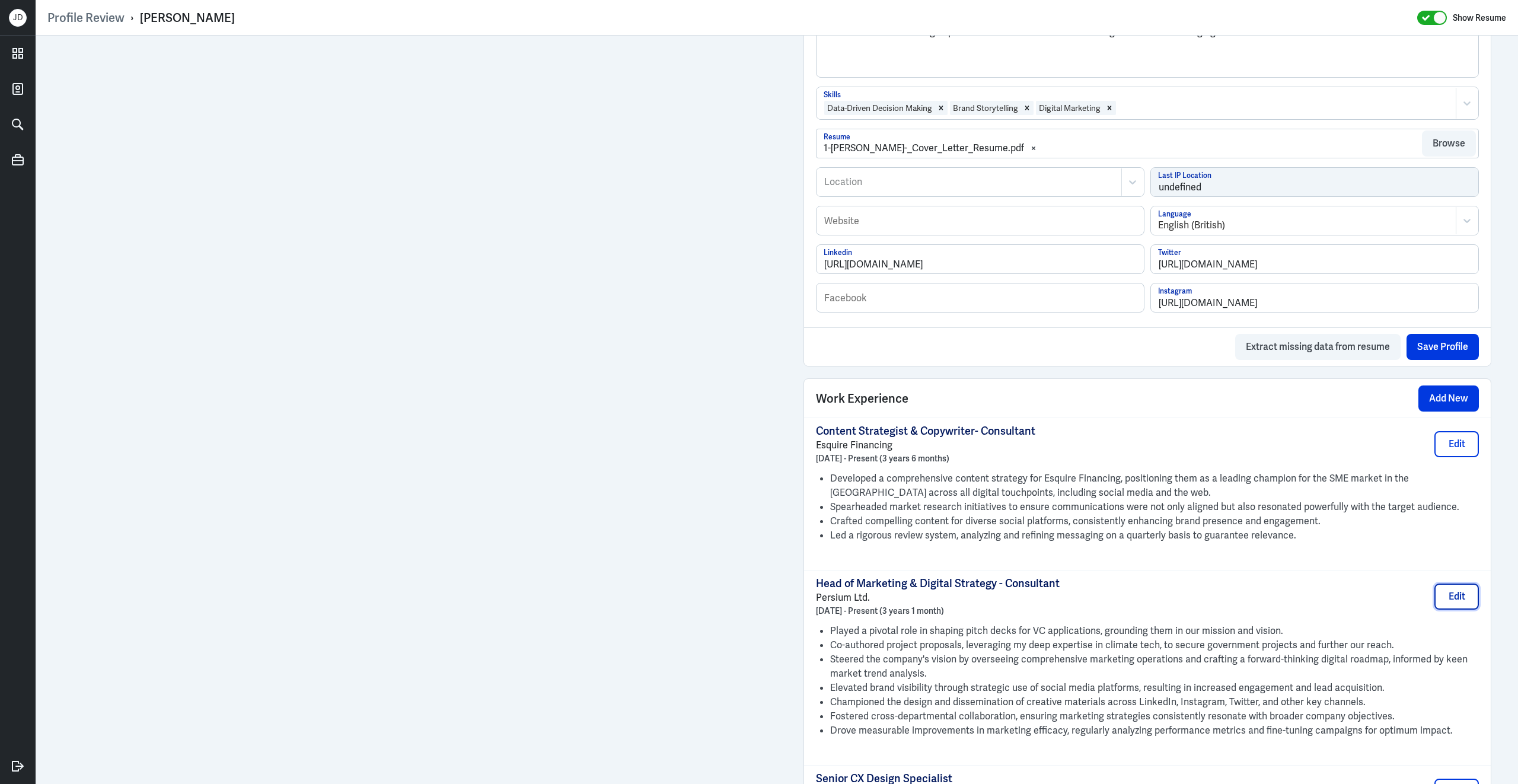
click at [1449, 606] on button "Edit" at bounding box center [1456, 596] width 44 height 26
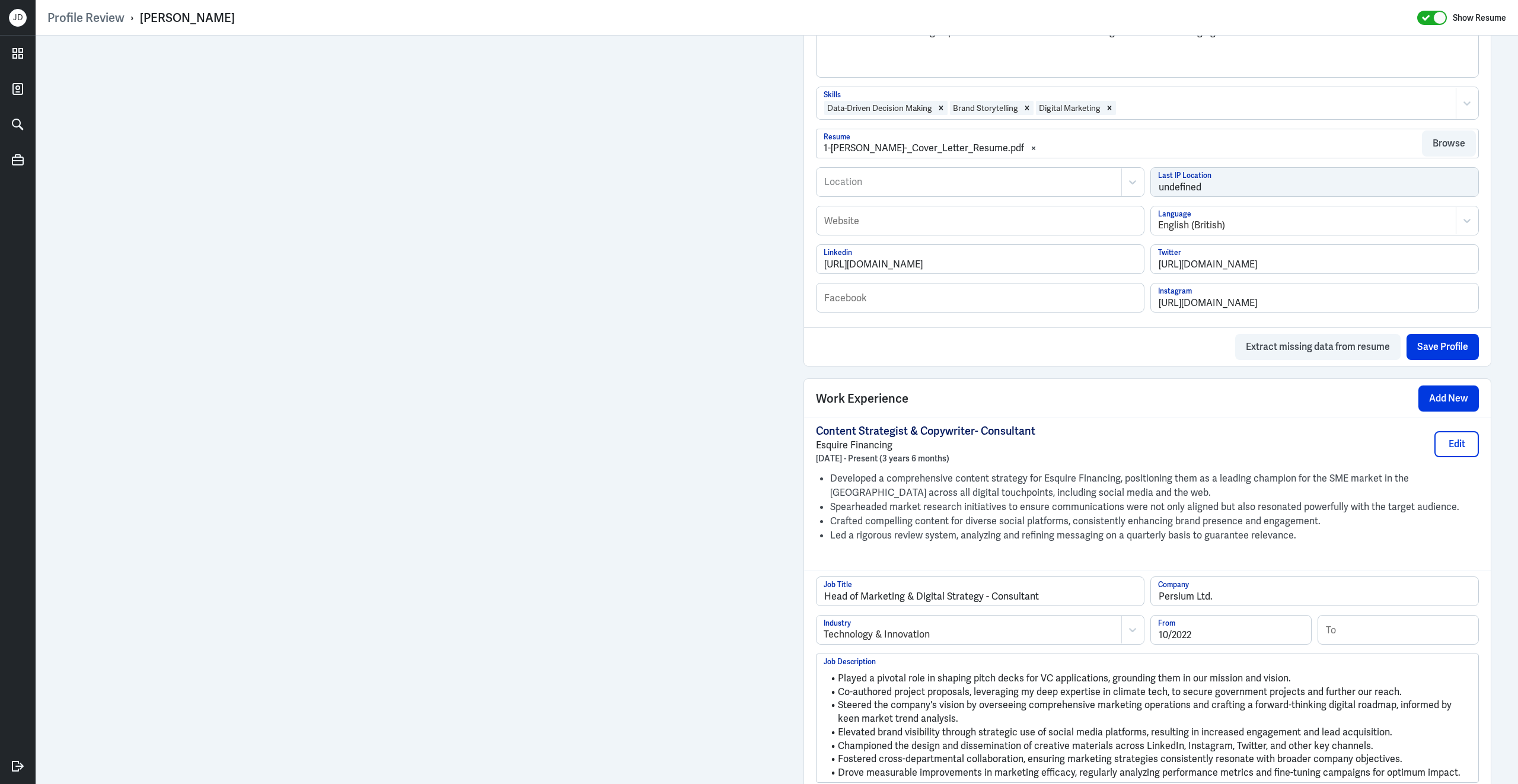
scroll to position [743, 0]
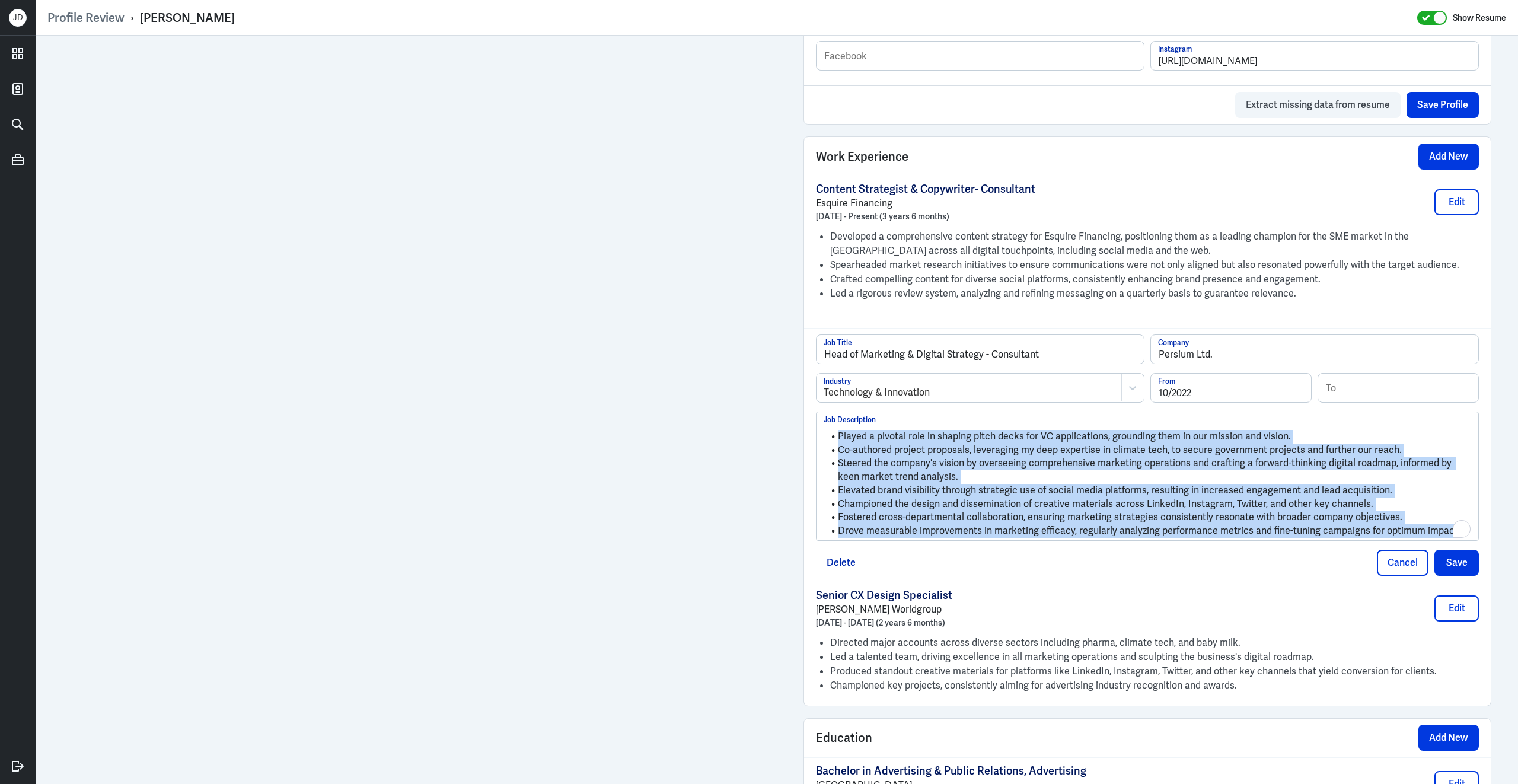
drag, startPoint x: 1463, startPoint y: 542, endPoint x: 748, endPoint y: 416, distance: 726.0
click at [672, 318] on div "Admin Settings Update Resume Save Profile User Requested Private Set Resume to …" at bounding box center [776, 182] width 1482 height 1781
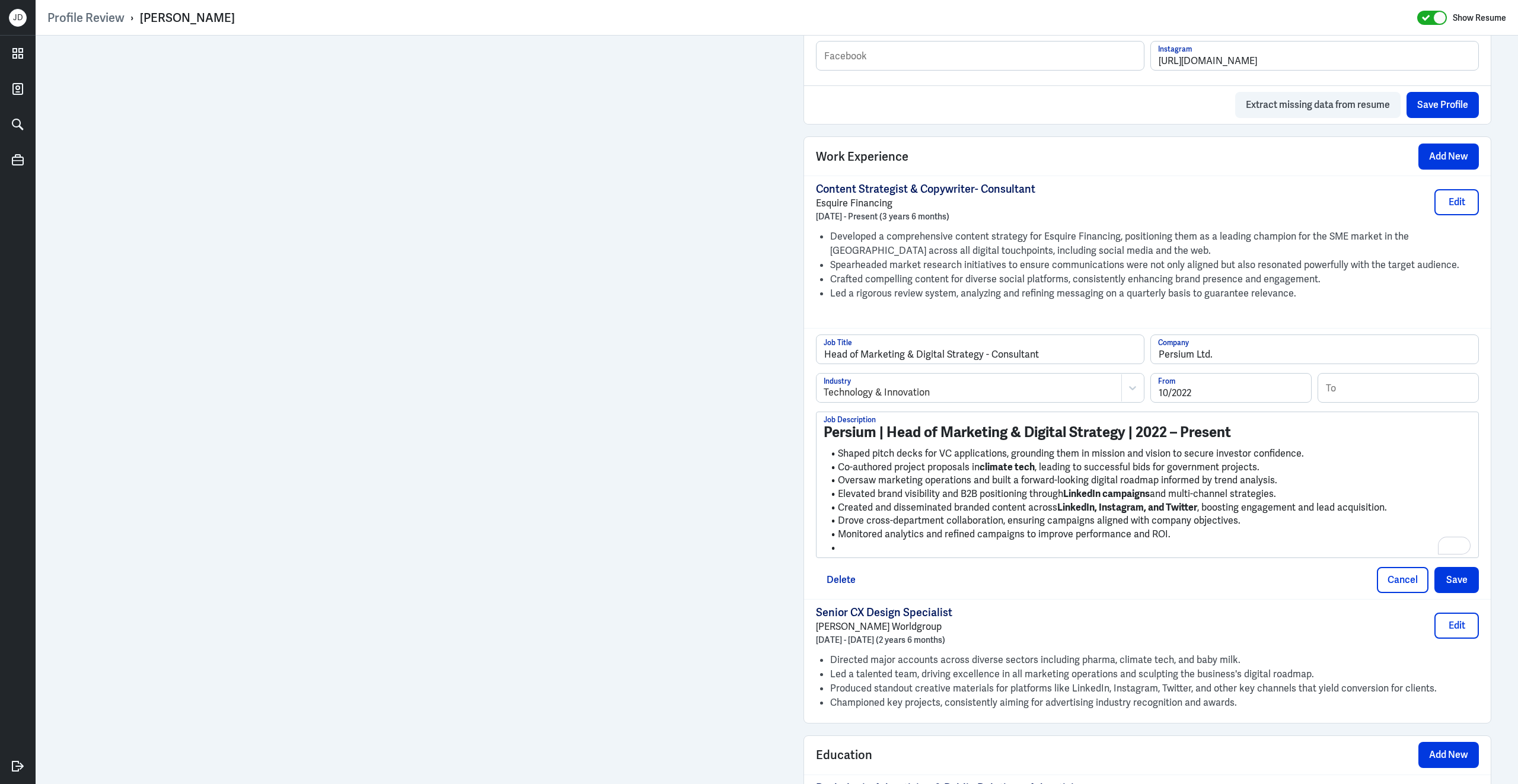
scroll to position [586, 0]
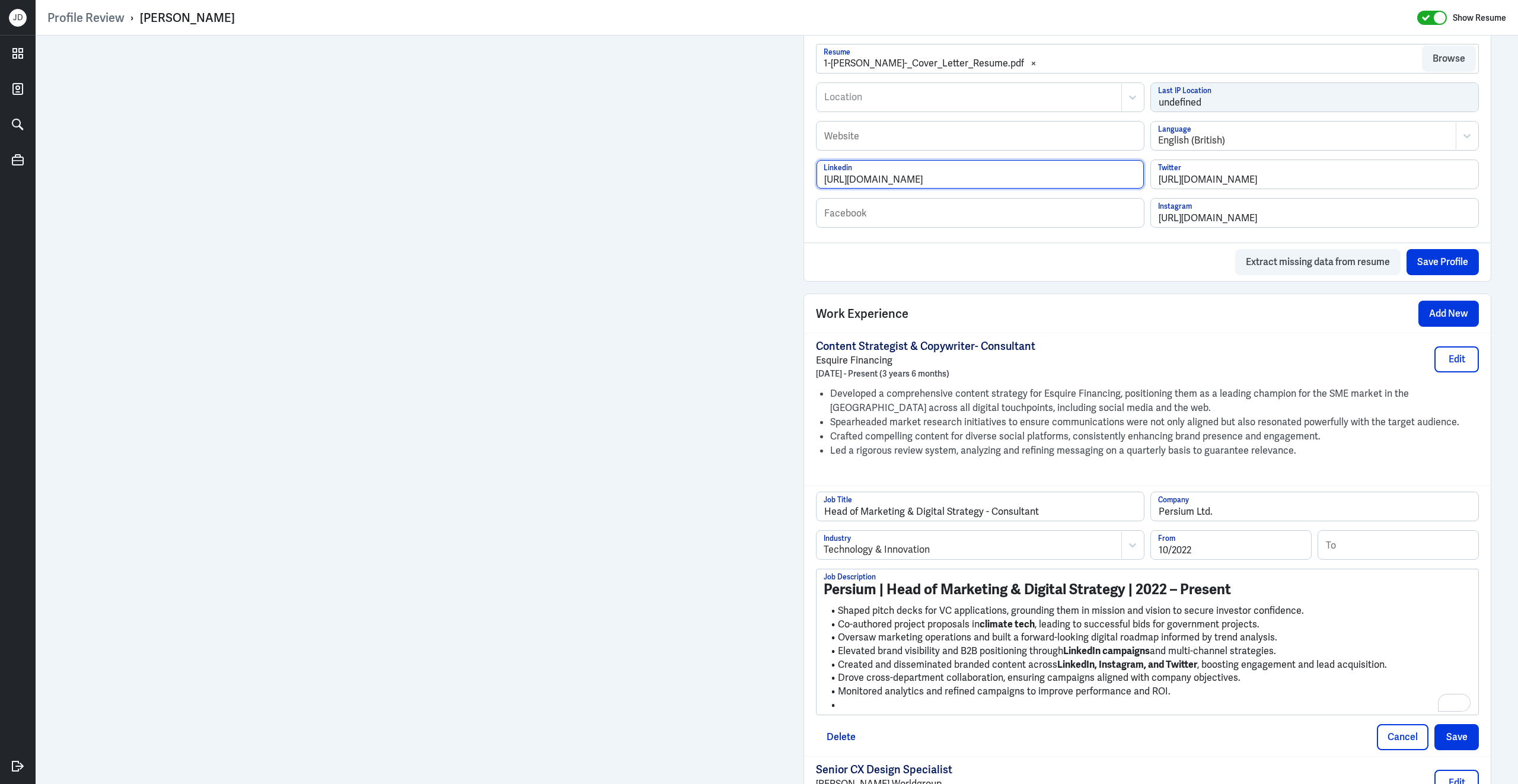
drag, startPoint x: 1035, startPoint y: 189, endPoint x: 787, endPoint y: 180, distance: 248.2
click at [787, 180] on div "Admin Settings Update Resume Save Profile User Requested Private Set Resume to …" at bounding box center [776, 348] width 1482 height 1798
click at [874, 712] on li "To enrich screen reader interactions, please activate Accessibility in Grammarl…" at bounding box center [1147, 705] width 648 height 14
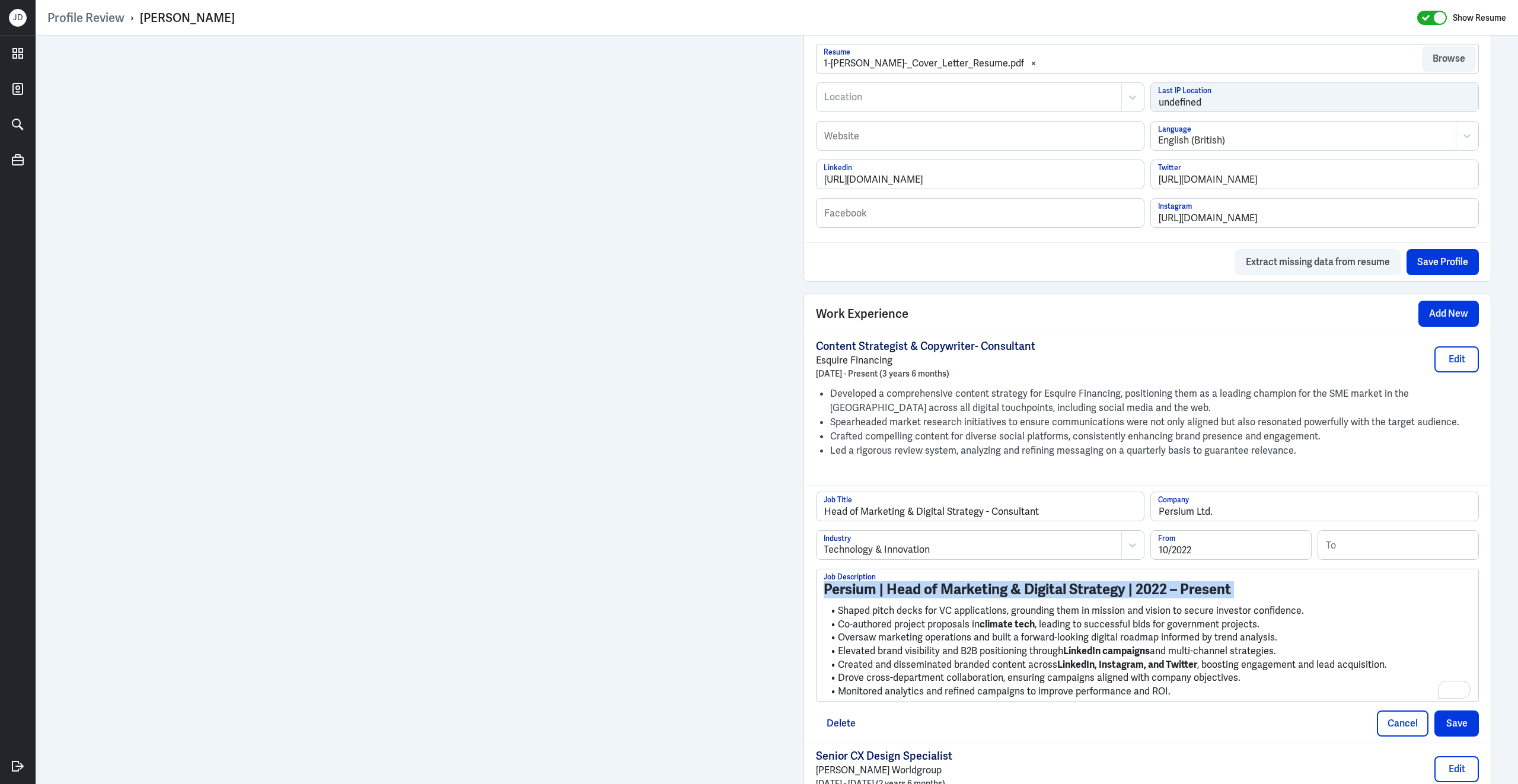
drag, startPoint x: 840, startPoint y: 622, endPoint x: 818, endPoint y: 587, distance: 41.3
click at [818, 587] on div "Persium | Head of Marketing & Digital Strategy | 2022 – Present Shaped pitch de…" at bounding box center [1147, 635] width 662 height 131
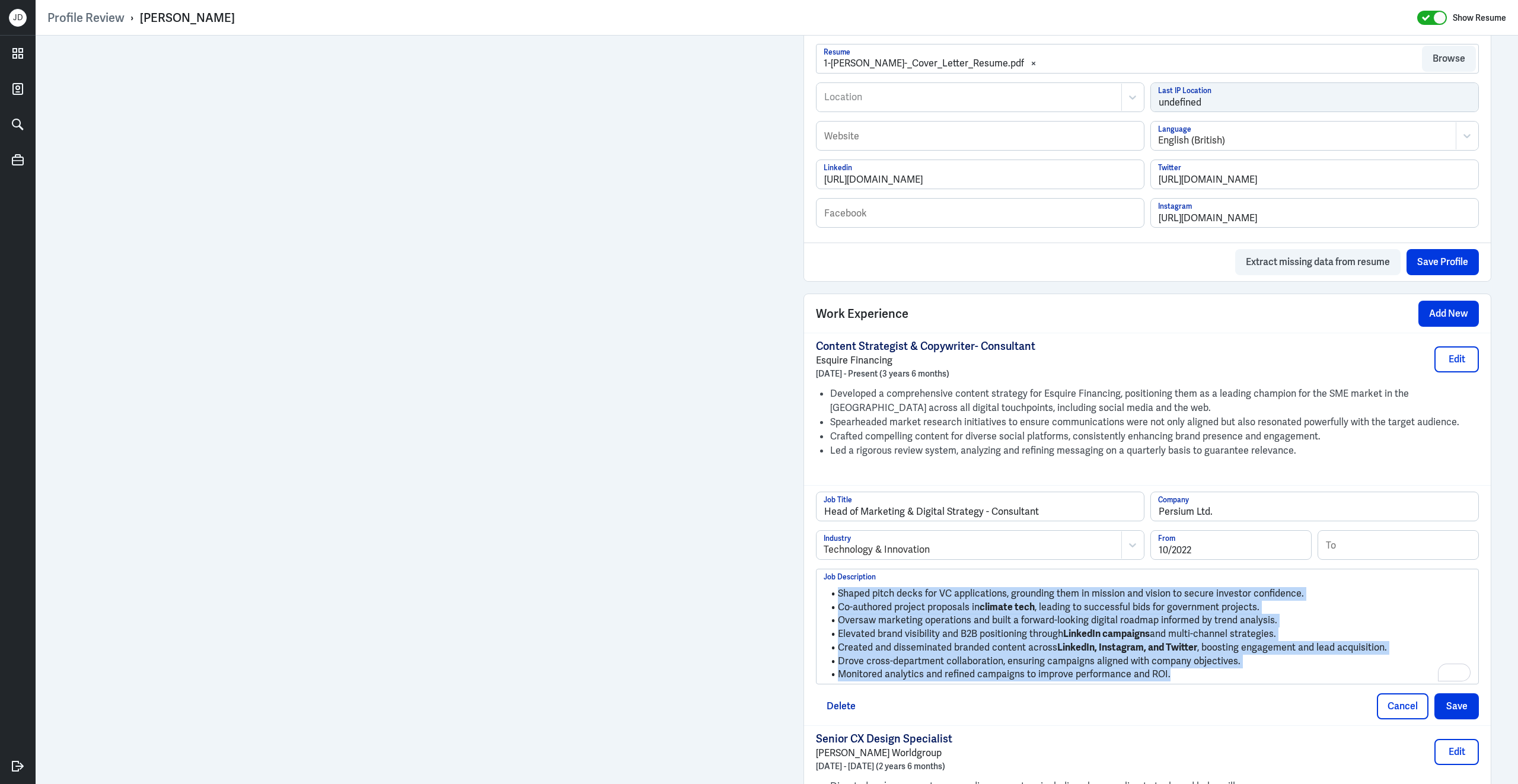
drag, startPoint x: 1198, startPoint y: 686, endPoint x: 866, endPoint y: 549, distance: 359.2
click at [866, 549] on div "Head of Marketing & Digital Strategy - Consultant Job Title Persium Ltd. Compan…" at bounding box center [1147, 587] width 663 height 192
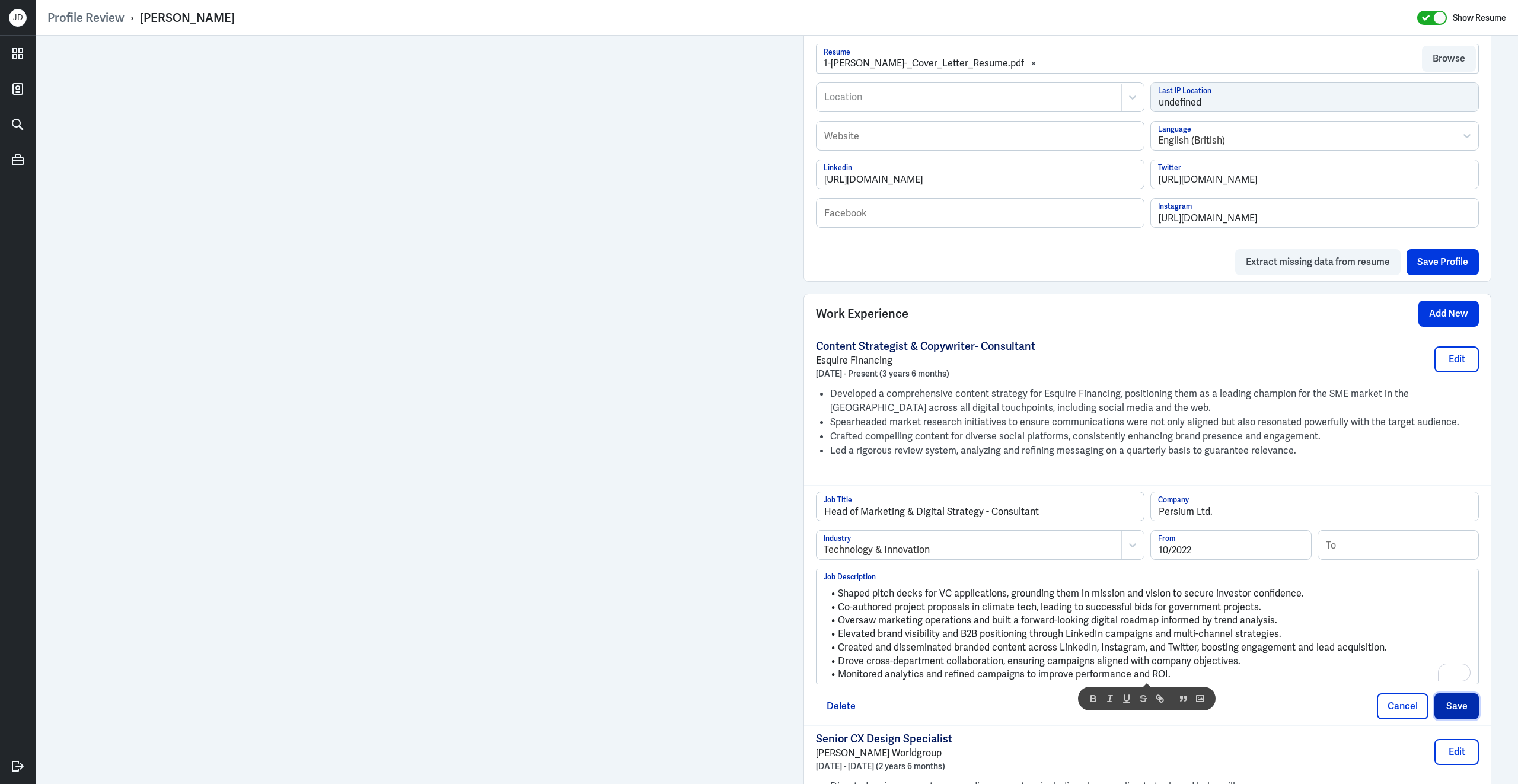
click at [1472, 712] on button "Save" at bounding box center [1456, 706] width 44 height 26
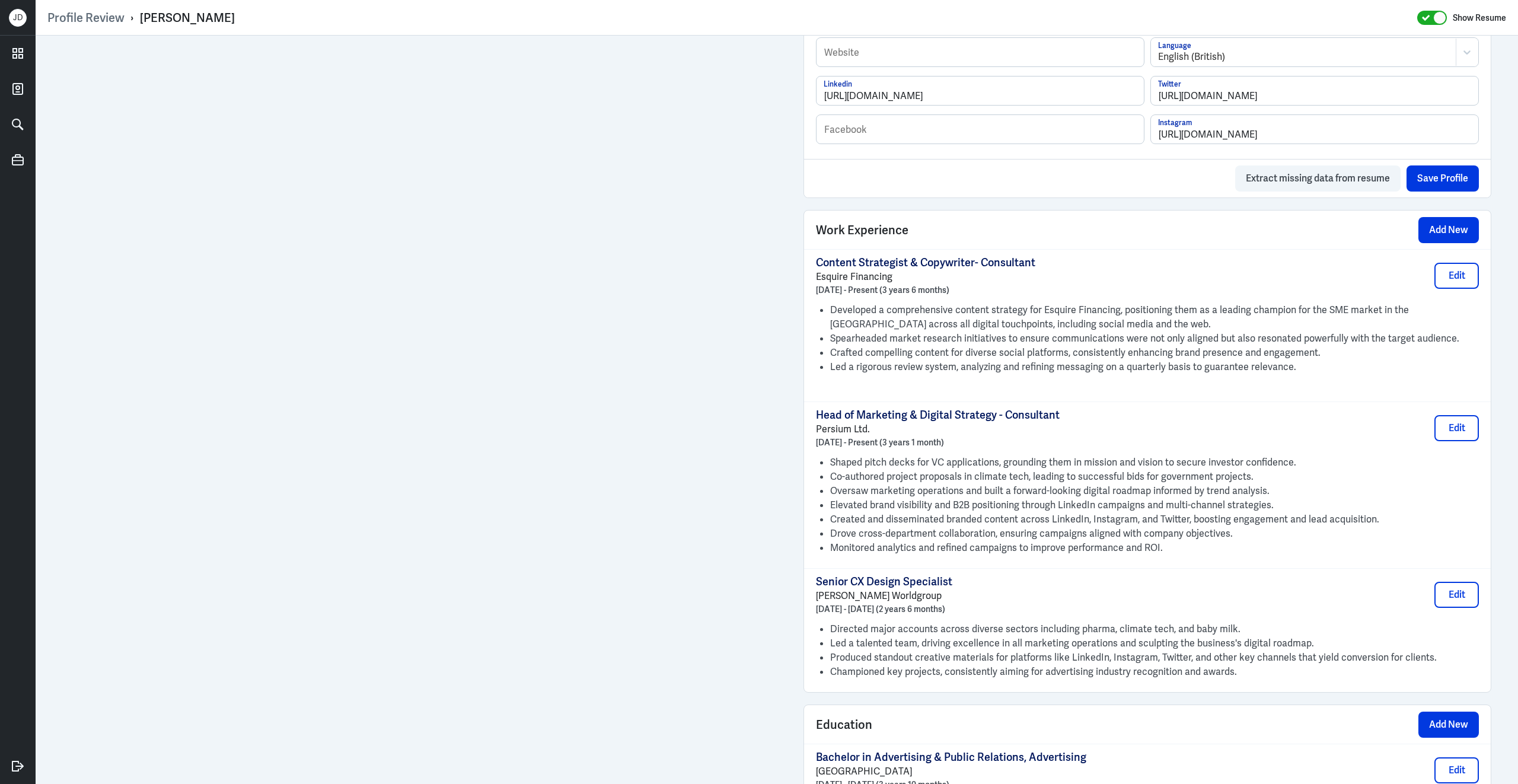
scroll to position [671, 0]
click at [1467, 285] on button "Edit" at bounding box center [1456, 274] width 44 height 26
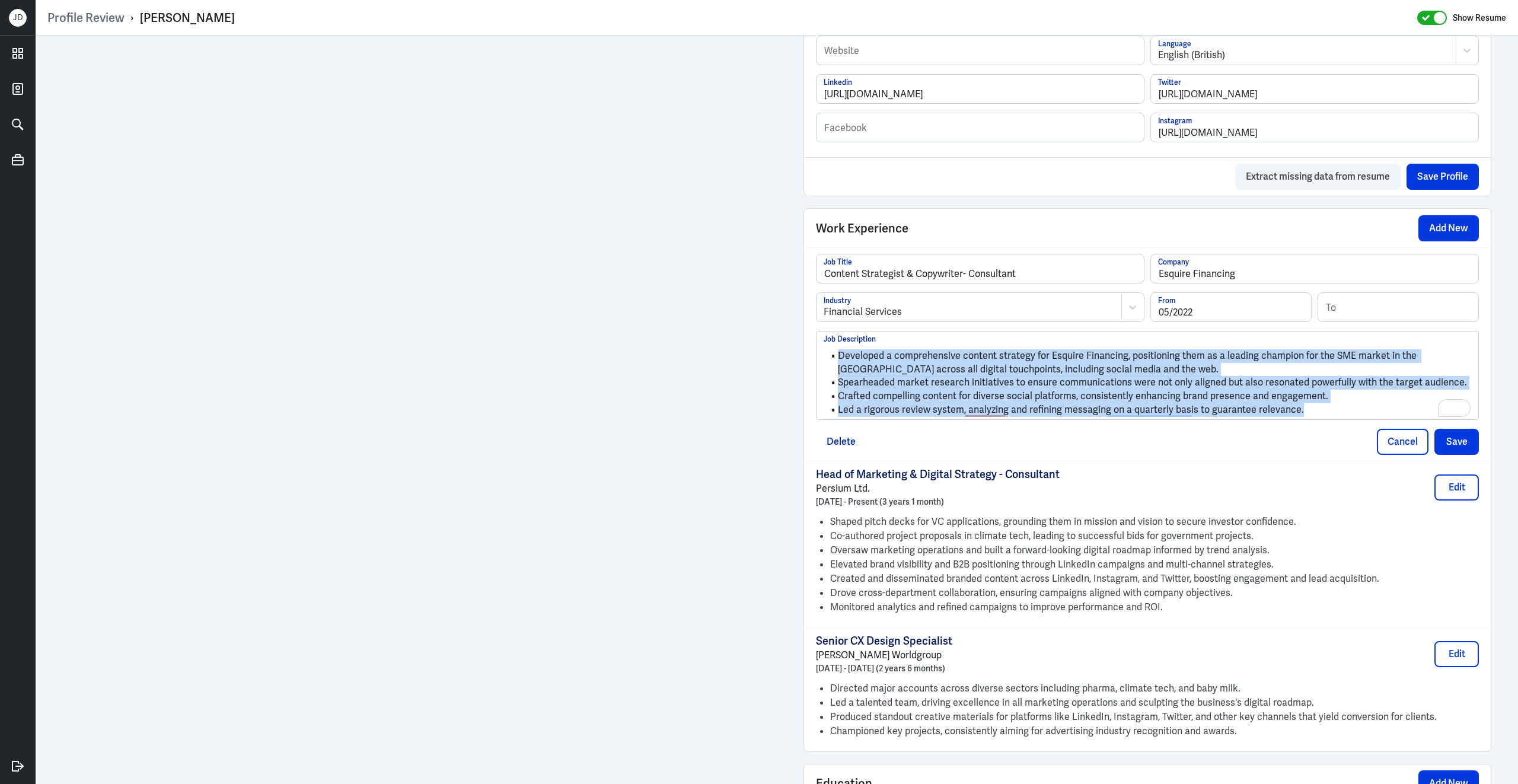
drag, startPoint x: 1309, startPoint y: 420, endPoint x: 836, endPoint y: 356, distance: 477.3
click at [836, 356] on ul "Developed a comprehensive content strategy for Esquire Financing, positioning t…" at bounding box center [1147, 380] width 648 height 73
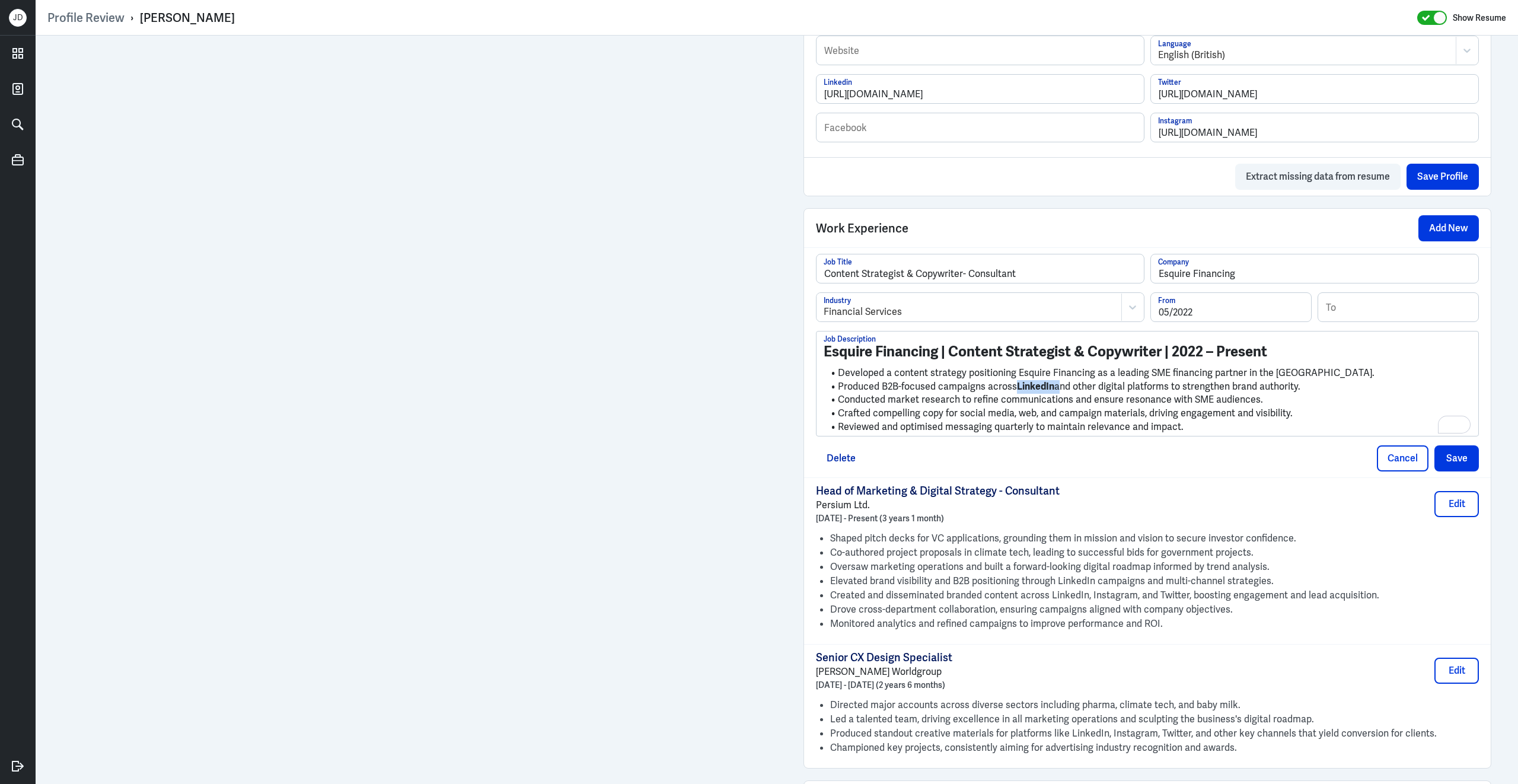
drag, startPoint x: 1017, startPoint y: 394, endPoint x: 1056, endPoint y: 394, distance: 39.0
click at [1057, 394] on li "Produced B2B-focused campaigns across LinkedIn and other digital platforms to s…" at bounding box center [1147, 386] width 648 height 14
click at [973, 380] on li "Developed a content strategy positioning Esquire Financing as a leading SME fin…" at bounding box center [1147, 373] width 648 height 14
drag, startPoint x: 840, startPoint y: 382, endPoint x: 796, endPoint y: 341, distance: 60.1
click at [796, 341] on div "Admin Settings Update Resume Save Profile User Requested Private Set Resume to …" at bounding box center [1147, 250] width 711 height 1771
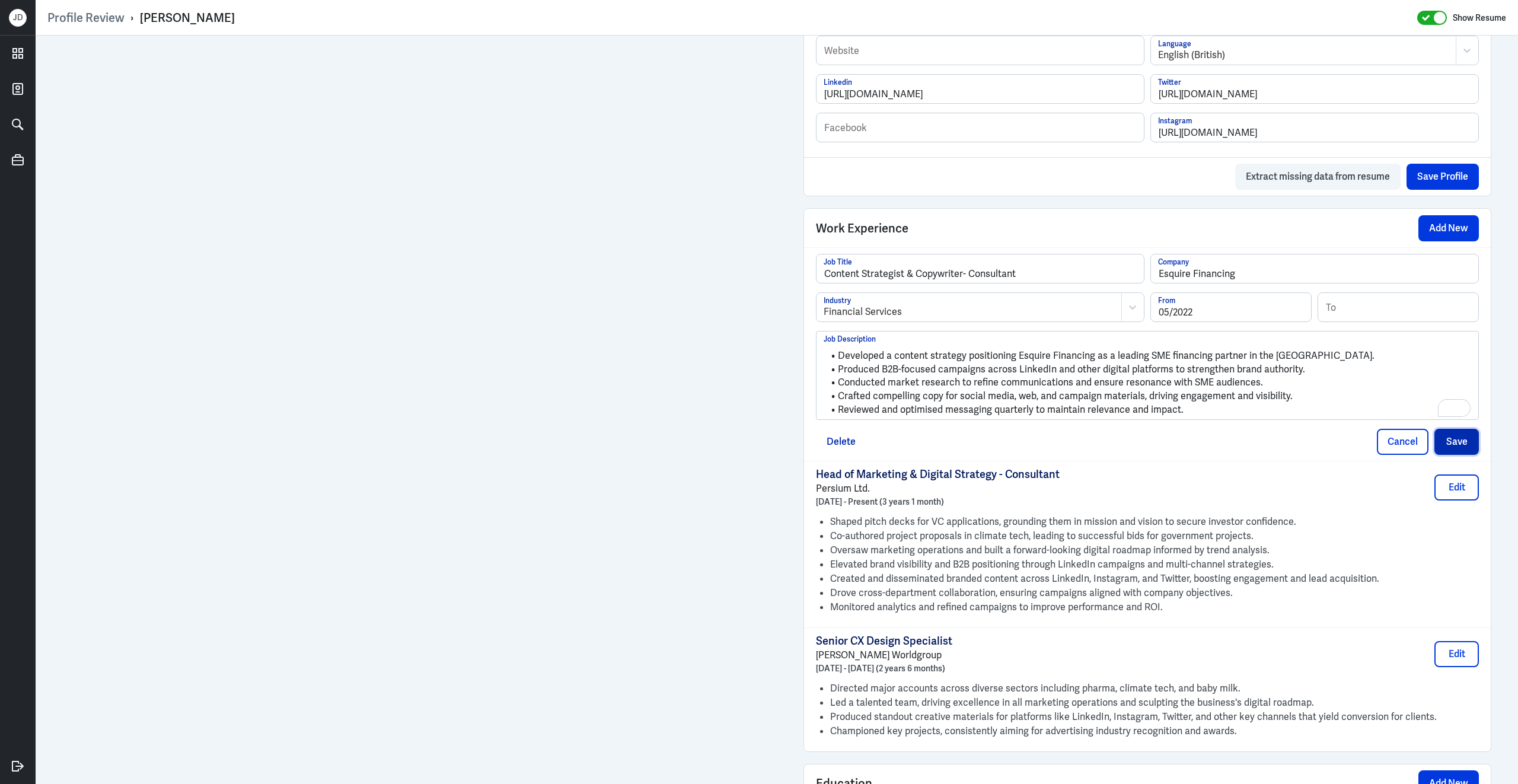
click at [1465, 451] on button "Save" at bounding box center [1456, 442] width 44 height 26
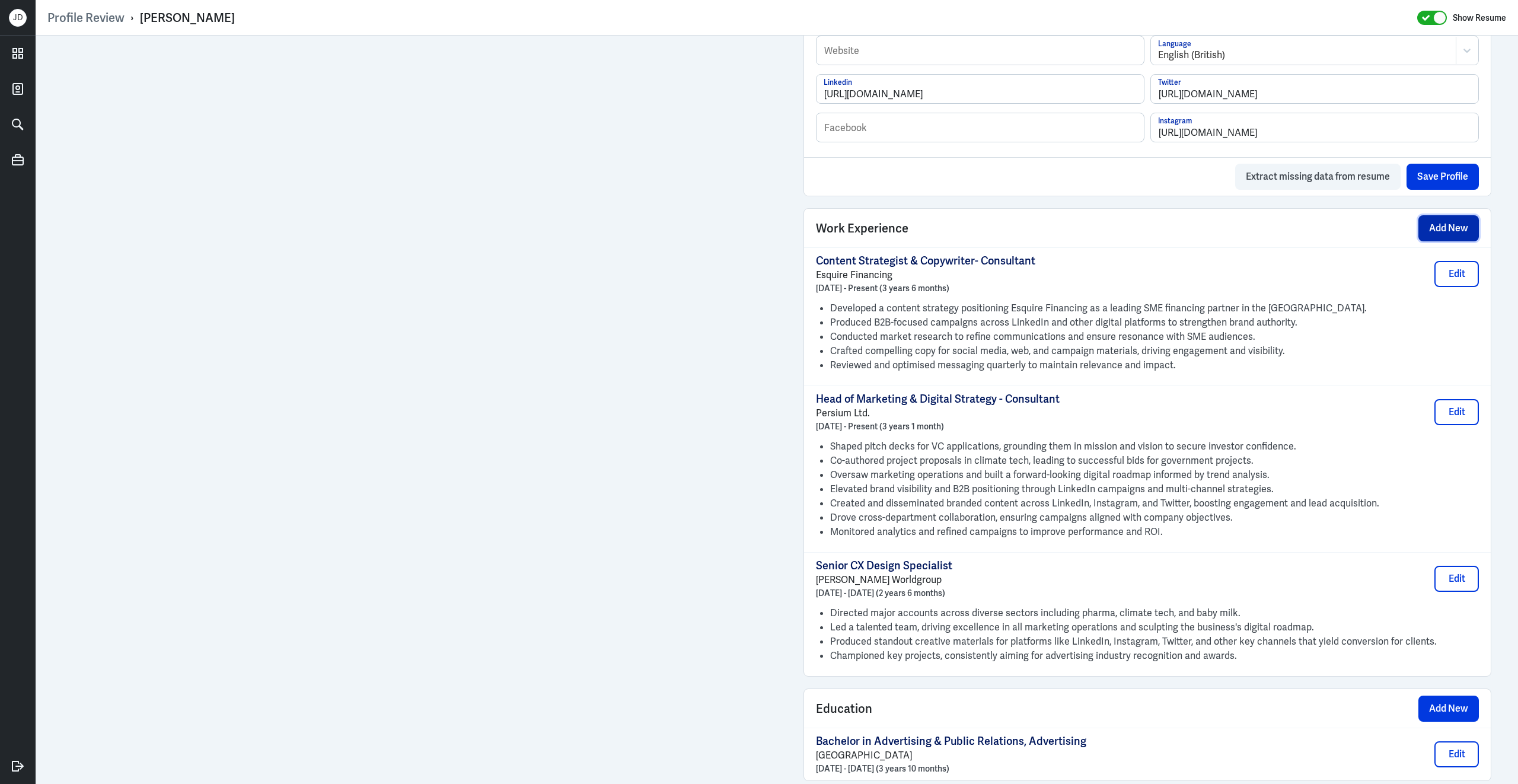
click at [1454, 241] on button "Add New" at bounding box center [1448, 228] width 61 height 26
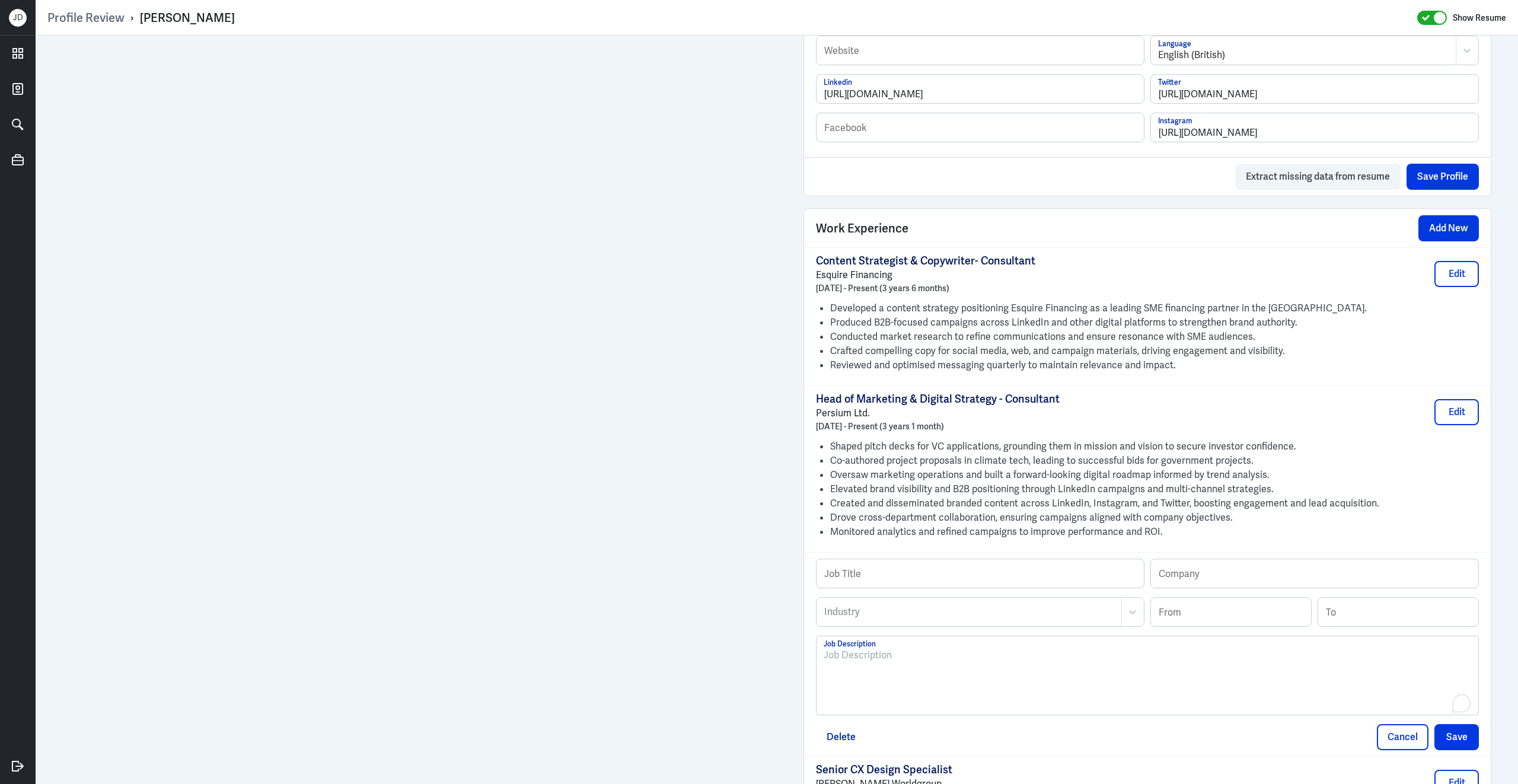
click at [848, 680] on div "To enrich screen reader interactions, please activate Accessibility in Grammarl…" at bounding box center [1147, 680] width 648 height 64
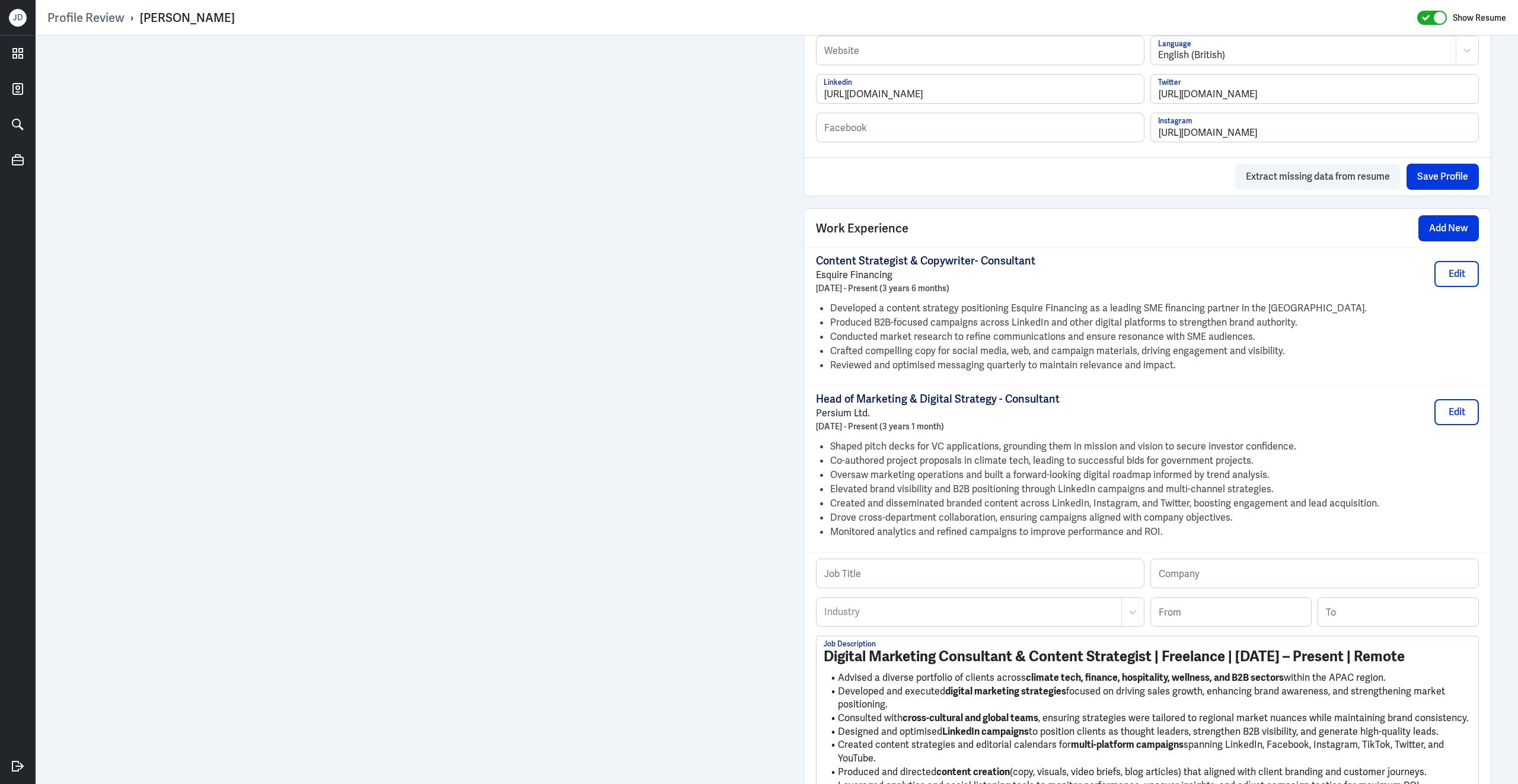
scroll to position [671, 0]
drag, startPoint x: 1154, startPoint y: 666, endPoint x: 821, endPoint y: 663, distance: 333.0
click at [821, 663] on div "Digital Marketing Consultant & Content Strategist | Freelance | Jun 2022 – Pres…" at bounding box center [1147, 745] width 662 height 219
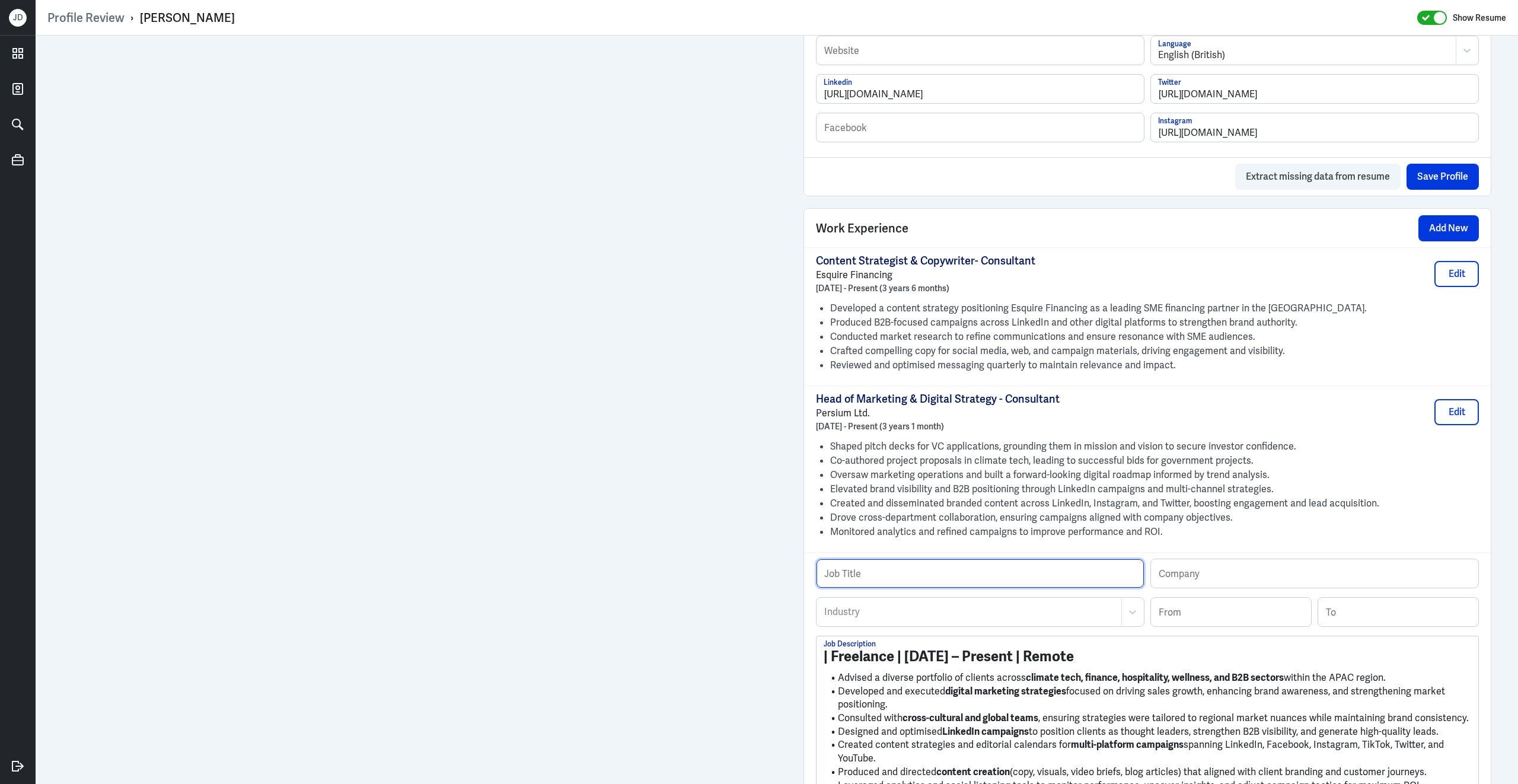
click at [903, 581] on input "text" at bounding box center [980, 573] width 327 height 28
paste input "Digital Marketing Consultant & Content Strategist"
type input "Digital Marketing Consultant & Content Strategist"
click at [882, 619] on div at bounding box center [969, 611] width 292 height 14
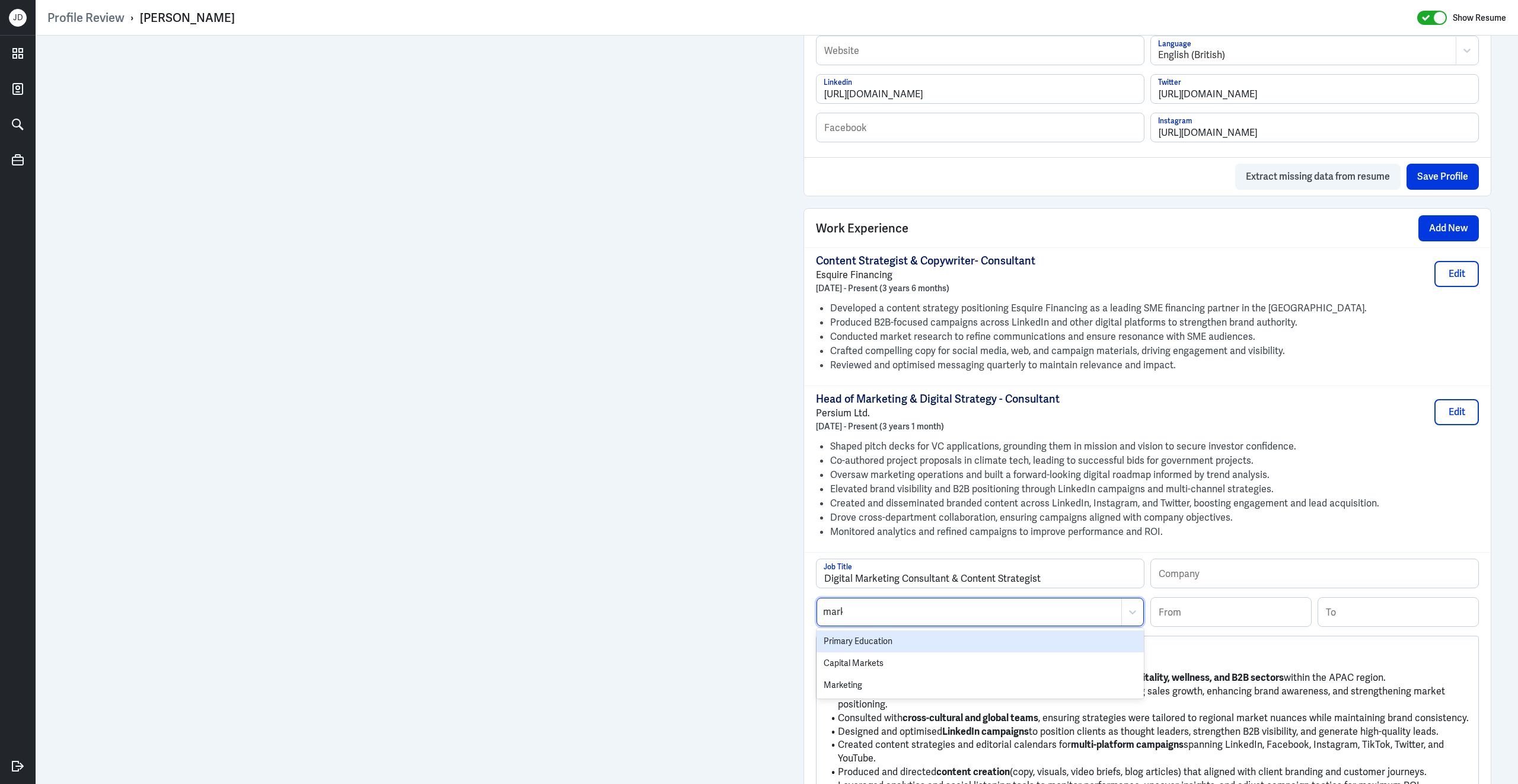
type input "marke"
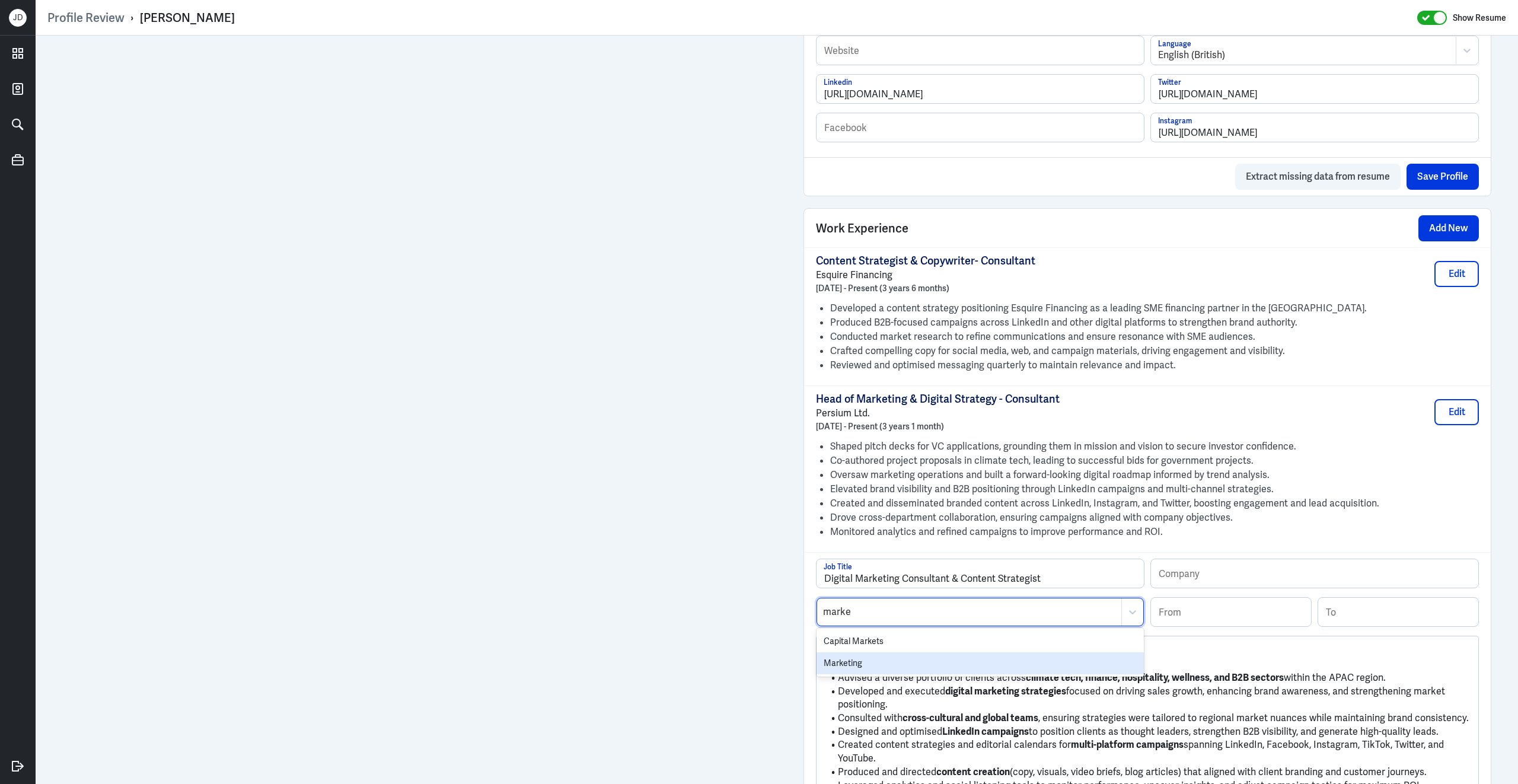
click at [882, 661] on div "Marketing" at bounding box center [980, 663] width 327 height 22
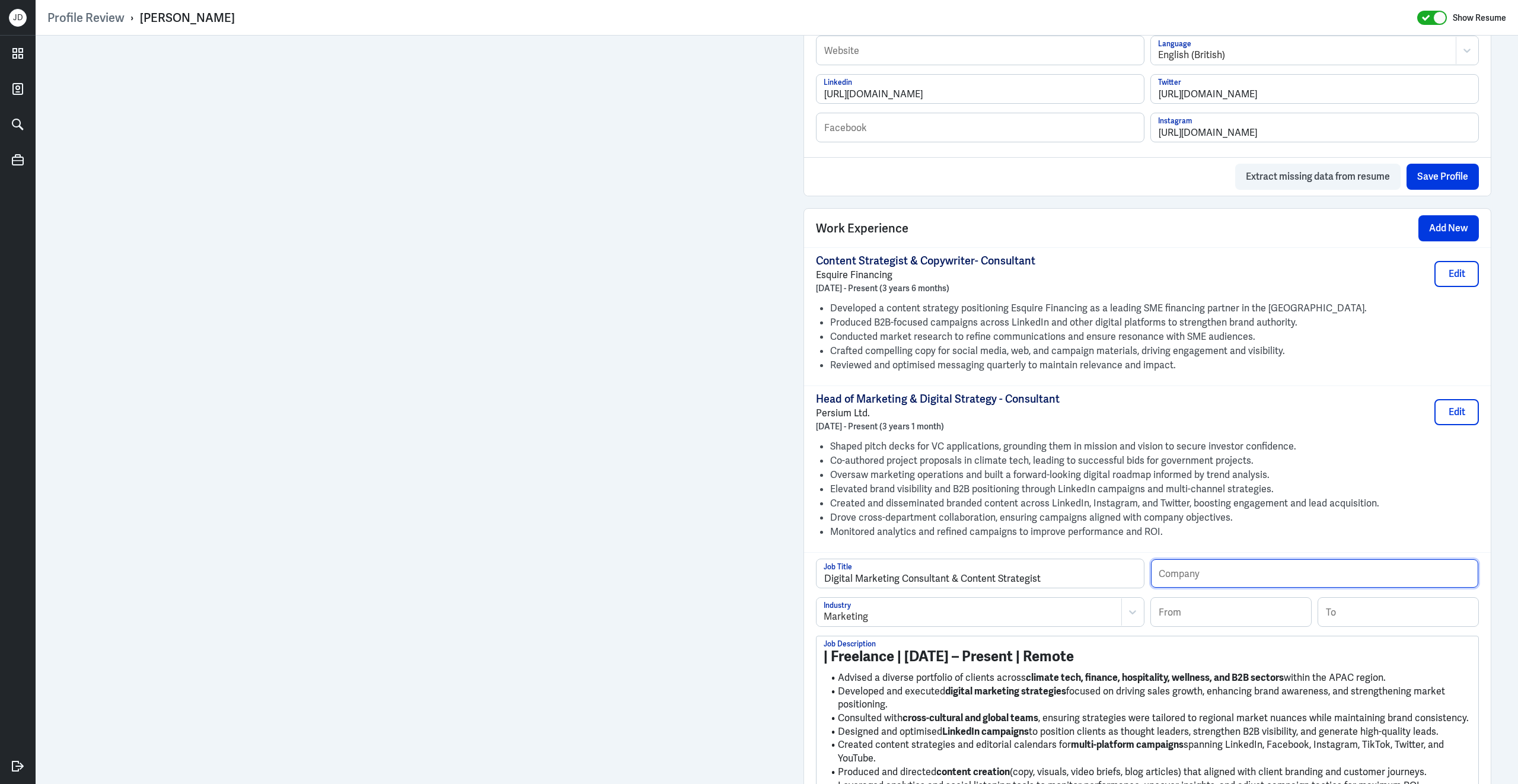
click at [1221, 587] on input "text" at bounding box center [1315, 573] width 327 height 28
type input "Independent Consultant"
click at [1237, 619] on input at bounding box center [1231, 611] width 160 height 28
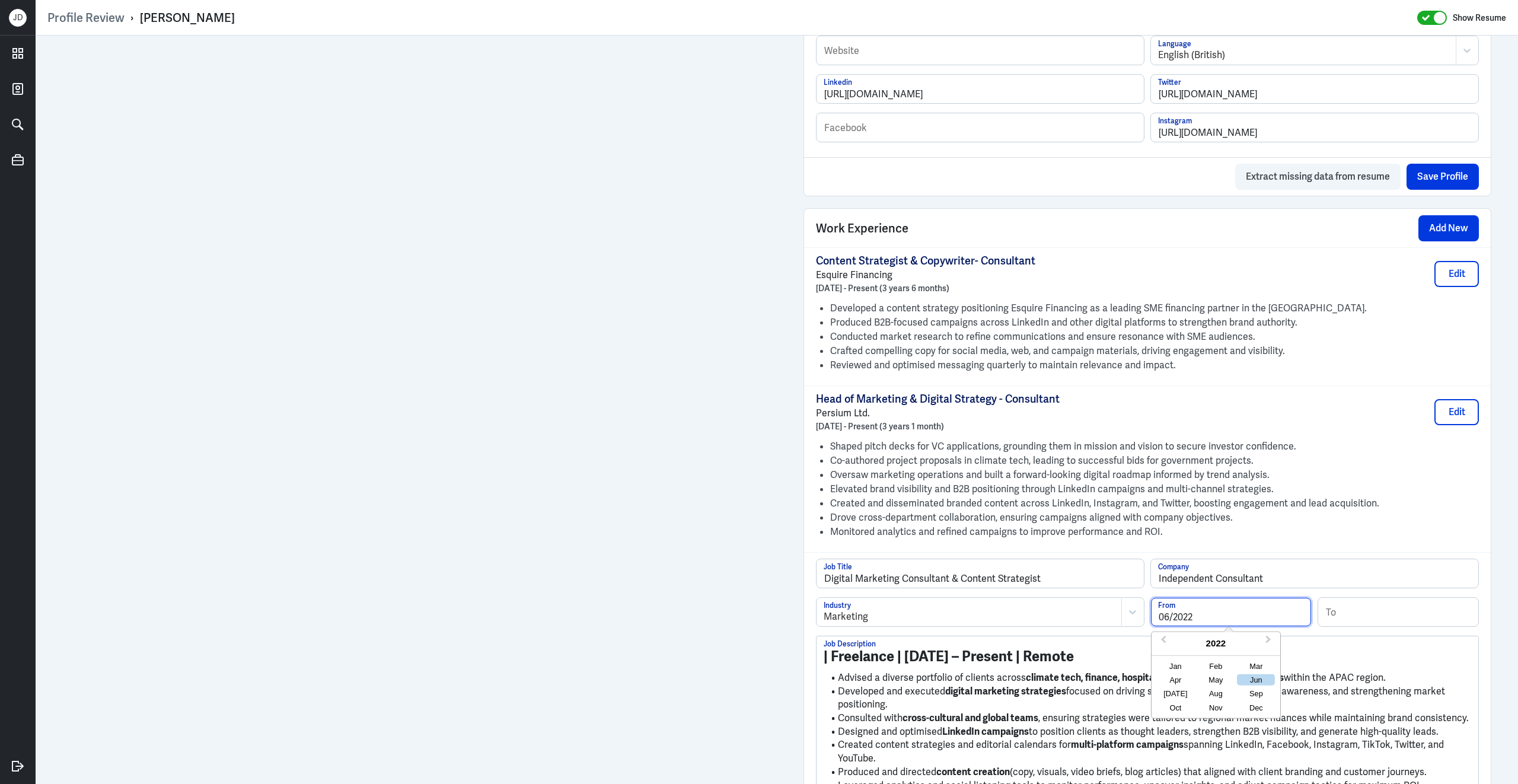
type input "06/2022"
click at [1062, 664] on strong "| Freelance | Jun 2022 – Present | Remote" at bounding box center [948, 656] width 250 height 19
drag, startPoint x: 840, startPoint y: 686, endPoint x: 798, endPoint y: 635, distance: 66.1
click at [798, 635] on div "Admin Settings Update Resume Save Profile User Requested Private Set Resume to …" at bounding box center [1147, 376] width 711 height 2024
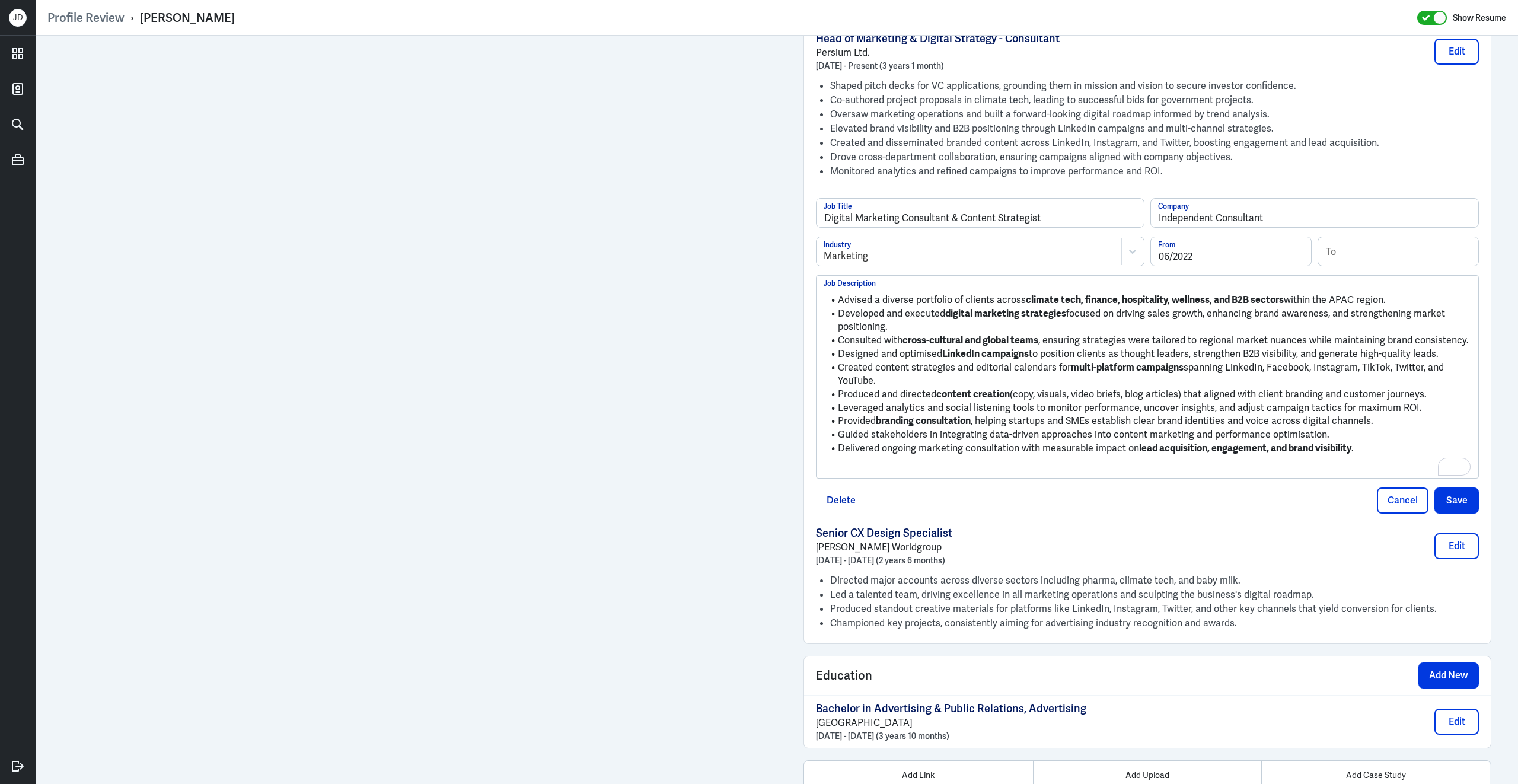
scroll to position [1032, 0]
click at [882, 462] on ul "Advised a diverse portfolio of clients across climate tech, finance, hospitalit…" at bounding box center [1147, 375] width 648 height 174
click at [877, 476] on p "To enrich screen reader interactions, please activate Accessibility in Grammarl…" at bounding box center [1147, 469] width 648 height 14
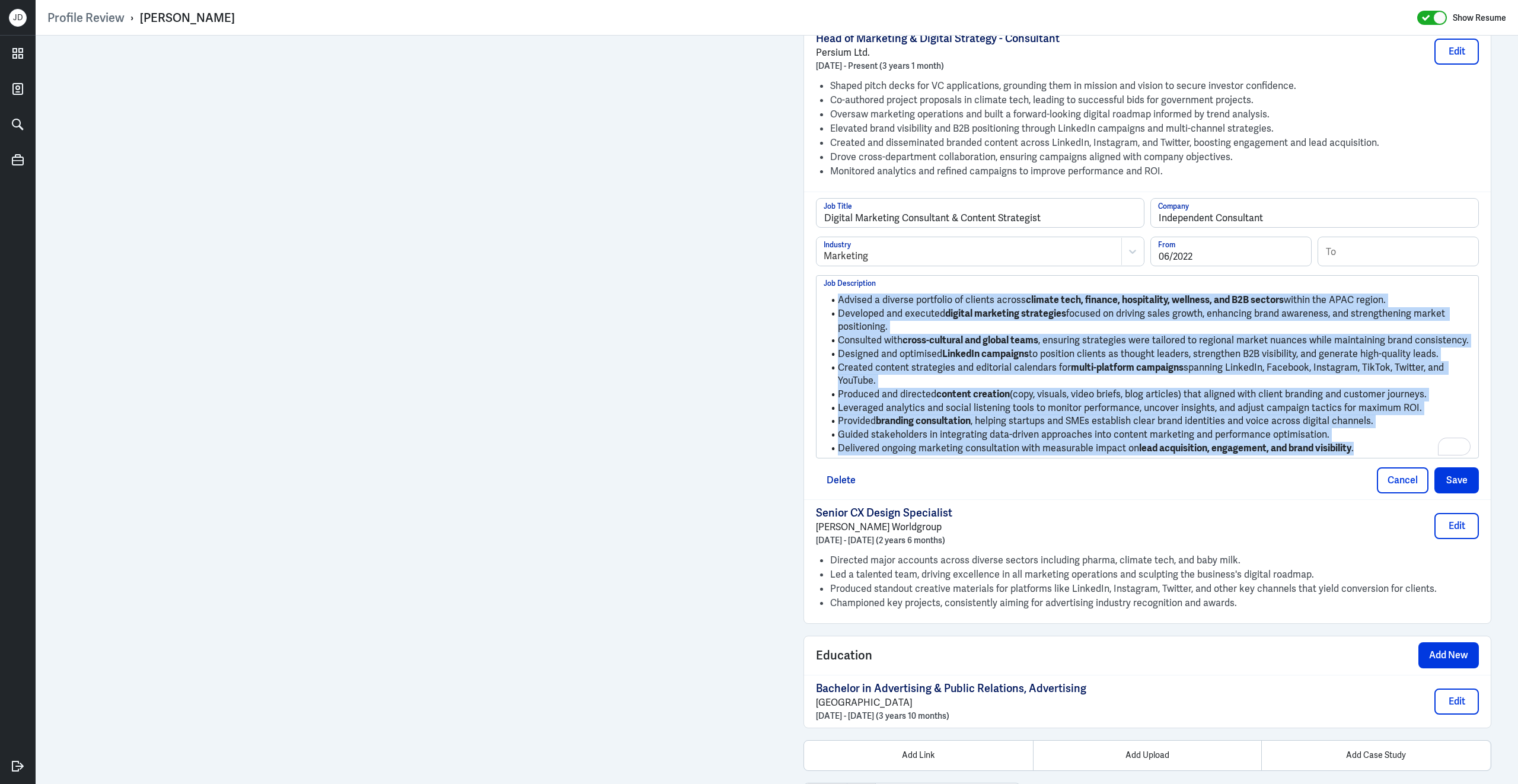
drag, startPoint x: 1384, startPoint y: 456, endPoint x: 756, endPoint y: 286, distance: 650.6
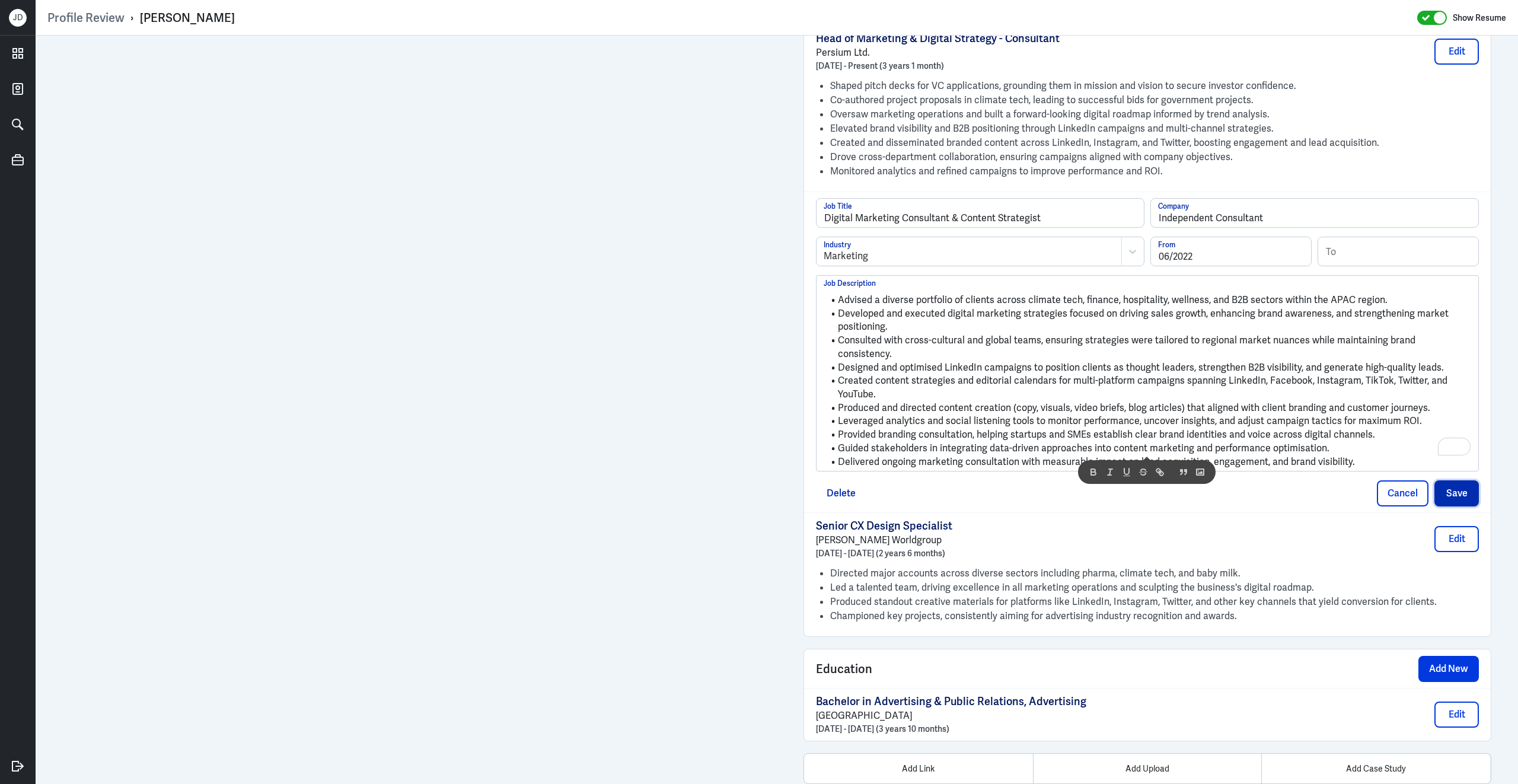
click at [1454, 493] on button "Save" at bounding box center [1456, 493] width 44 height 26
click at [1457, 492] on div "button" at bounding box center [1456, 494] width 9 height 9
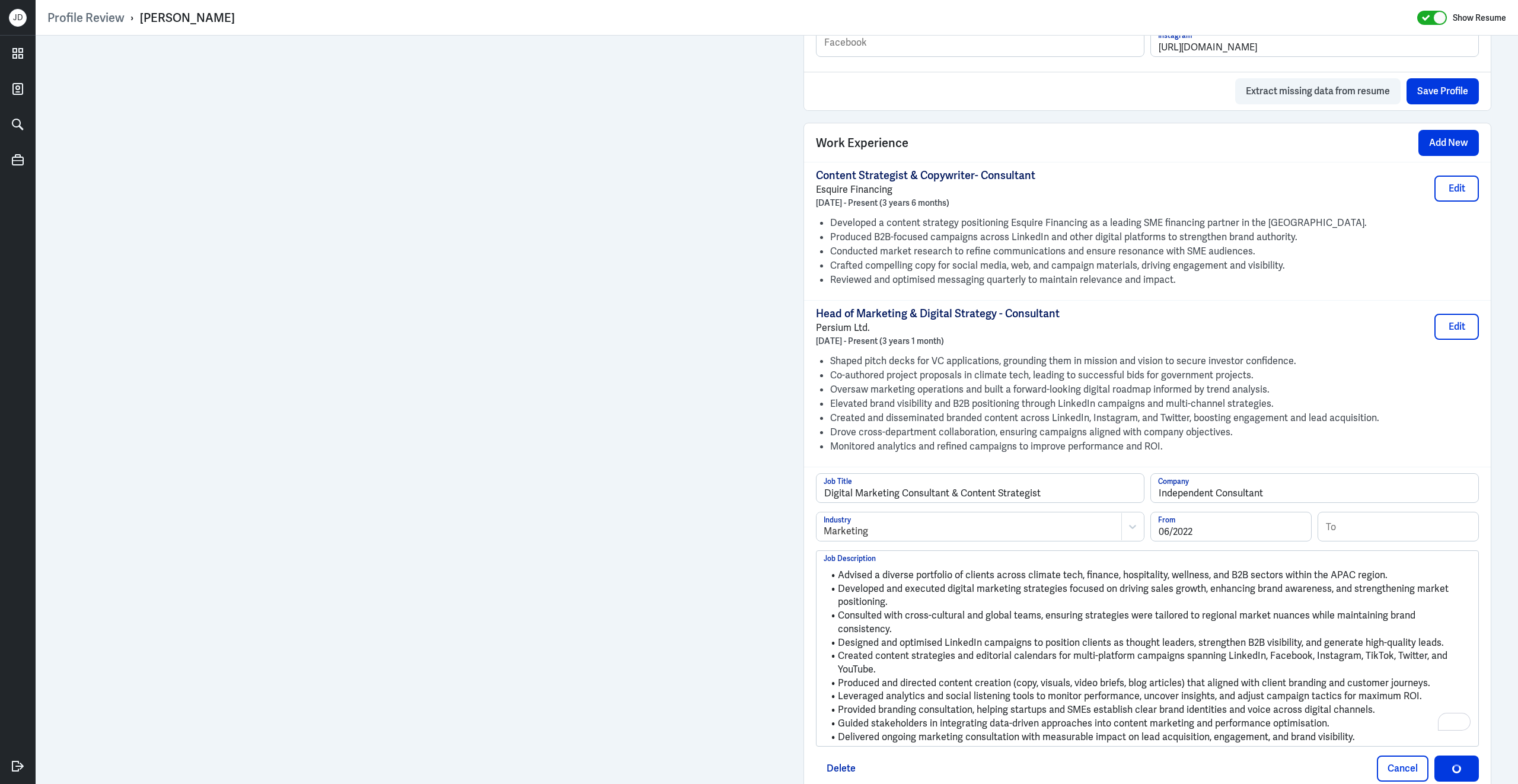
scroll to position [596, 0]
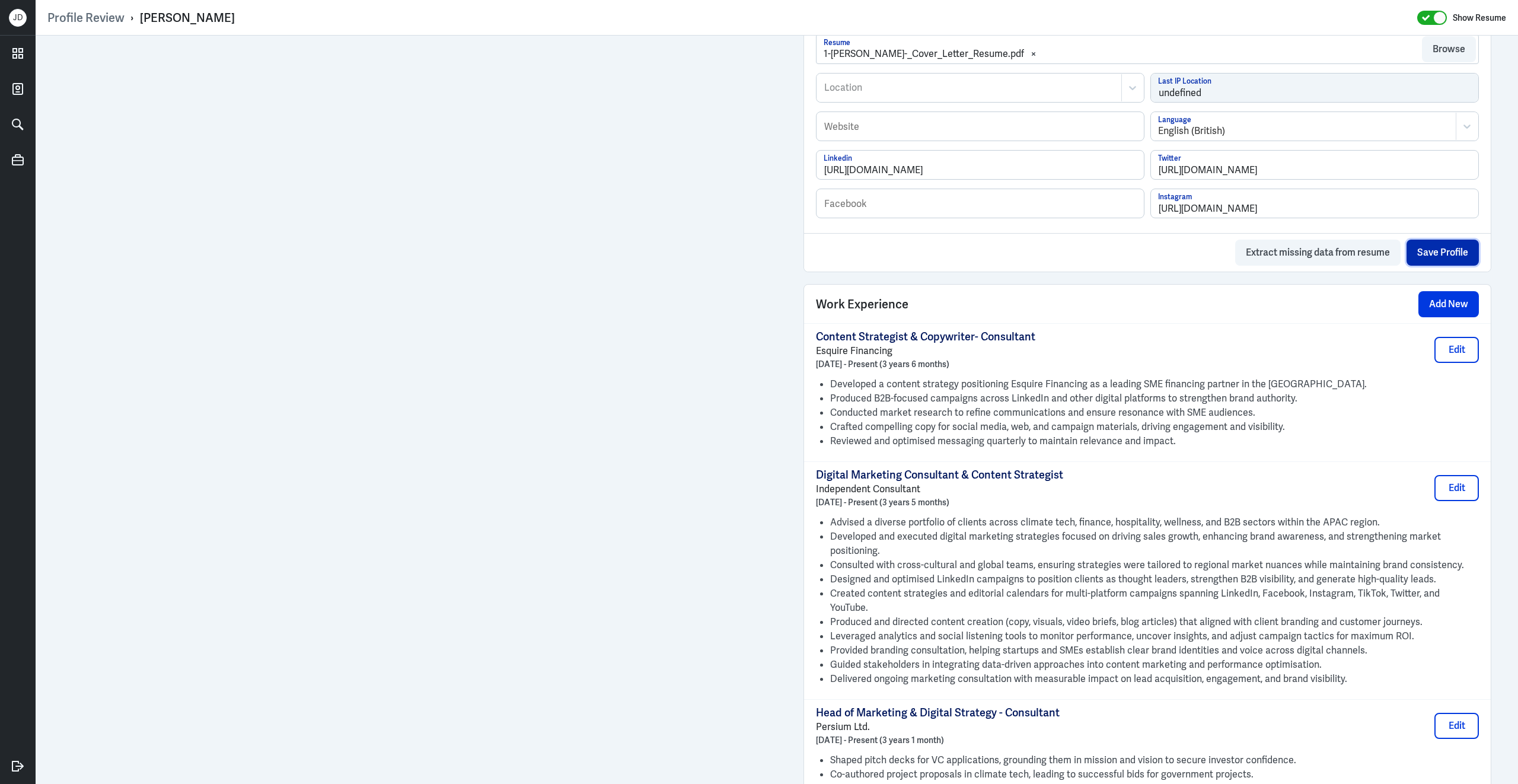
click at [1447, 263] on button "Save Profile" at bounding box center [1443, 252] width 72 height 26
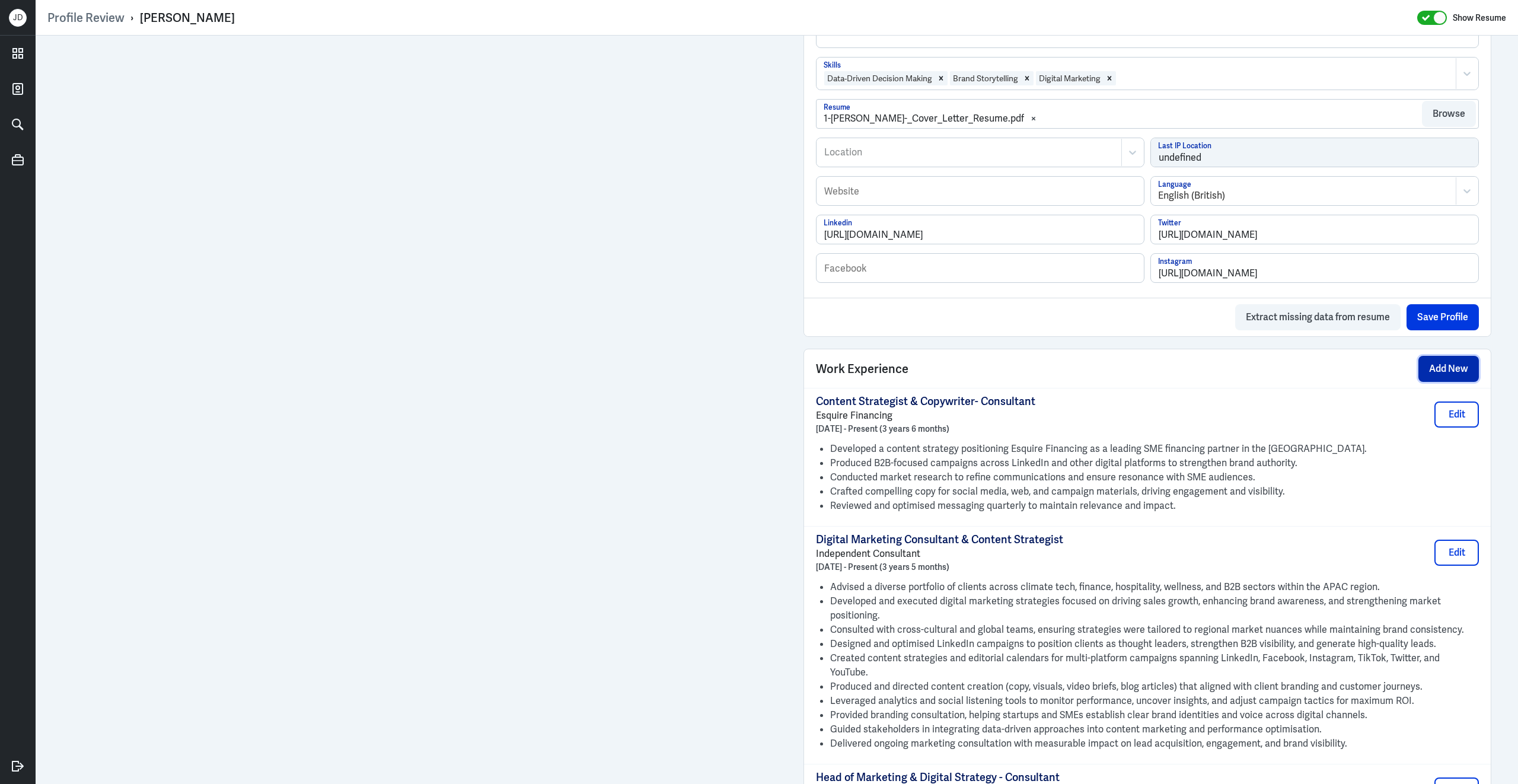
click at [1428, 379] on button "Add New" at bounding box center [1448, 369] width 61 height 26
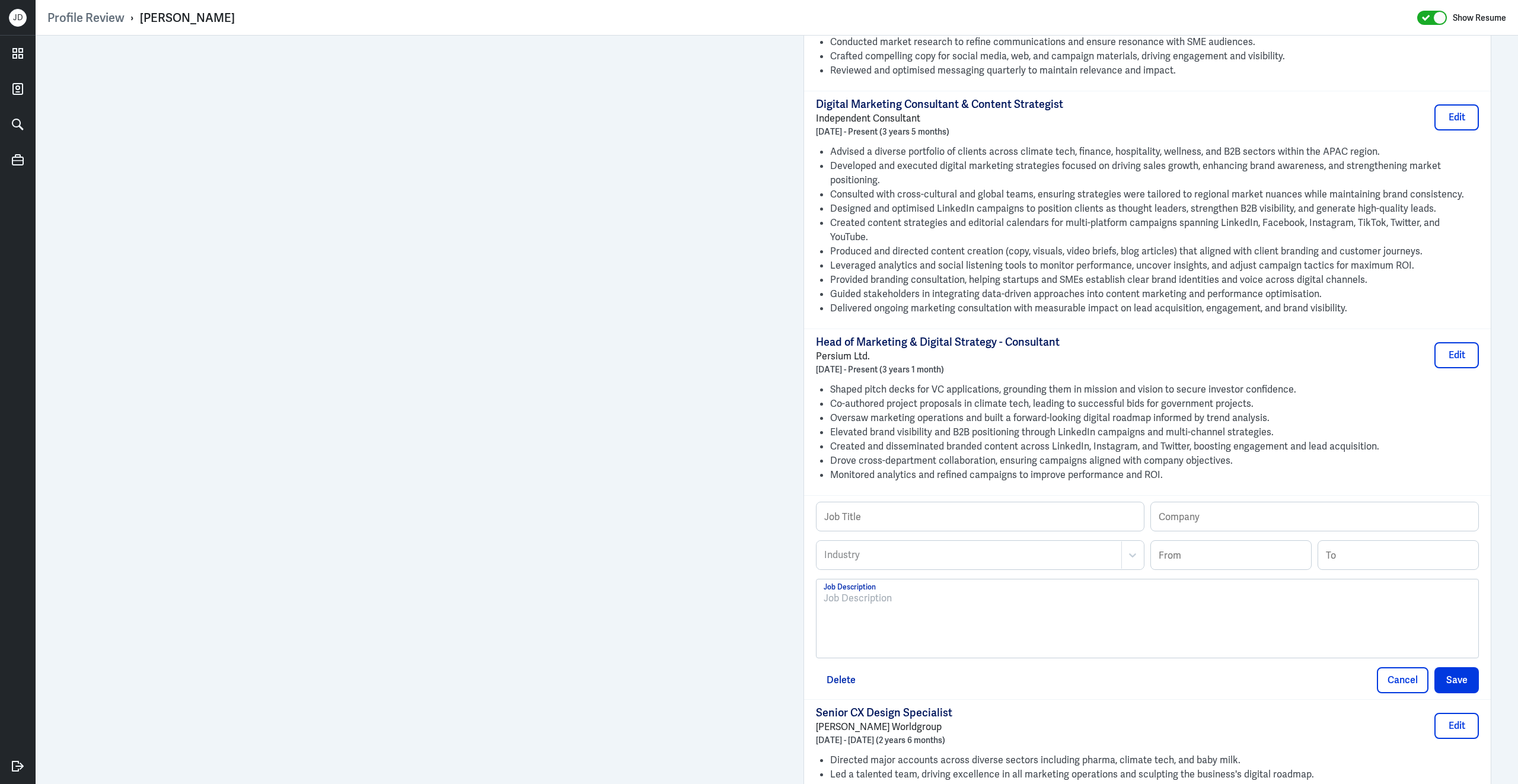
scroll to position [1053, 0]
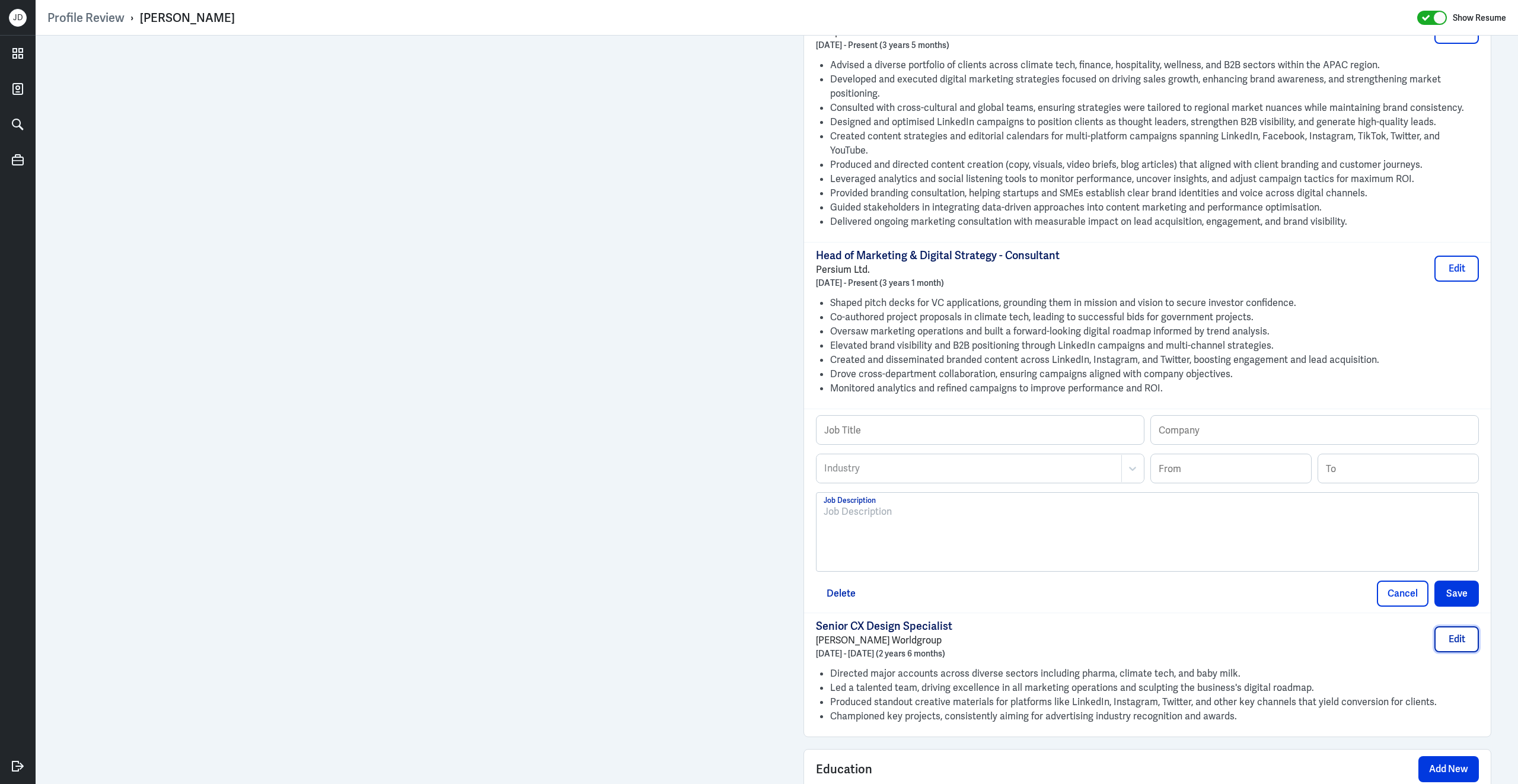
click at [1452, 642] on button "Edit" at bounding box center [1456, 639] width 44 height 26
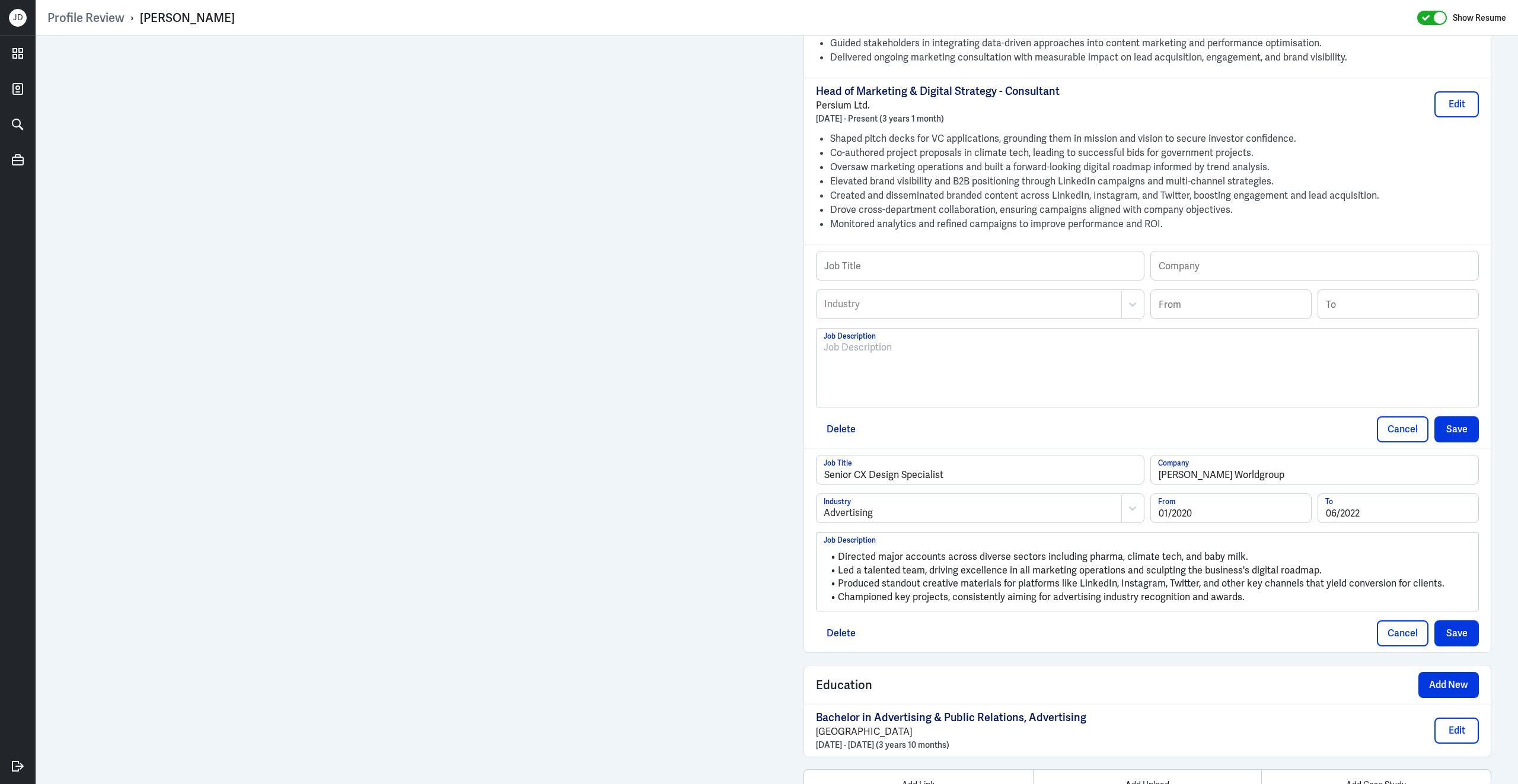
scroll to position [1222, 0]
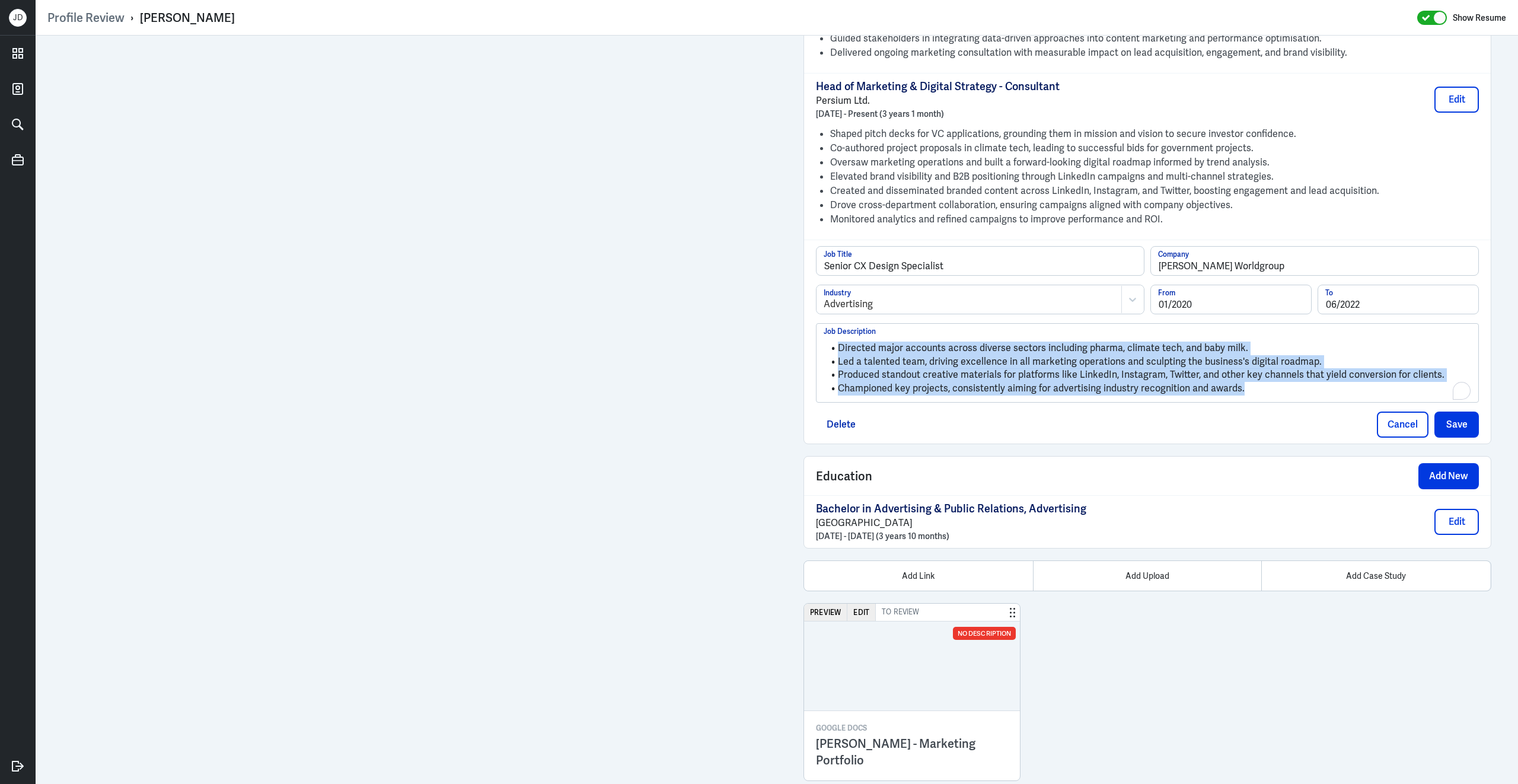
drag, startPoint x: 1251, startPoint y: 387, endPoint x: 730, endPoint y: 312, distance: 526.4
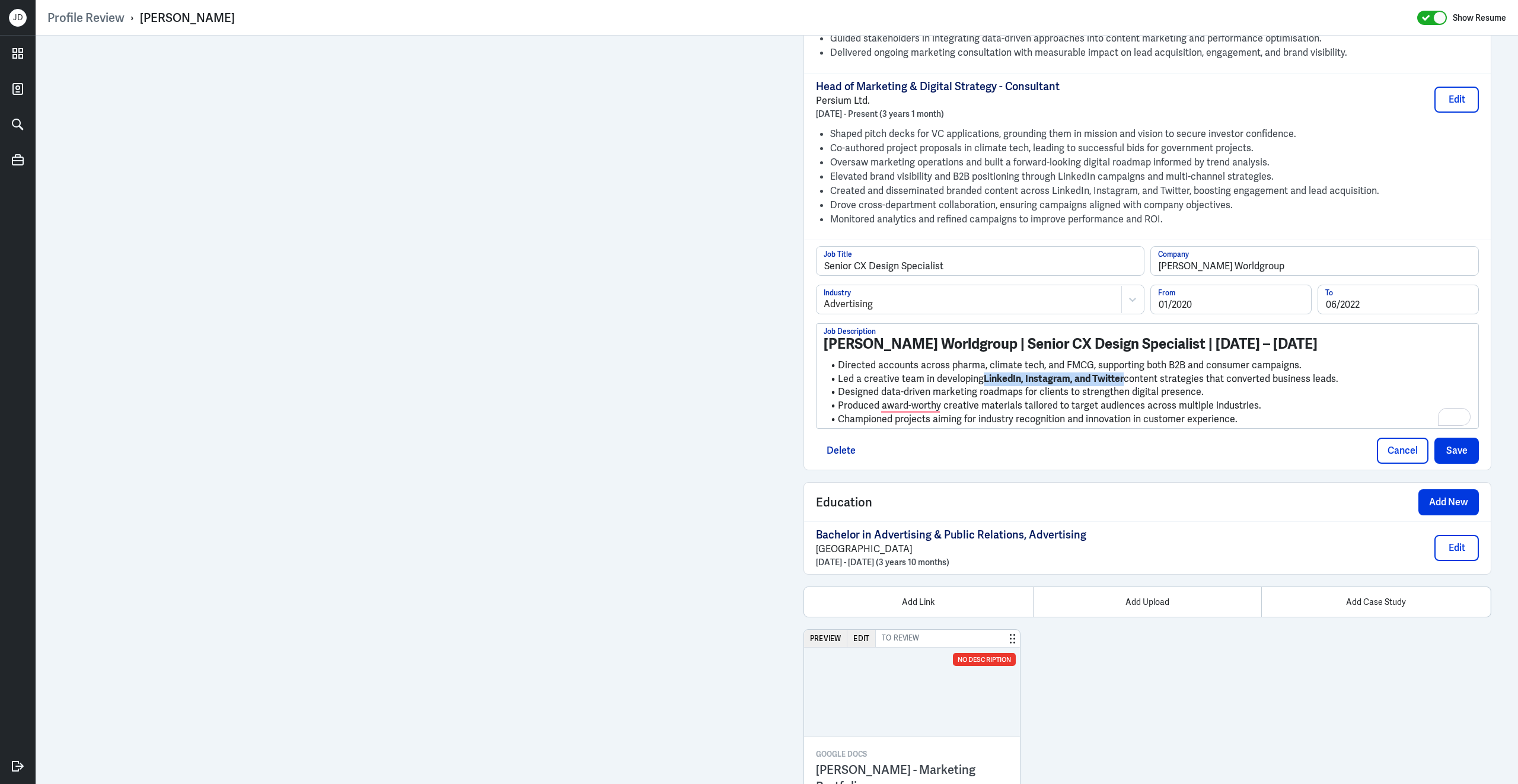
drag, startPoint x: 1123, startPoint y: 371, endPoint x: 984, endPoint y: 369, distance: 139.0
click at [982, 372] on li "Led a creative team in developing LinkedIn, Instagram, and Twitter content stra…" at bounding box center [1147, 378] width 648 height 14
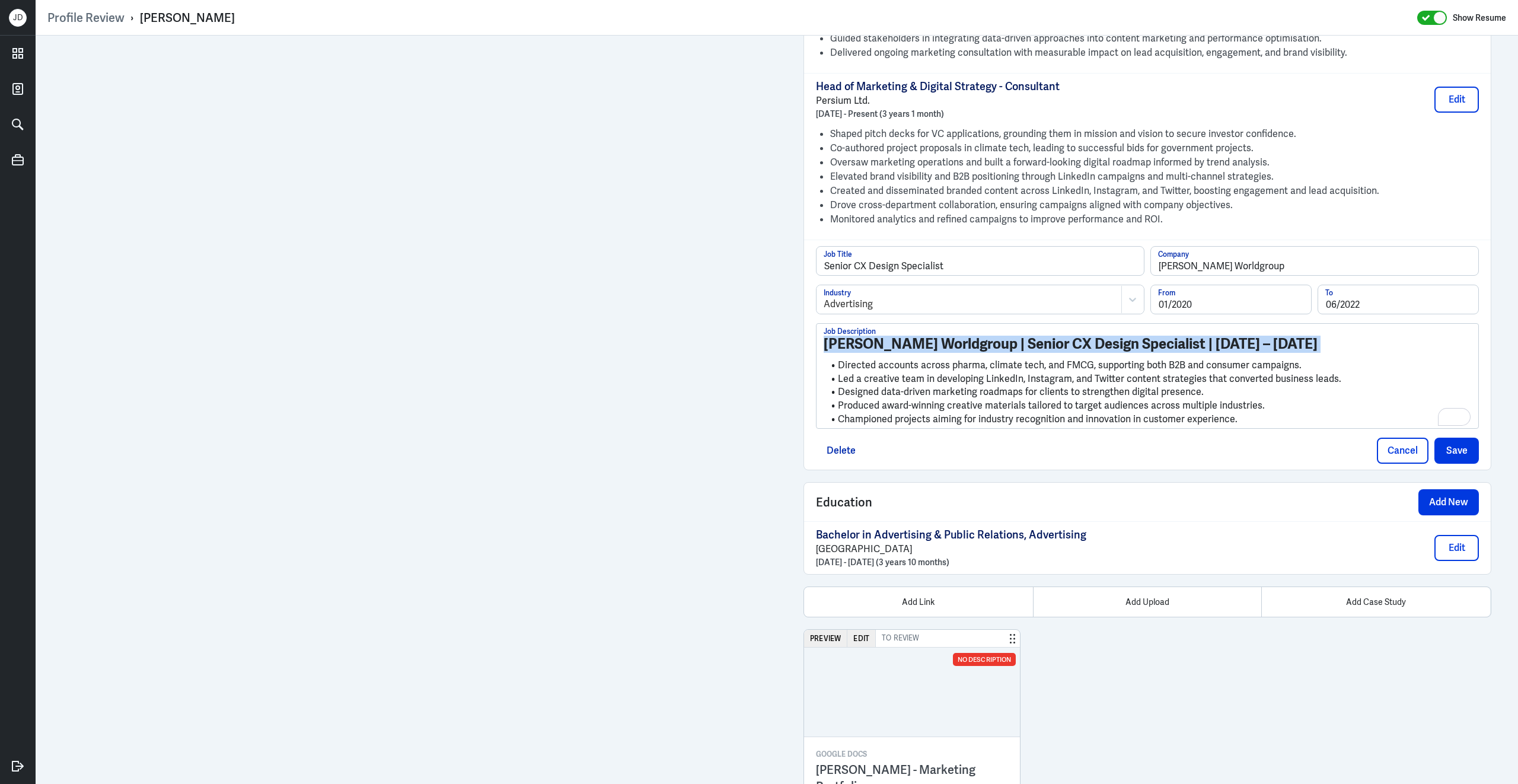
drag, startPoint x: 839, startPoint y: 363, endPoint x: 817, endPoint y: 323, distance: 45.7
click at [817, 324] on div "McCann Worldgroup | Senior CX Design Specialist | 2020 – 2022 Directed accounts…" at bounding box center [1147, 376] width 662 height 104
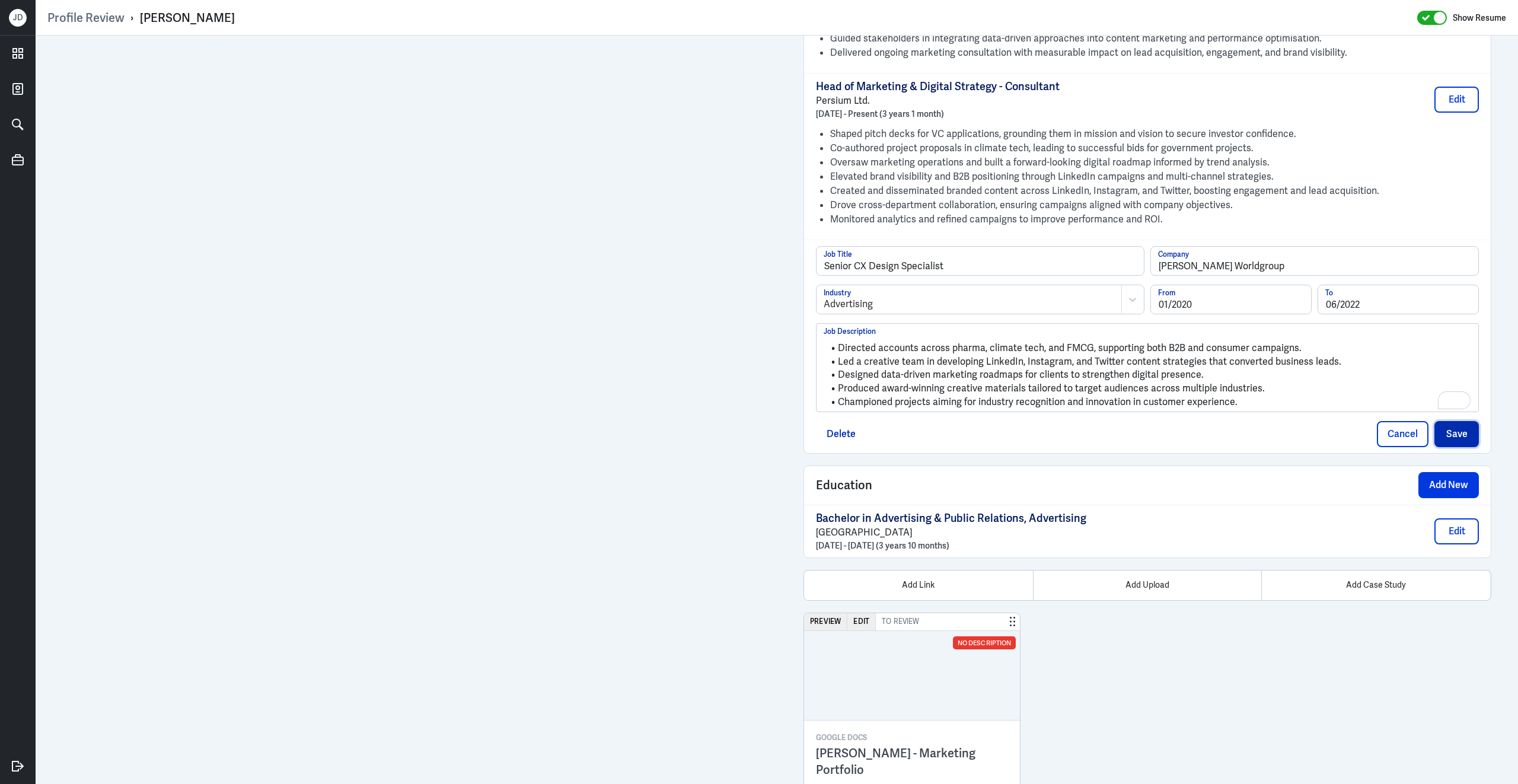
click at [1447, 433] on button "Save" at bounding box center [1456, 434] width 44 height 26
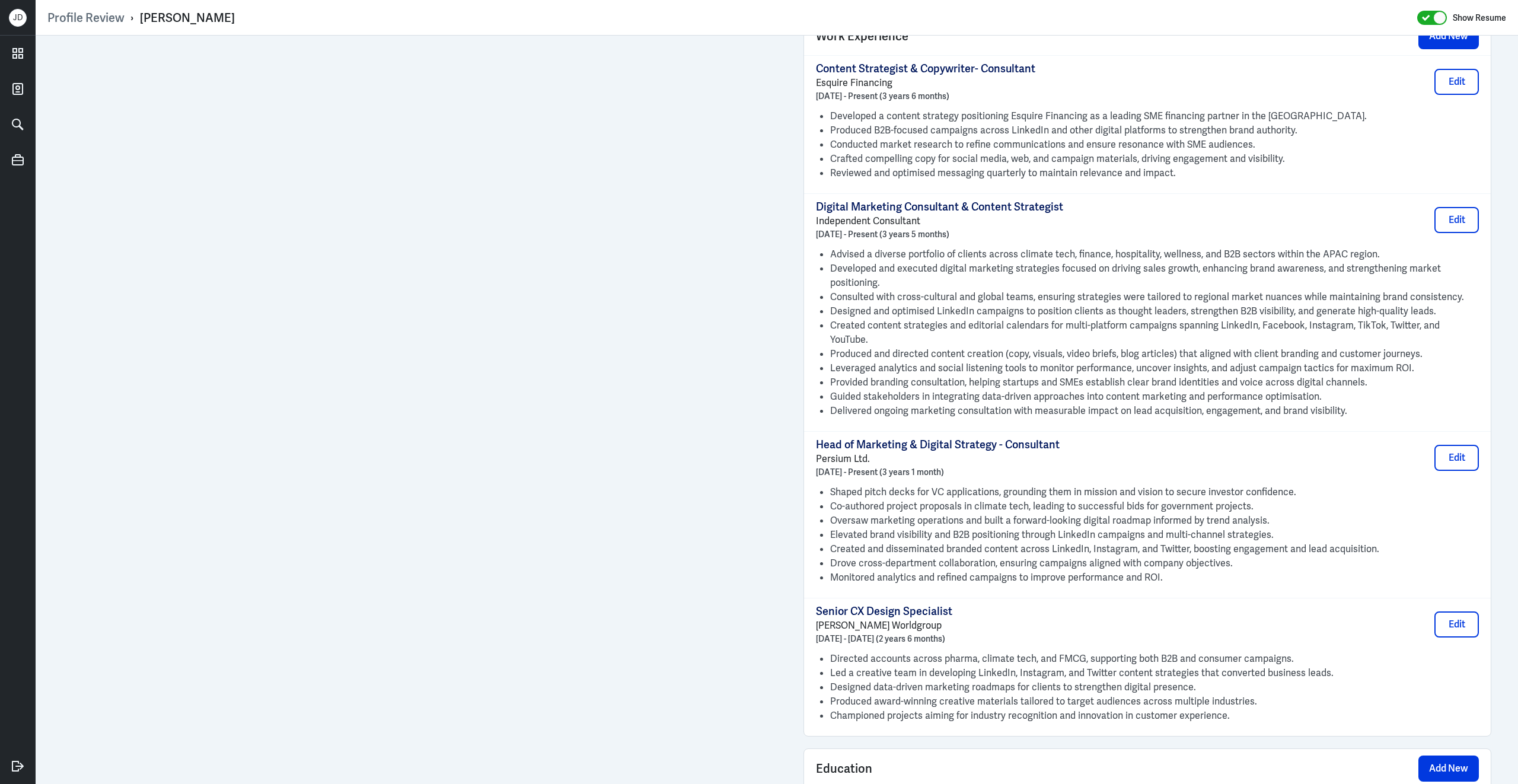
scroll to position [868, 0]
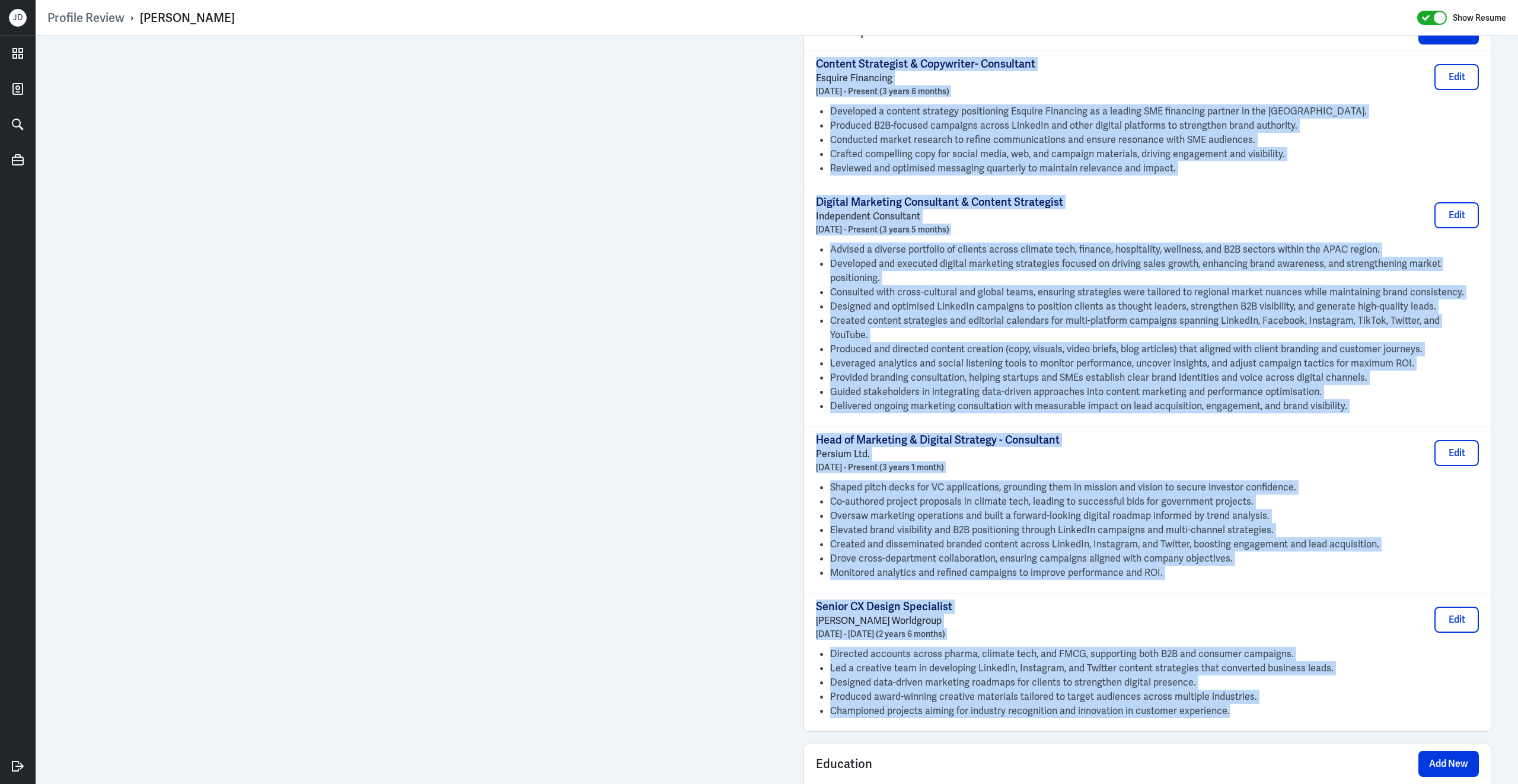
drag, startPoint x: 1255, startPoint y: 720, endPoint x: 808, endPoint y: 79, distance: 781.5
click at [808, 79] on div "Content Strategist & Copywriter- Consultant Esquire Financing May 2022 - Presen…" at bounding box center [1147, 390] width 686 height 680
copy div "Content Strategist & Copywriter- Consultant Esquire Financing May 2022 - Presen…"
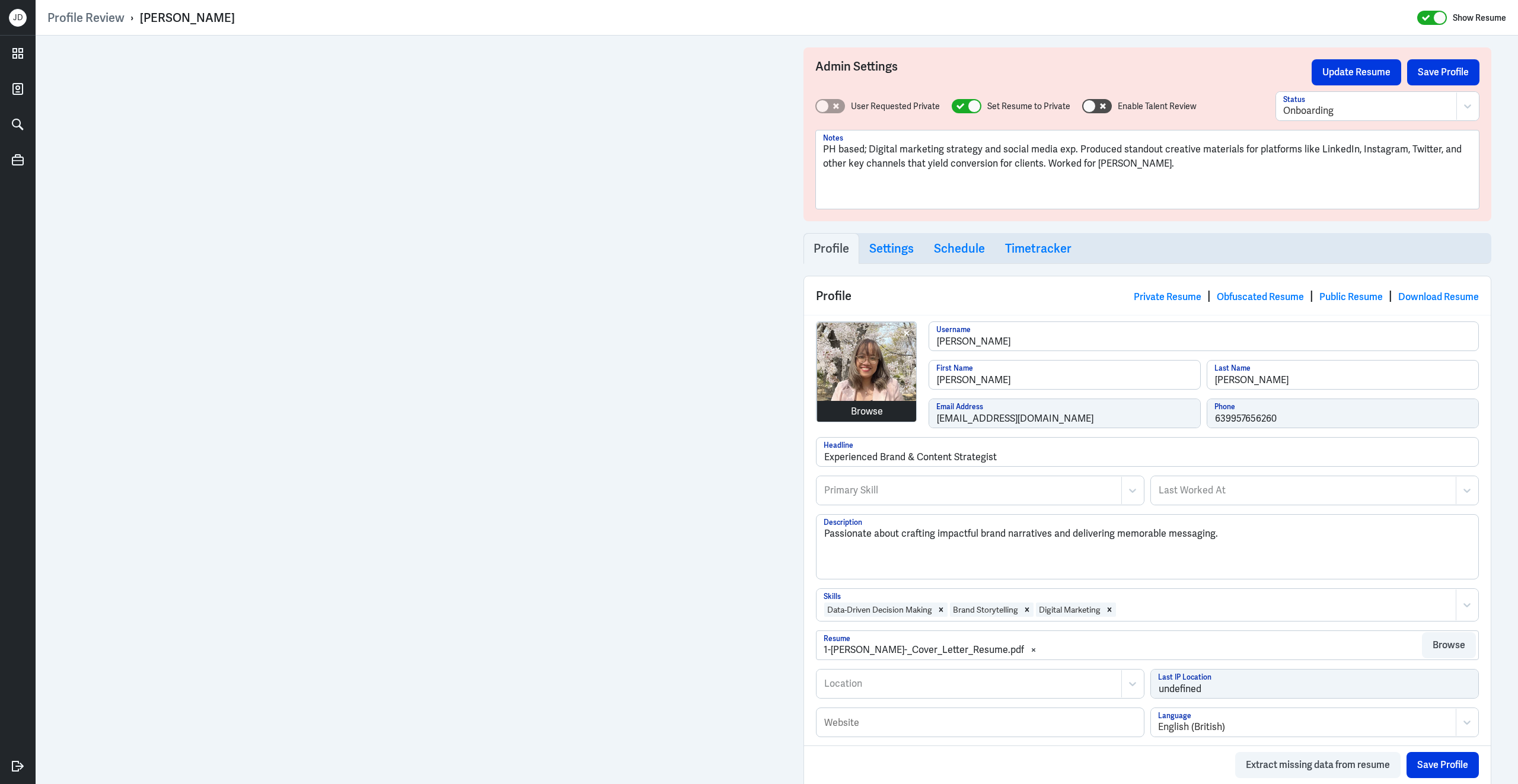
click at [874, 411] on div "Browse" at bounding box center [867, 411] width 32 height 14
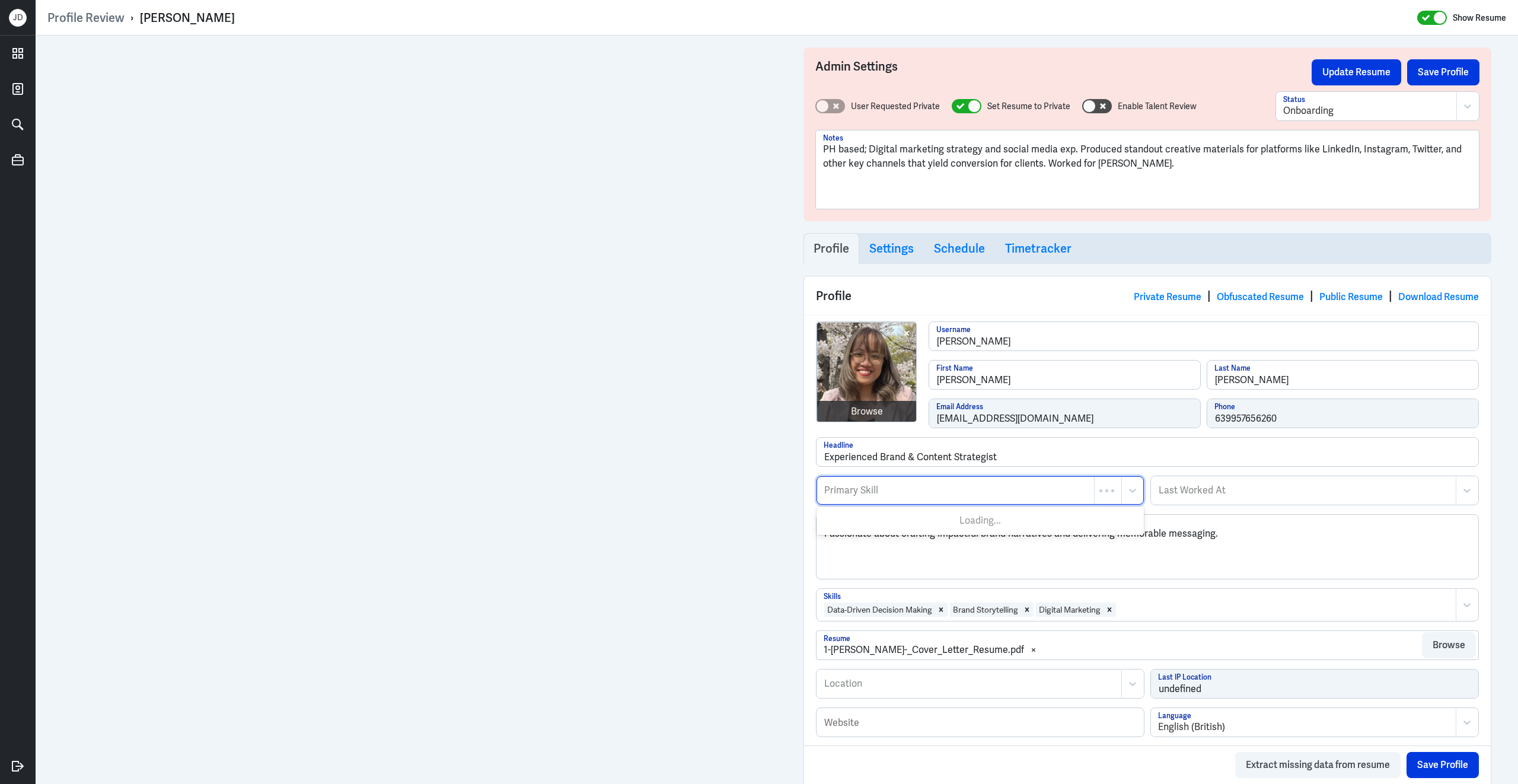
click at [993, 503] on div "Primary Skill" at bounding box center [955, 490] width 277 height 27
type input "Market"
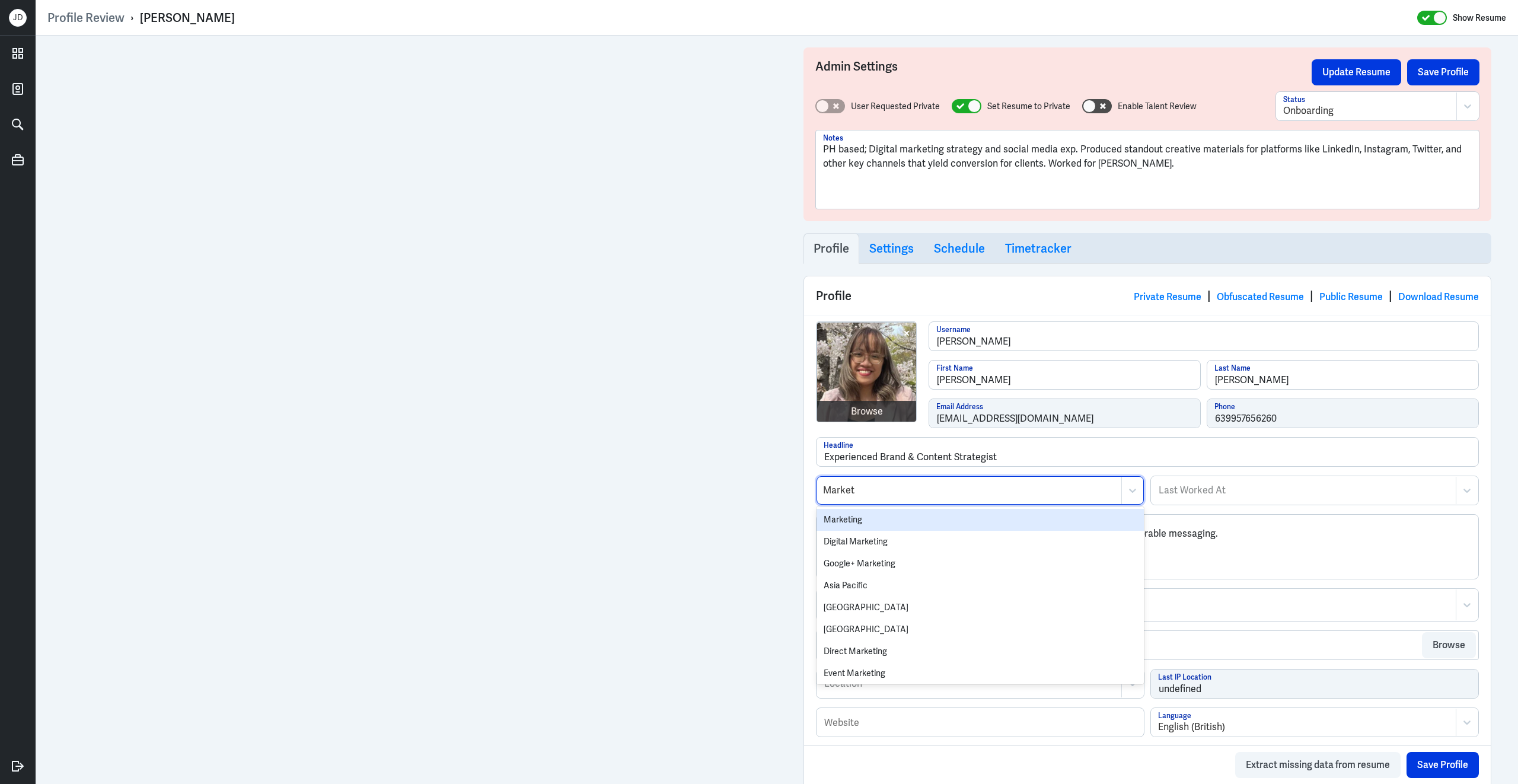
click at [953, 528] on div "Marketing" at bounding box center [980, 519] width 327 height 22
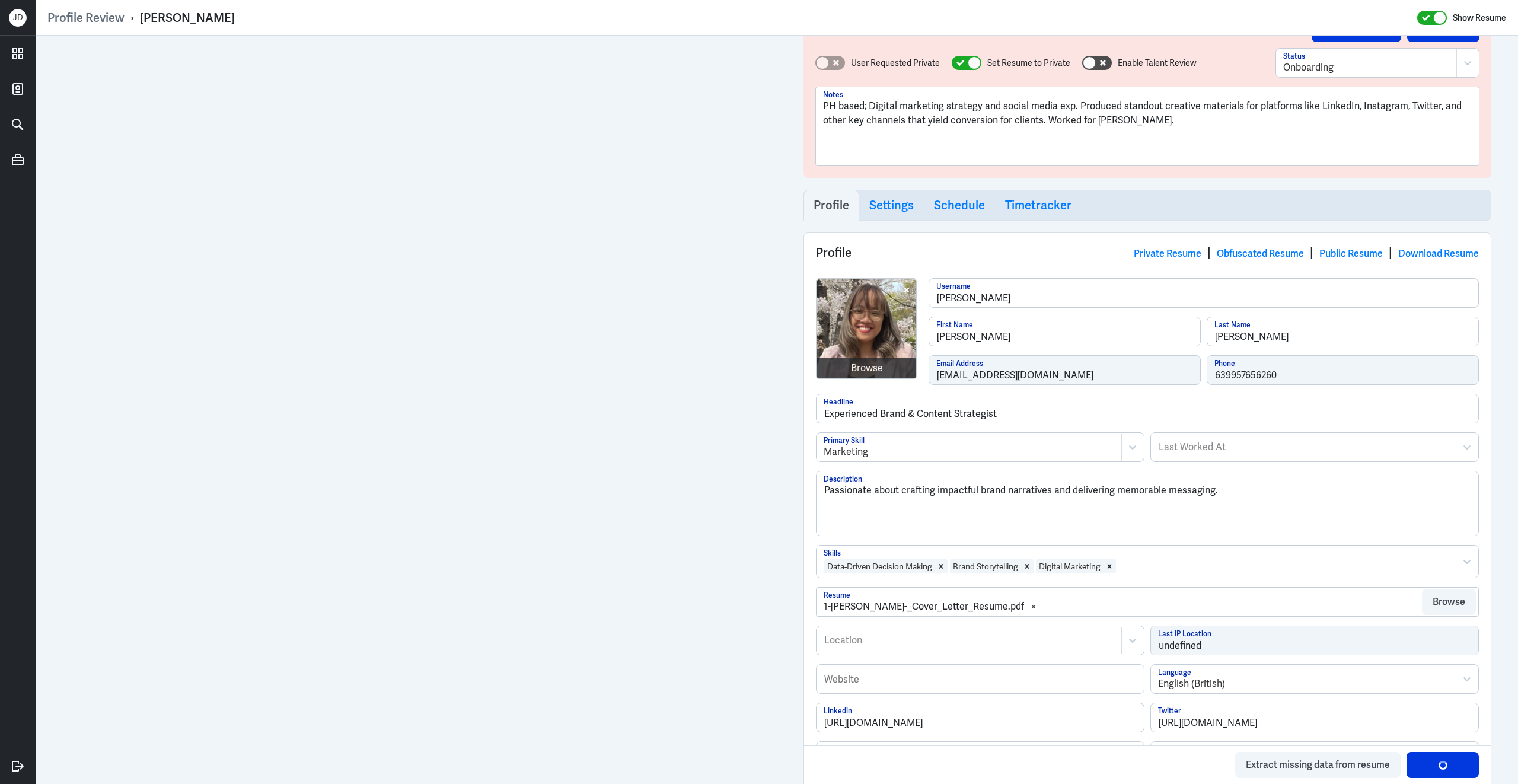
scroll to position [50, 0]
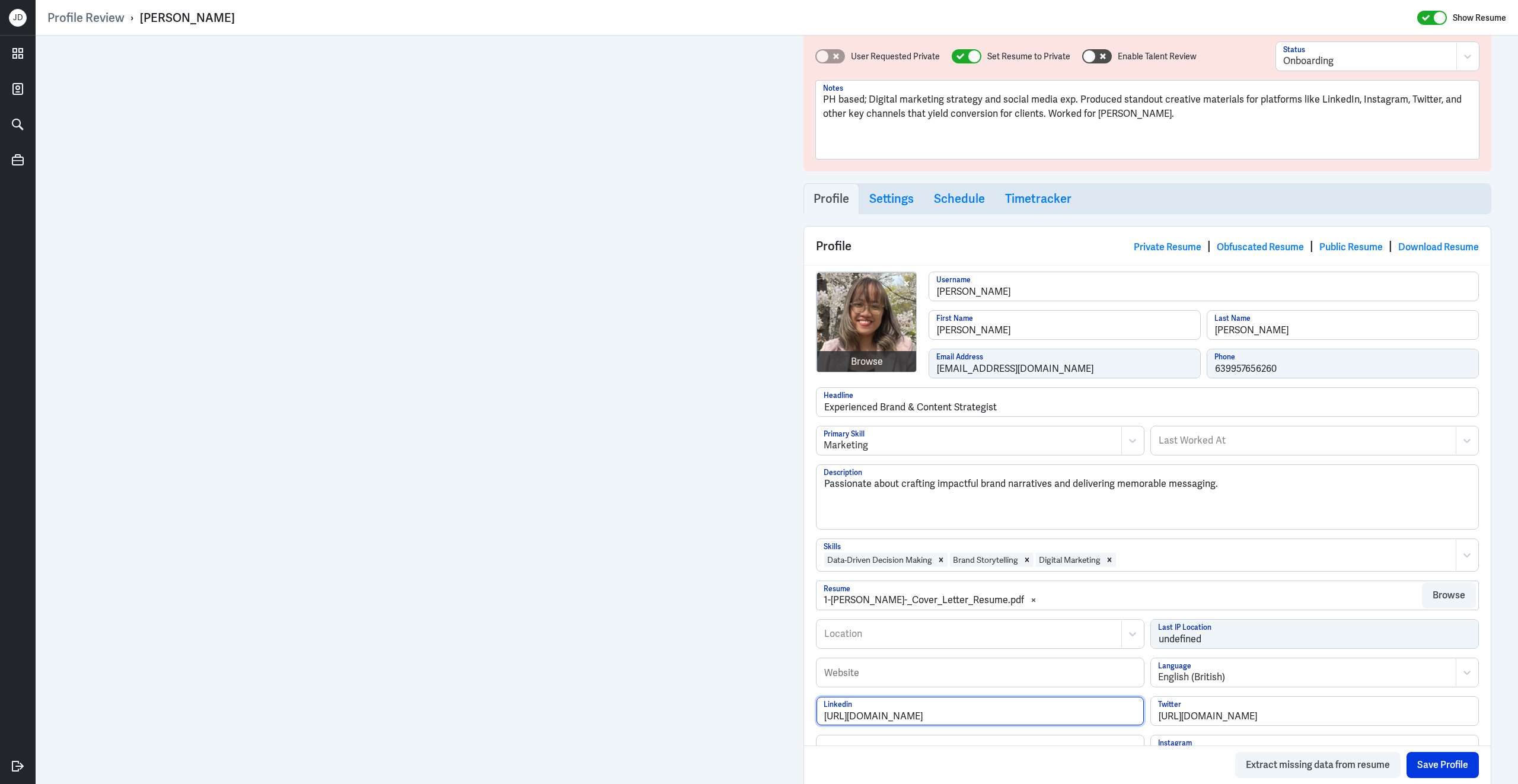
drag, startPoint x: 1059, startPoint y: 725, endPoint x: 778, endPoint y: 702, distance: 281.9
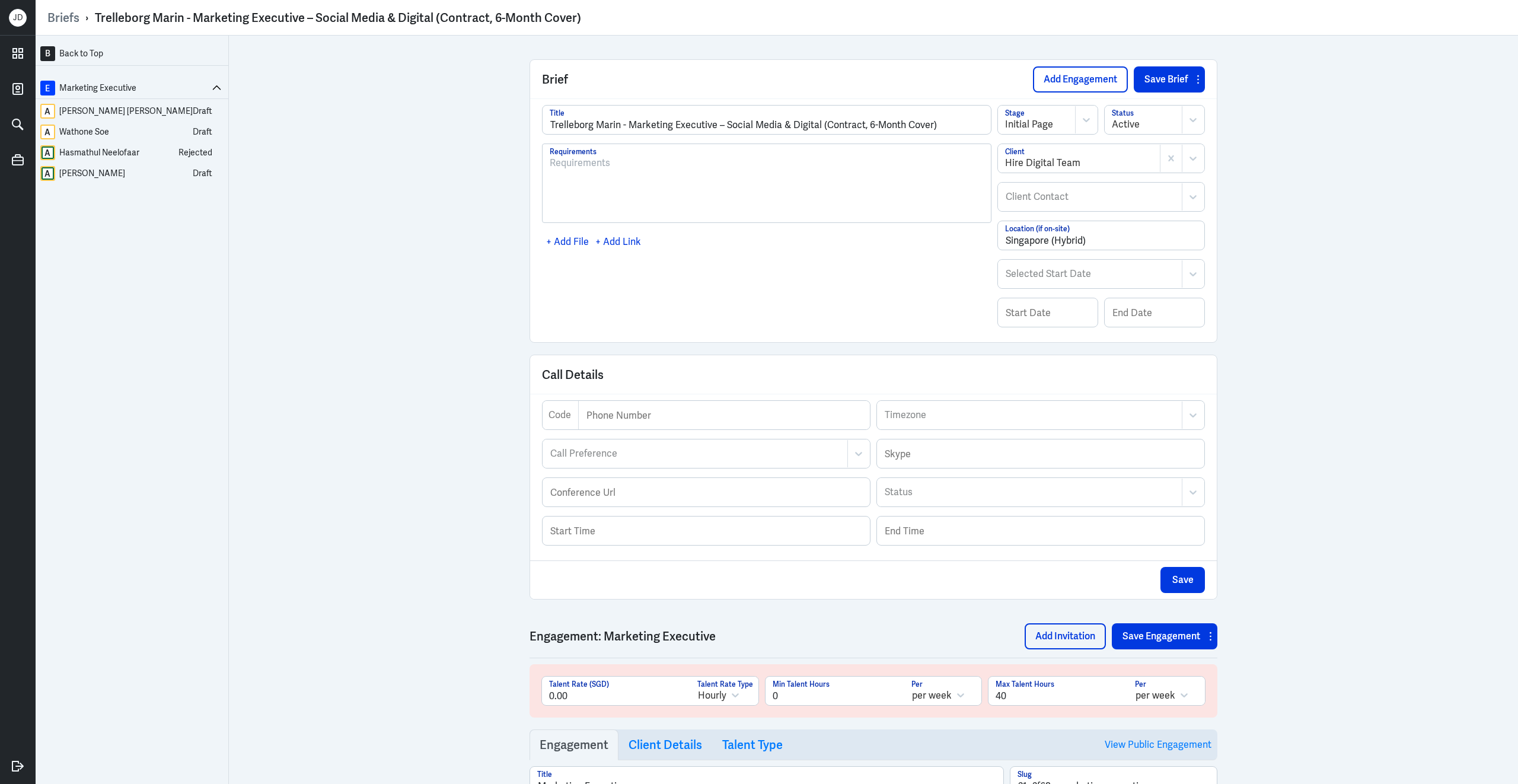
scroll to position [2196, 0]
